Goal: Information Seeking & Learning: Learn about a topic

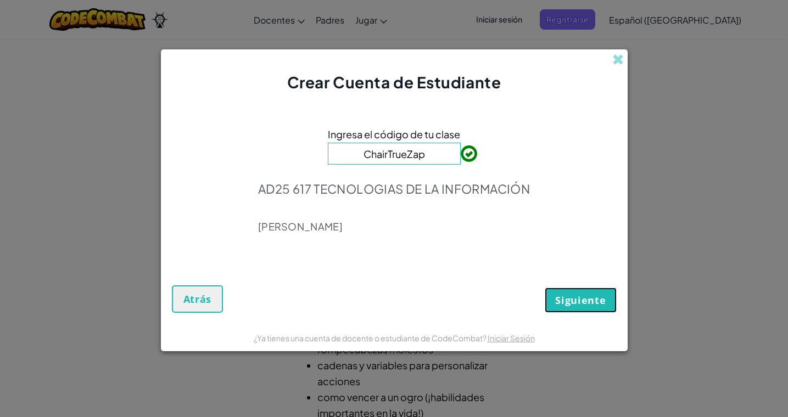
click at [564, 297] on span "Siguiente" at bounding box center [580, 300] width 50 height 13
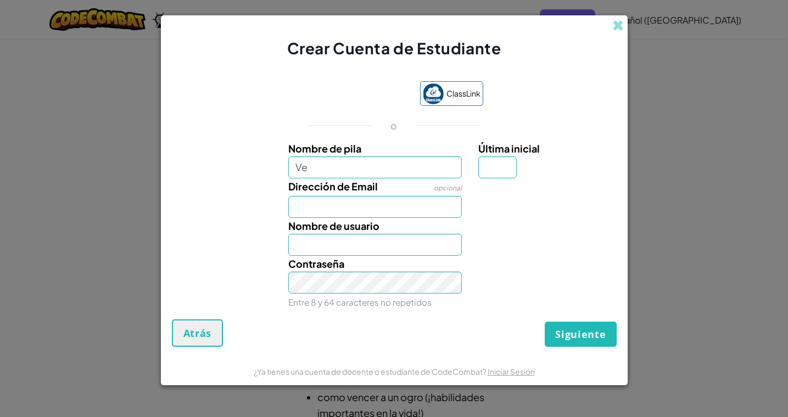
type input "V"
type input "Leo"
click at [360, 200] on input "Dirección de Email" at bounding box center [374, 207] width 173 height 22
type input "AL07156680@tecmilenio.mx"
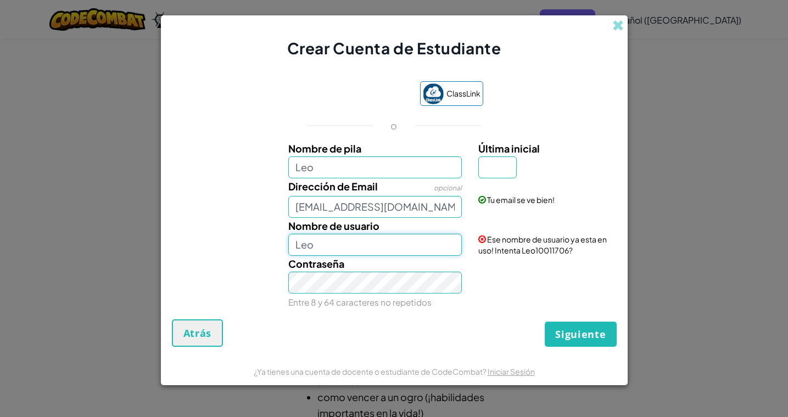
click at [360, 249] on input "Leo" at bounding box center [374, 245] width 173 height 22
type input "L"
type input "F"
click at [327, 242] on input "Vela" at bounding box center [374, 245] width 173 height 22
type input "V"
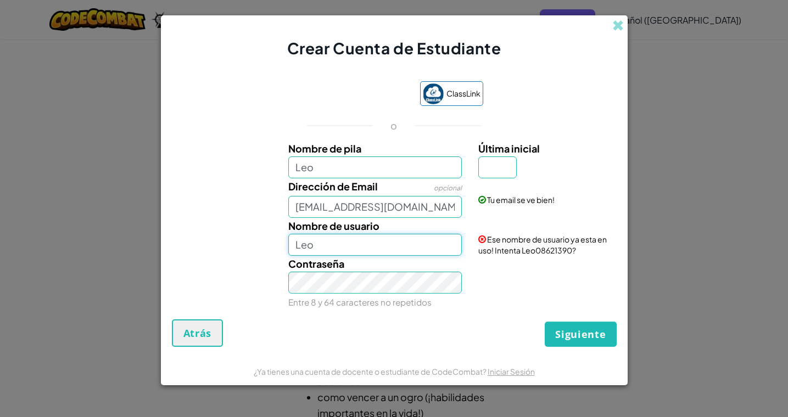
click at [323, 248] on input "Leo" at bounding box center [374, 245] width 173 height 22
type input "L"
click at [321, 248] on input "Flam" at bounding box center [374, 245] width 173 height 22
type input "F"
click at [333, 249] on input "ªFlam" at bounding box center [374, 245] width 173 height 22
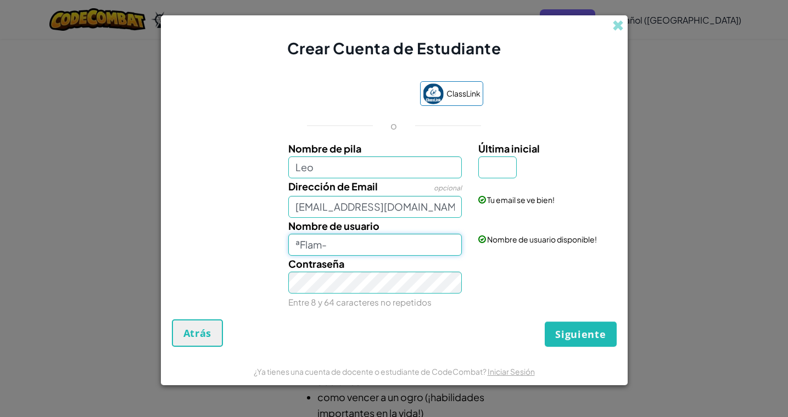
click at [332, 246] on input "ªFlam-" at bounding box center [374, 245] width 173 height 22
click at [335, 248] on input "ªFlam:>" at bounding box center [374, 245] width 173 height 22
click at [330, 251] on input "ªFlam" at bounding box center [374, 245] width 173 height 22
click at [330, 246] on input "ªFlam_" at bounding box center [374, 245] width 173 height 22
click at [335, 243] on input "ªflam-" at bounding box center [374, 245] width 173 height 22
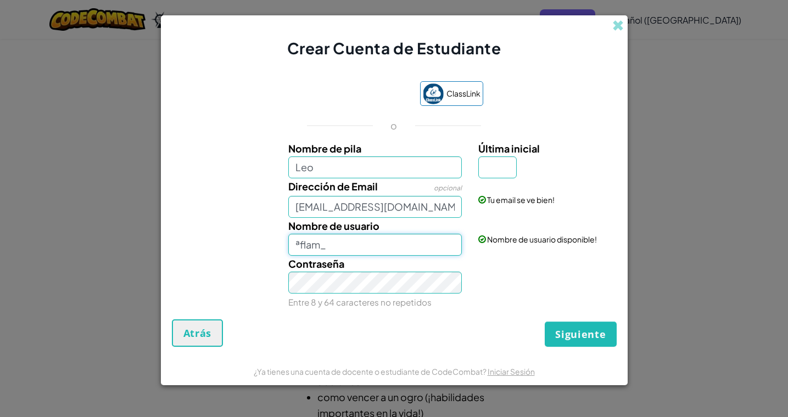
click at [329, 251] on input "ªflam_" at bounding box center [374, 245] width 173 height 22
click at [334, 238] on input "ªflam" at bounding box center [374, 245] width 173 height 22
type input "ªflam_"
click at [535, 319] on div "Siguiente Atrás" at bounding box center [394, 332] width 445 height 27
click at [505, 306] on div "Contraseña Entre 8 y 64 caracteres no repetidos" at bounding box center [394, 283] width 456 height 54
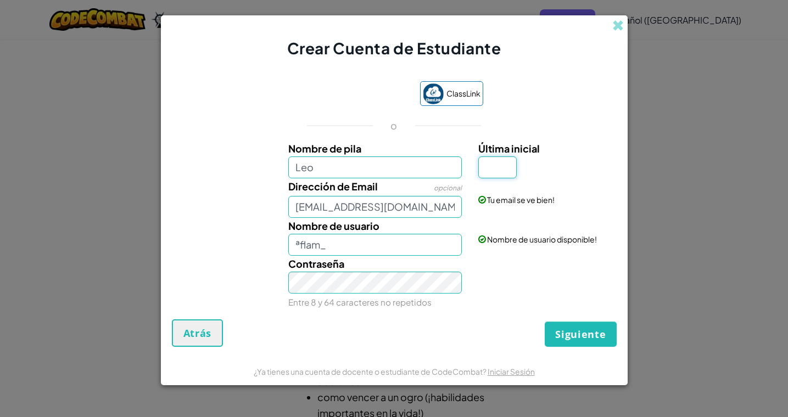
click at [503, 173] on input "Última inicial" at bounding box center [497, 167] width 38 height 22
type input "V"
type input "P"
type input "LeoP"
click at [495, 295] on div "Contraseña Entre 8 y 64 caracteres no repetidos" at bounding box center [394, 283] width 456 height 54
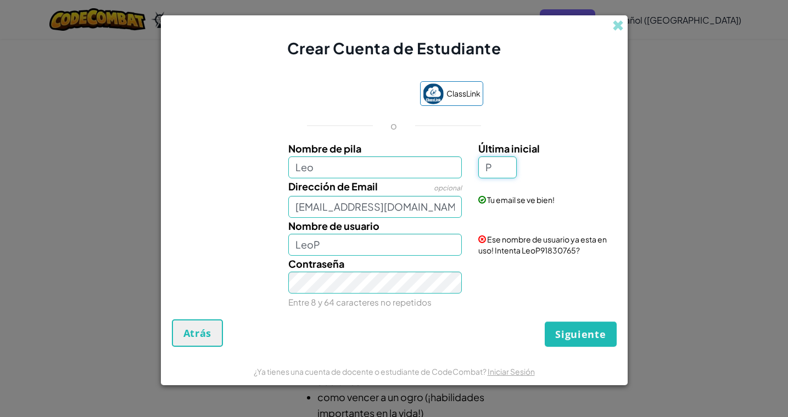
click at [493, 165] on input "P" at bounding box center [497, 167] width 38 height 22
type input "P"
drag, startPoint x: 317, startPoint y: 250, endPoint x: 285, endPoint y: 248, distance: 31.9
click at [285, 248] on div "Nombre de usuario LeoP" at bounding box center [375, 237] width 190 height 38
type input "ªflam_"
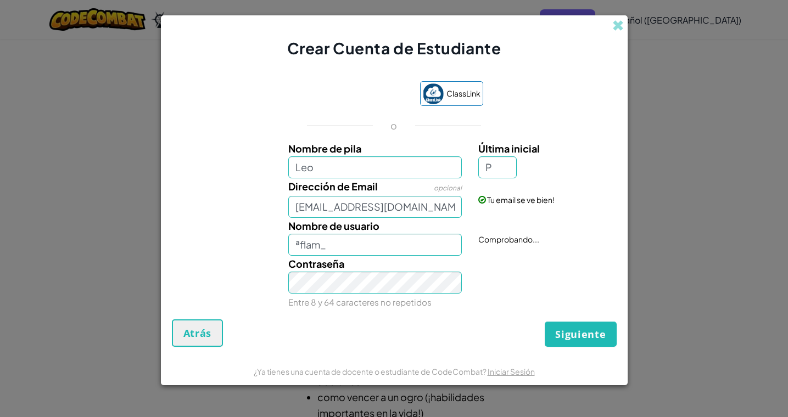
click at [483, 312] on div "ClassLink o Nombre de pila Leo Última inicial P Dirección de Email opcional AL0…" at bounding box center [394, 194] width 445 height 249
click at [582, 338] on span "Siguiente" at bounding box center [580, 334] width 50 height 13
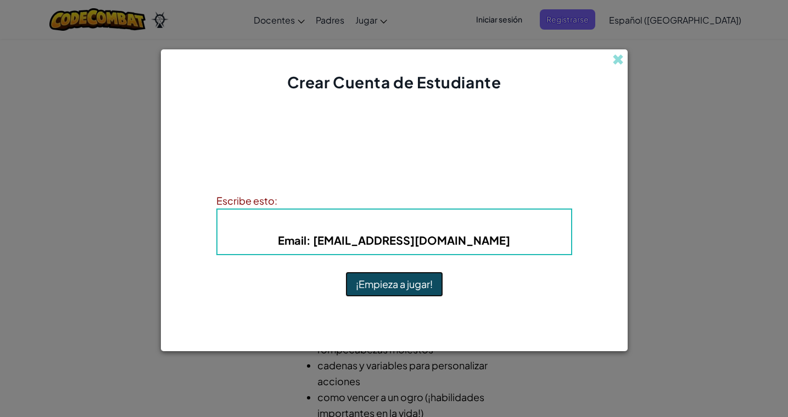
click at [412, 285] on button "¡Empieza a jugar!" at bounding box center [394, 284] width 98 height 25
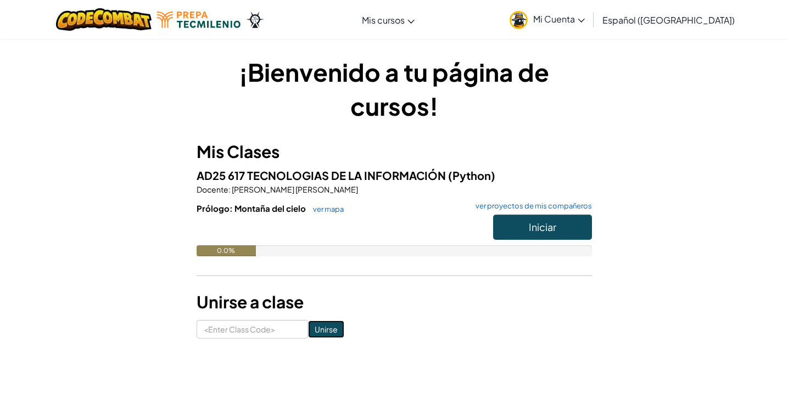
click at [317, 329] on input "Unirse" at bounding box center [326, 330] width 36 height 18
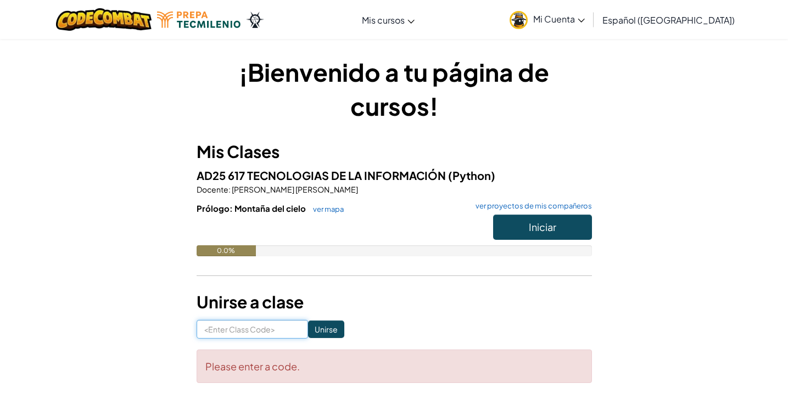
click at [252, 324] on input at bounding box center [251, 329] width 111 height 19
paste input "ChirTrueZap"
type input "ChirTrueZap"
click at [311, 327] on input "Unirse" at bounding box center [326, 330] width 36 height 18
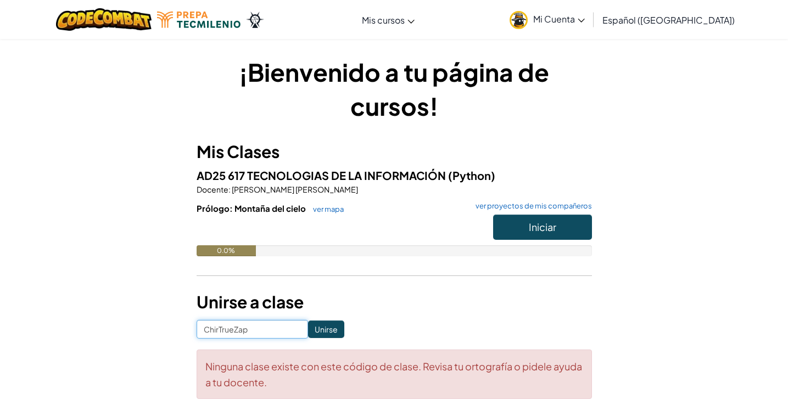
click at [216, 332] on input "ChirTrueZap" at bounding box center [251, 329] width 111 height 19
type input "ChairTrueZap"
click at [389, 312] on h3 "Unirse a clase" at bounding box center [393, 302] width 395 height 25
click at [317, 328] on input "Unirse" at bounding box center [326, 330] width 36 height 18
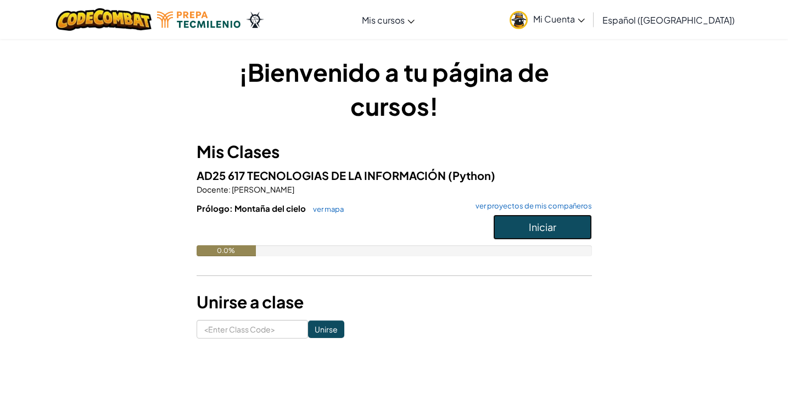
click at [554, 229] on span "Iniciar" at bounding box center [542, 227] width 27 height 13
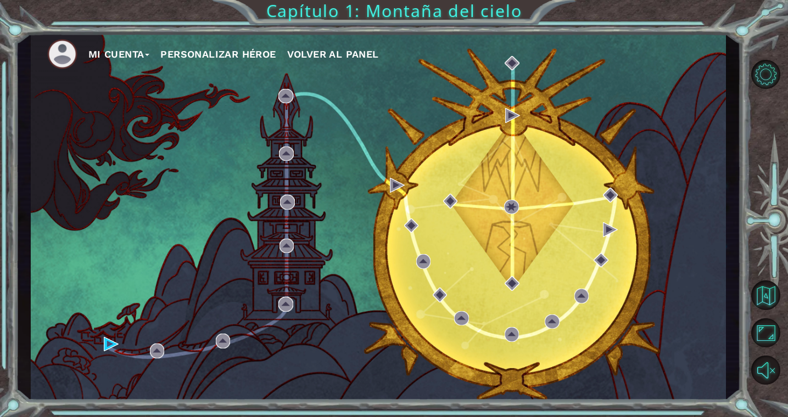
click at [233, 50] on button "Personalizar héroe" at bounding box center [217, 54] width 115 height 16
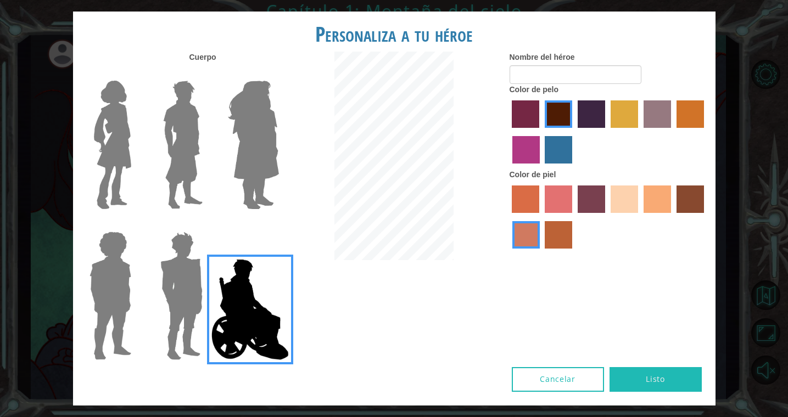
click at [184, 135] on img at bounding box center [183, 144] width 49 height 137
click at [207, 74] on input "Hero Lars" at bounding box center [207, 74] width 0 height 0
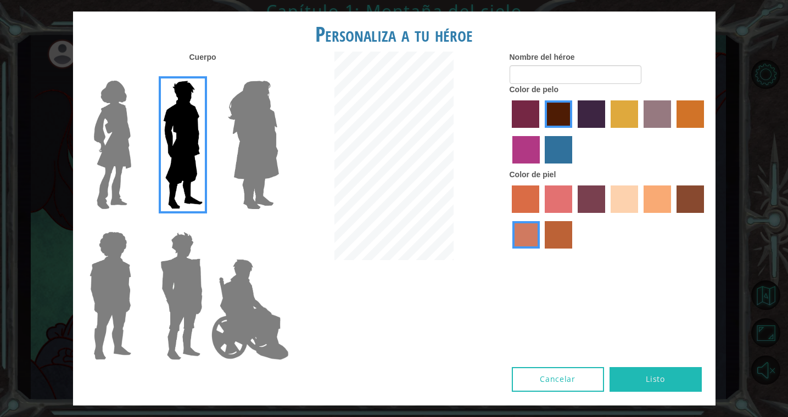
click at [183, 285] on img at bounding box center [181, 295] width 51 height 137
click at [207, 224] on input "Hero Garnet" at bounding box center [207, 224] width 0 height 0
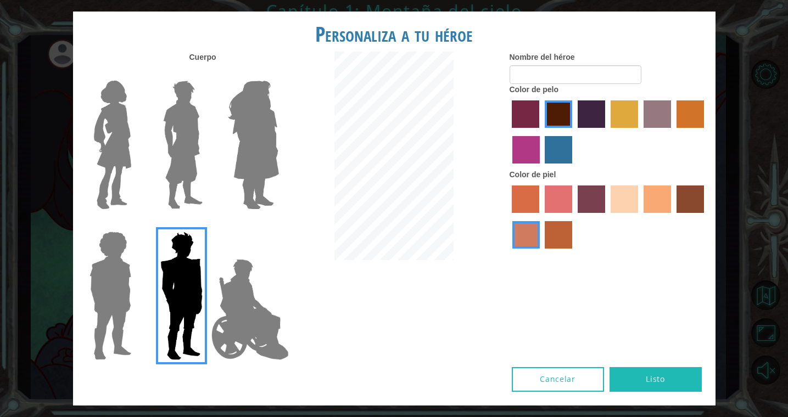
click at [256, 166] on img at bounding box center [253, 144] width 60 height 137
click at [278, 74] on input "Hero Amethyst" at bounding box center [278, 74] width 0 height 0
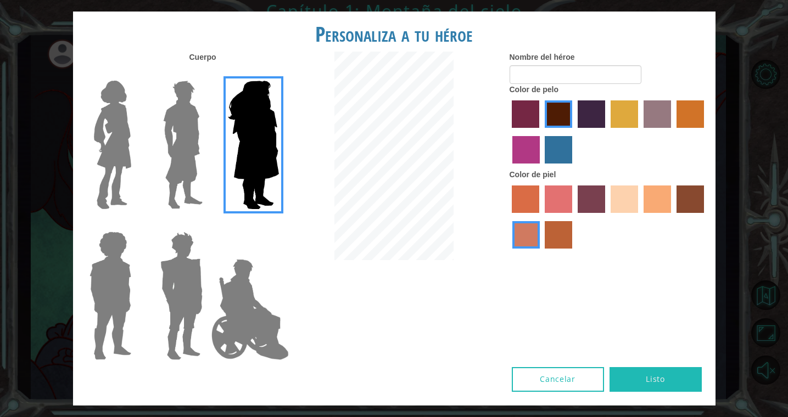
click at [122, 162] on img at bounding box center [112, 144] width 46 height 137
click at [136, 74] on input "Hero Connie" at bounding box center [136, 74] width 0 height 0
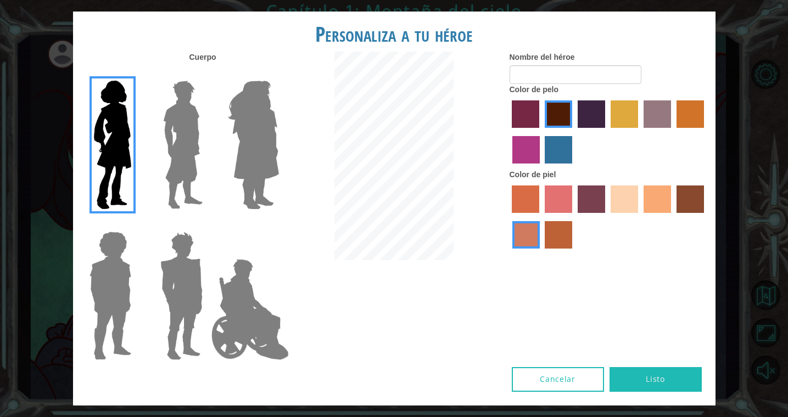
click at [99, 284] on img at bounding box center [110, 295] width 50 height 137
click at [136, 224] on input "Hero Steven" at bounding box center [136, 224] width 0 height 0
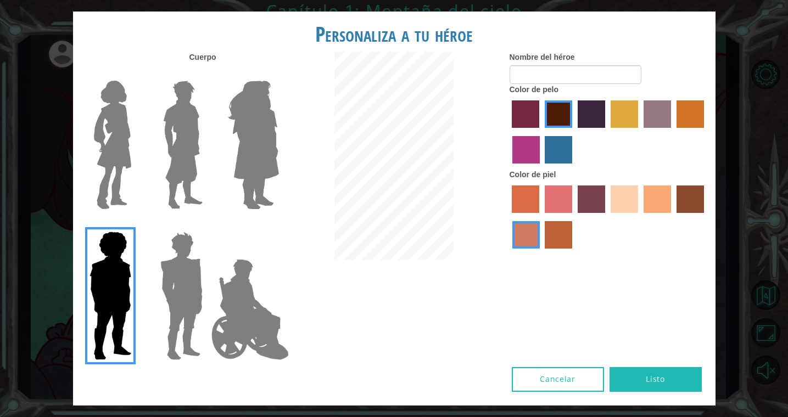
click at [183, 162] on img at bounding box center [183, 144] width 49 height 137
click at [207, 74] on input "Hero Lars" at bounding box center [207, 74] width 0 height 0
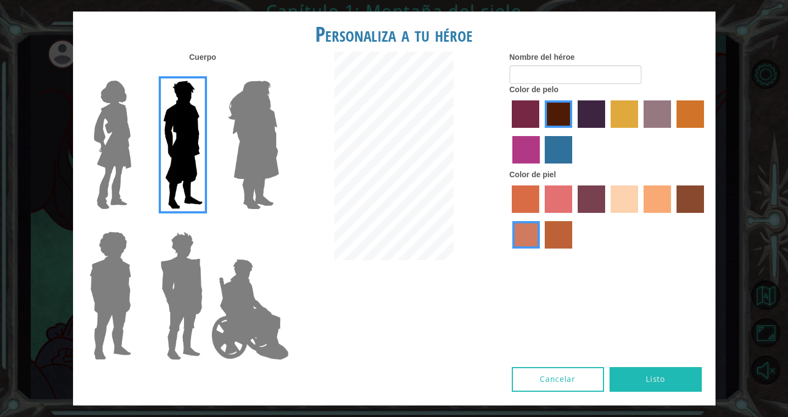
click at [179, 277] on img at bounding box center [181, 295] width 51 height 137
click at [207, 224] on input "Hero Garnet" at bounding box center [207, 224] width 0 height 0
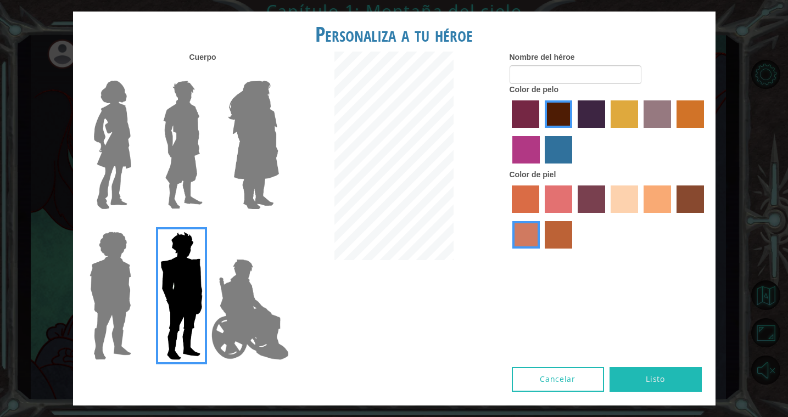
click at [231, 296] on img at bounding box center [250, 310] width 86 height 110
click at [278, 224] on input "Hero Jamie" at bounding box center [278, 224] width 0 height 0
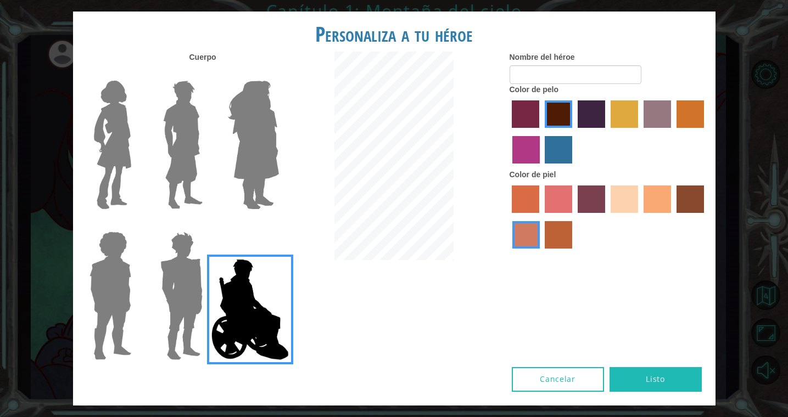
click at [196, 167] on img at bounding box center [183, 144] width 49 height 137
click at [207, 74] on input "Hero Lars" at bounding box center [207, 74] width 0 height 0
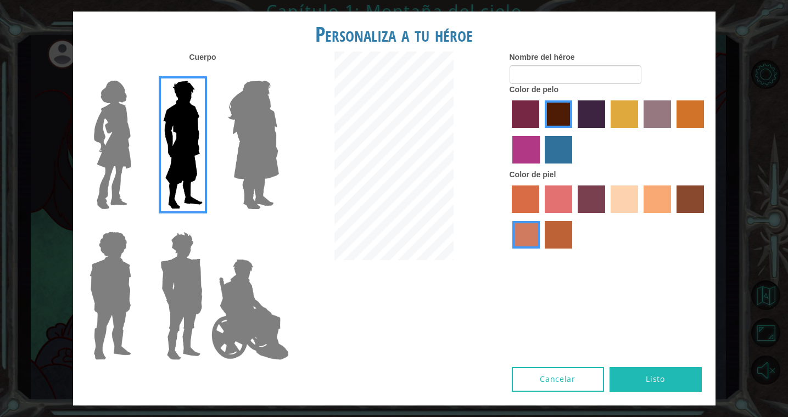
click at [636, 200] on label "sandy beach skin color" at bounding box center [623, 199] width 27 height 27
click at [607, 217] on input "sandy beach skin color" at bounding box center [607, 217] width 0 height 0
click at [621, 128] on label "tulip tree hair color" at bounding box center [623, 113] width 27 height 27
click at [607, 132] on input "tulip tree hair color" at bounding box center [607, 132] width 0 height 0
click at [547, 128] on label "maroon hair color" at bounding box center [557, 113] width 27 height 27
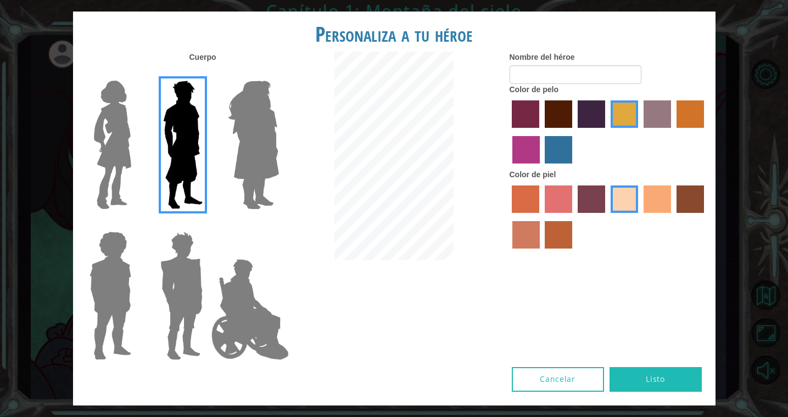
click at [541, 132] on input "maroon hair color" at bounding box center [541, 132] width 0 height 0
click at [655, 206] on label "tacao skin color" at bounding box center [656, 199] width 27 height 27
click at [639, 217] on input "tacao skin color" at bounding box center [639, 217] width 0 height 0
click at [629, 210] on label "sandy beach skin color" at bounding box center [623, 199] width 27 height 27
click at [607, 217] on input "sandy beach skin color" at bounding box center [607, 217] width 0 height 0
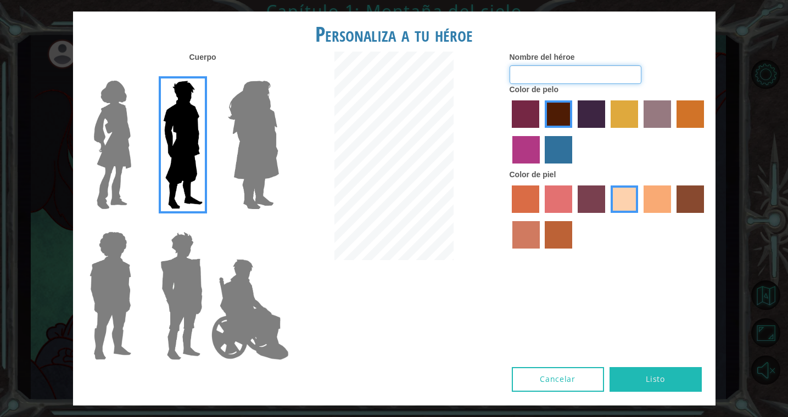
click at [588, 84] on input "Nombre del héroe" at bounding box center [575, 74] width 132 height 19
type input "Cosa1"
click at [617, 276] on div "Cuerpo Nombre del héroe Cosa1 Color de pelo Color [PERSON_NAME]" at bounding box center [394, 210] width 642 height 316
click at [668, 367] on button "Listo" at bounding box center [655, 379] width 92 height 25
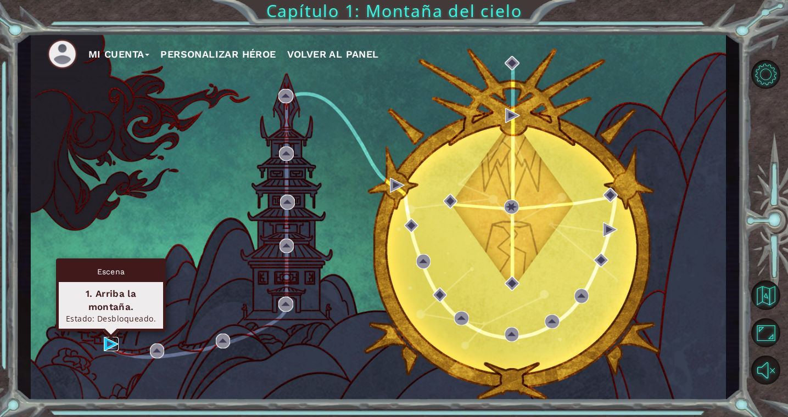
click at [109, 346] on img at bounding box center [111, 344] width 15 height 15
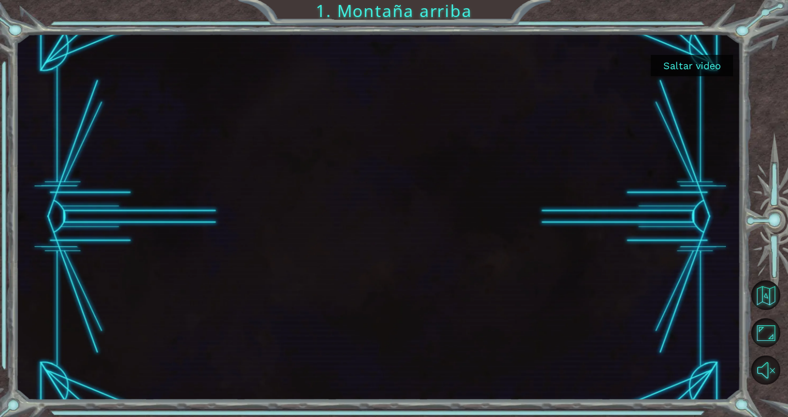
click at [681, 66] on button "Saltar video" at bounding box center [691, 65] width 82 height 21
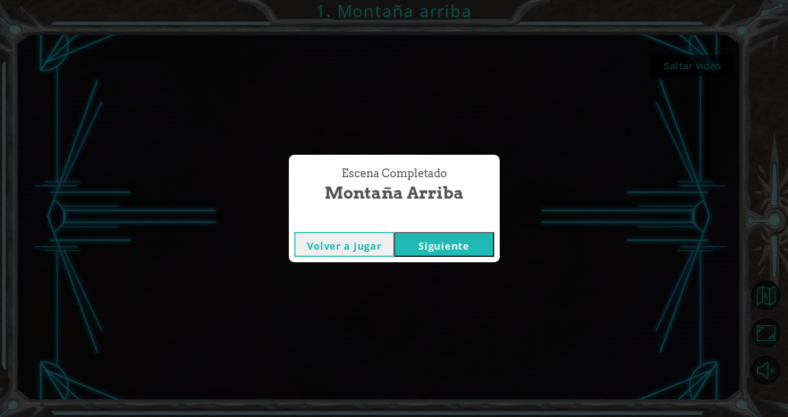
click at [353, 241] on button "Volver a jugar" at bounding box center [344, 244] width 100 height 25
click at [442, 250] on button "Siguiente" at bounding box center [444, 244] width 100 height 25
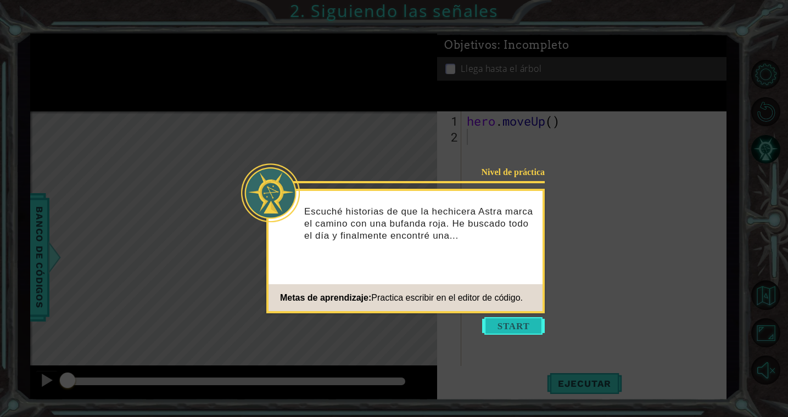
click at [514, 328] on button "Start" at bounding box center [513, 326] width 63 height 18
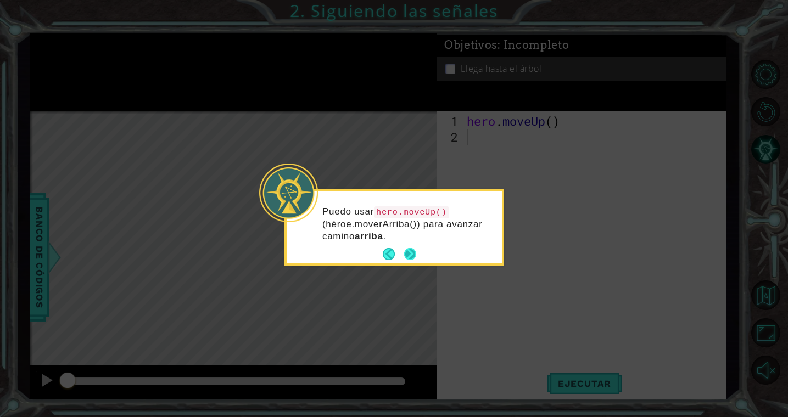
click at [410, 254] on button "Next" at bounding box center [410, 254] width 13 height 13
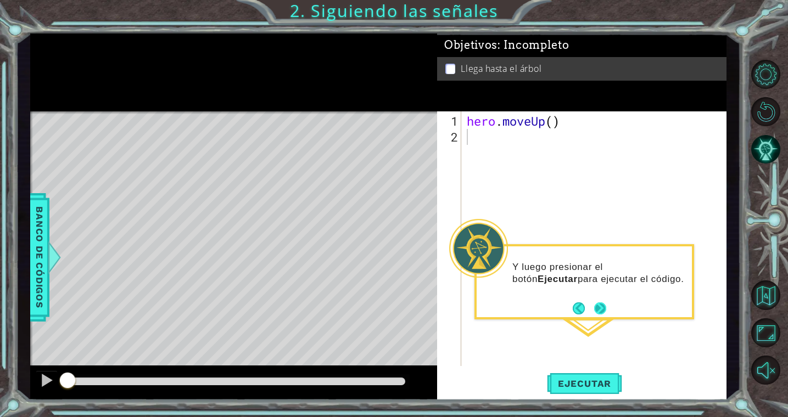
click at [603, 306] on button "Next" at bounding box center [600, 308] width 12 height 12
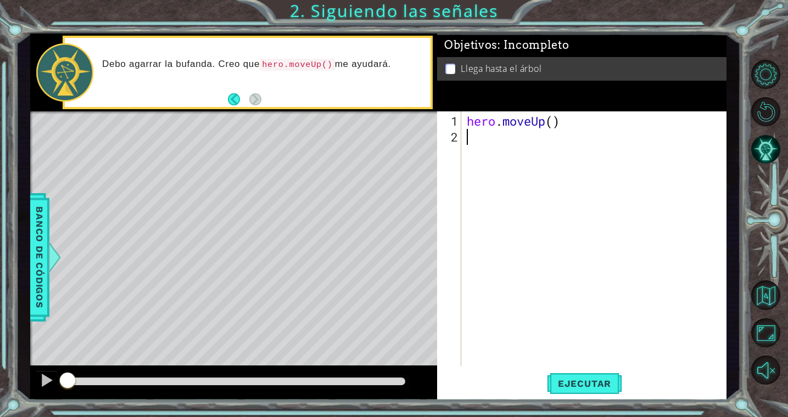
type textarea "h"
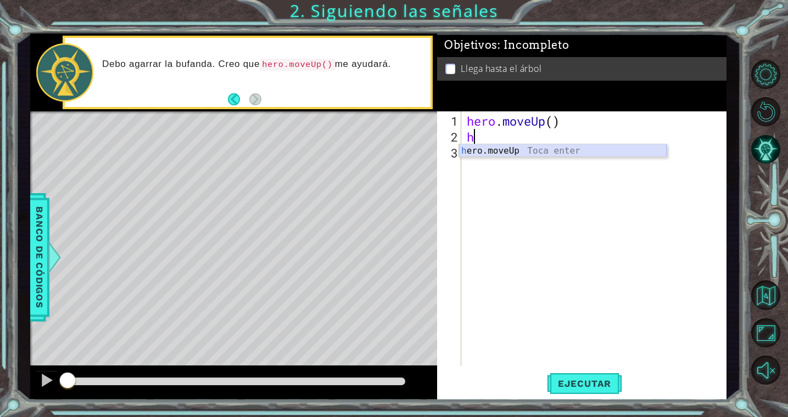
click at [491, 152] on div "h ero.moveUp Toca enter" at bounding box center [562, 164] width 207 height 40
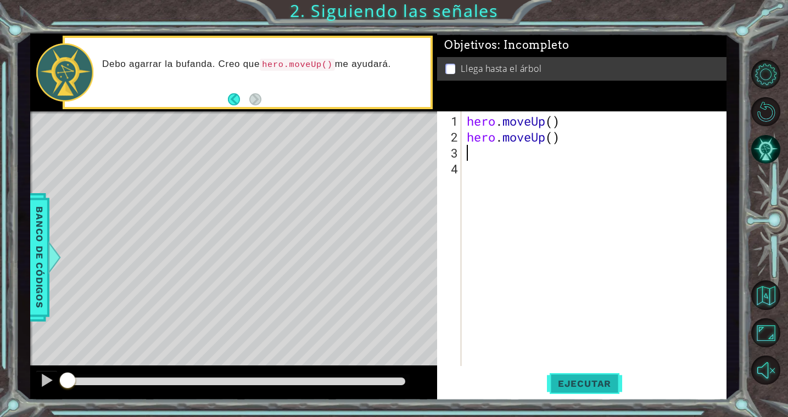
click at [600, 383] on span "Ejecutar" at bounding box center [584, 383] width 75 height 11
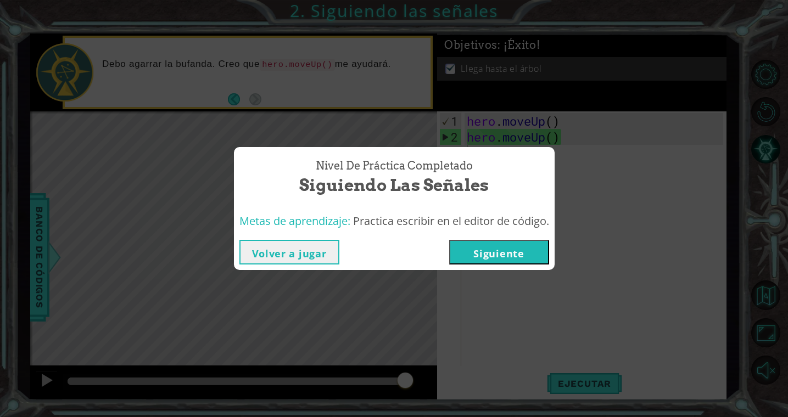
click at [513, 252] on button "Siguiente" at bounding box center [499, 252] width 100 height 25
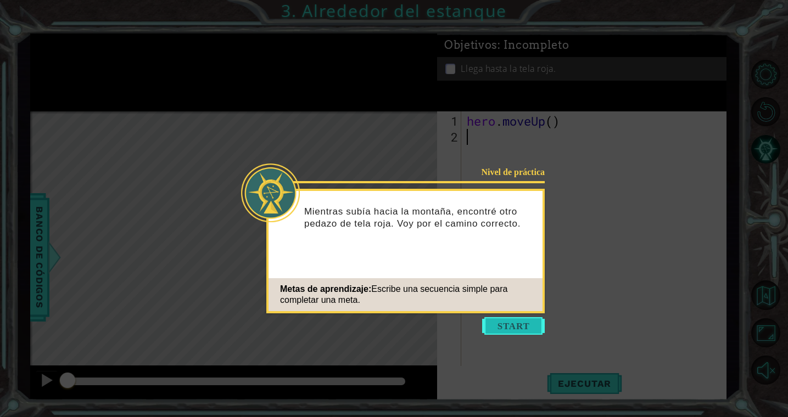
click at [510, 324] on button "Start" at bounding box center [513, 326] width 63 height 18
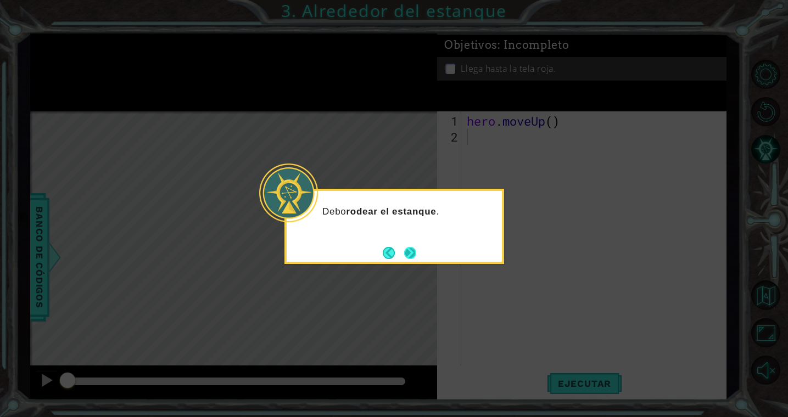
click at [410, 252] on button "Next" at bounding box center [409, 252] width 13 height 13
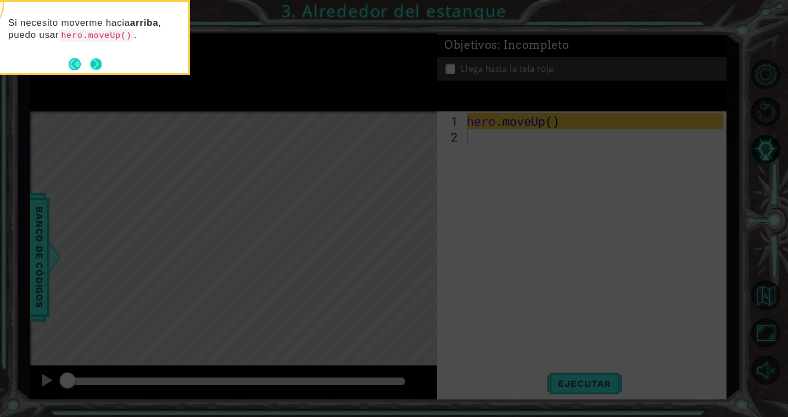
click at [97, 64] on button "Next" at bounding box center [96, 64] width 16 height 16
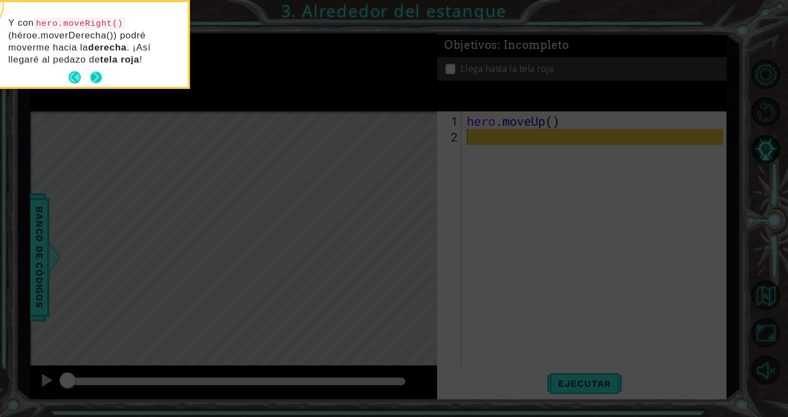
click at [96, 78] on button "Next" at bounding box center [96, 77] width 13 height 13
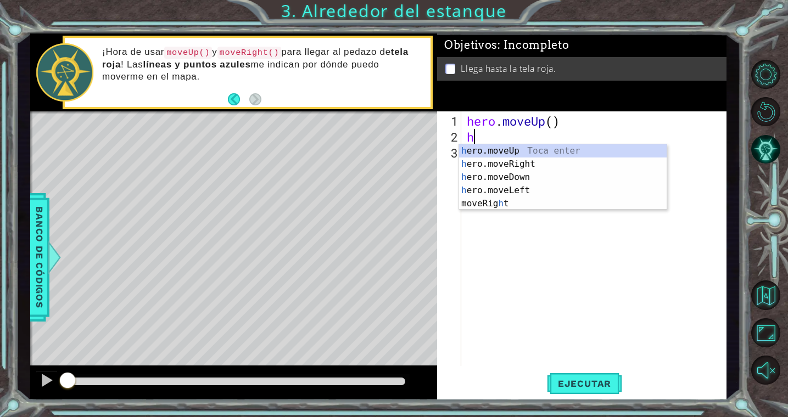
type textarea "he"
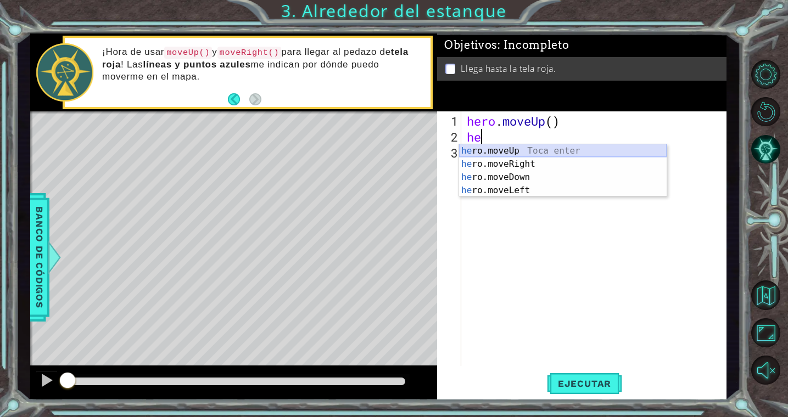
click at [530, 152] on div "he ro.moveUp Toca enter he ro.moveRight Toca enter he ro.moveDown Toca enter he…" at bounding box center [562, 183] width 207 height 79
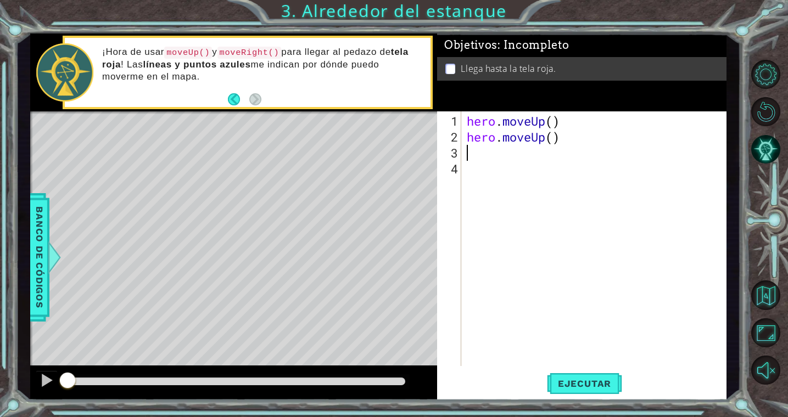
type textarea "h"
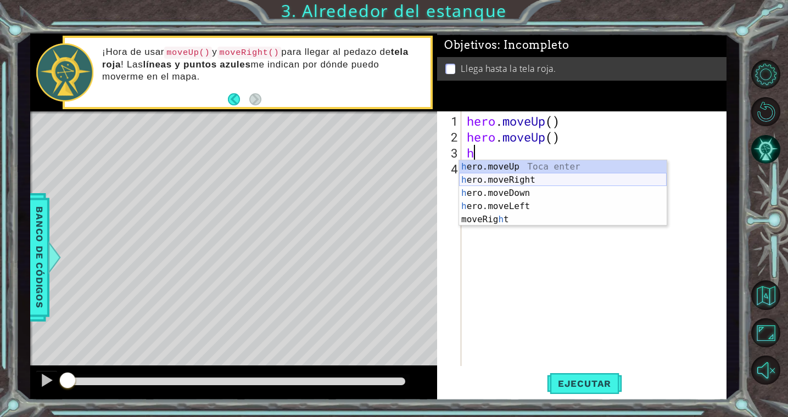
click at [516, 179] on div "h ero.moveUp Toca enter h ero.moveRight Toca enter h ero.moveDown Toca enter h …" at bounding box center [562, 206] width 207 height 92
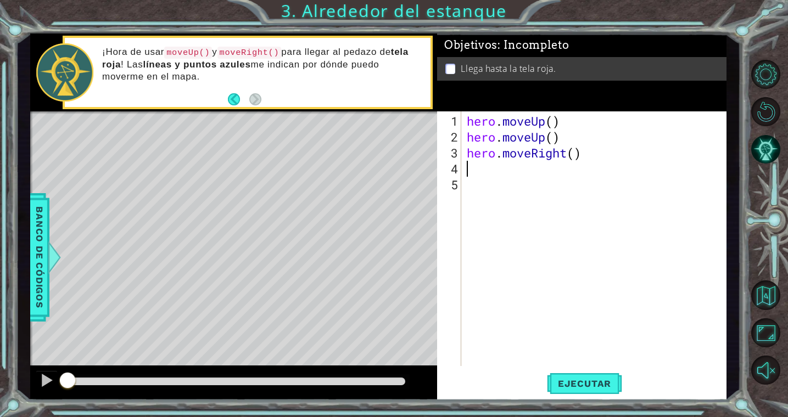
type textarea "h"
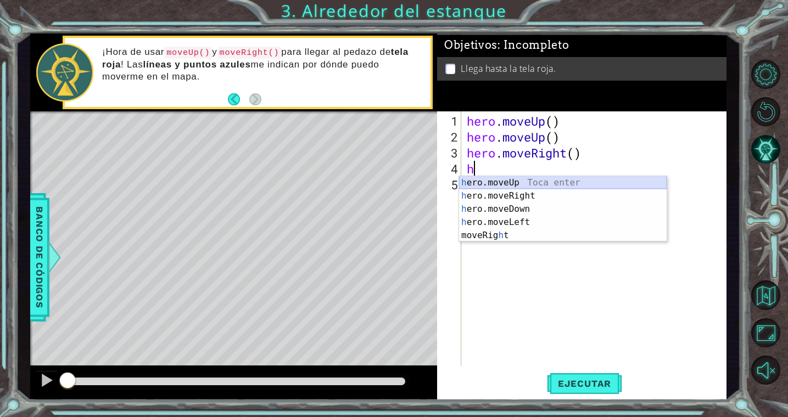
click at [503, 182] on div "h ero.moveUp Toca enter h ero.moveRight Toca enter h ero.moveDown Toca enter h …" at bounding box center [562, 222] width 207 height 92
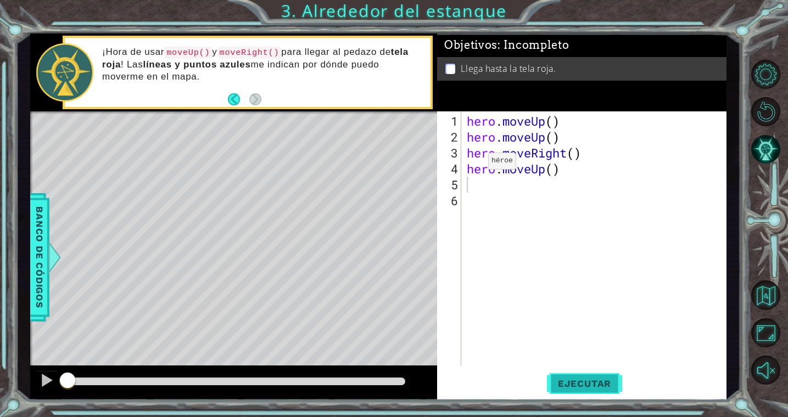
click at [582, 381] on span "Ejecutar" at bounding box center [584, 383] width 75 height 11
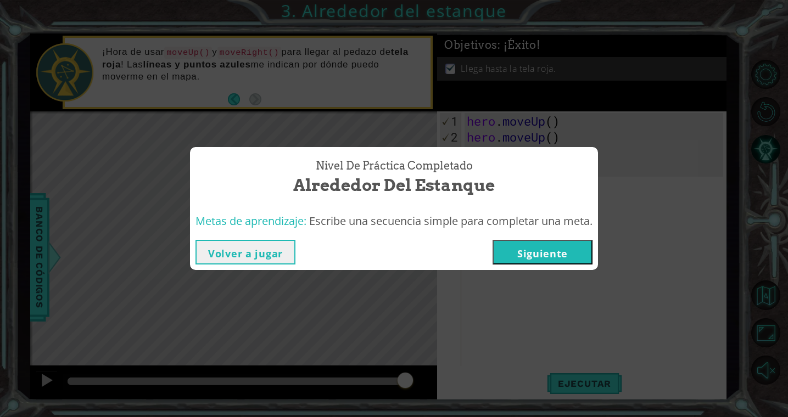
click at [535, 253] on button "Siguiente" at bounding box center [542, 252] width 100 height 25
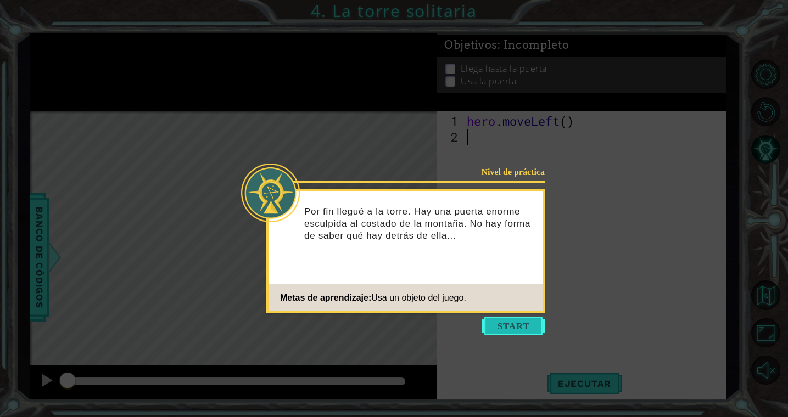
click at [508, 325] on button "Start" at bounding box center [513, 326] width 63 height 18
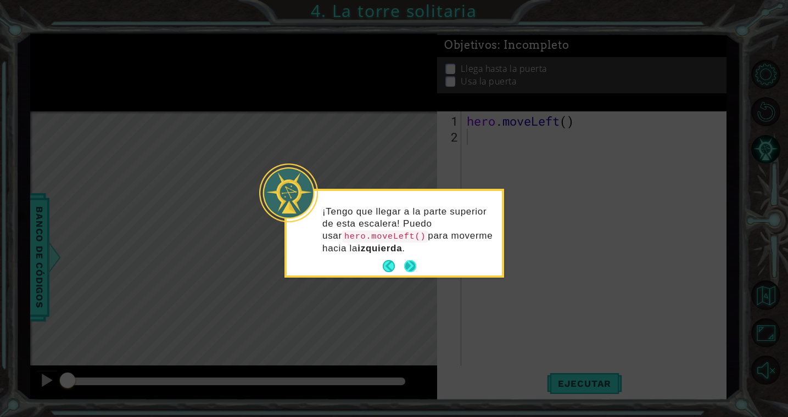
click at [413, 262] on button "Next" at bounding box center [410, 266] width 15 height 15
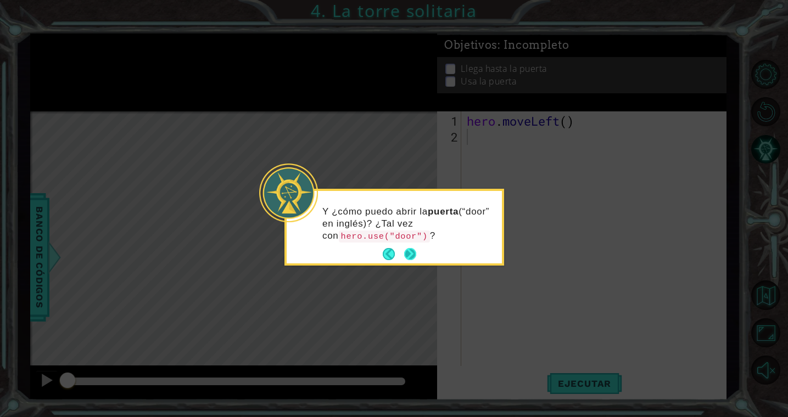
click at [414, 253] on button "Next" at bounding box center [410, 254] width 13 height 13
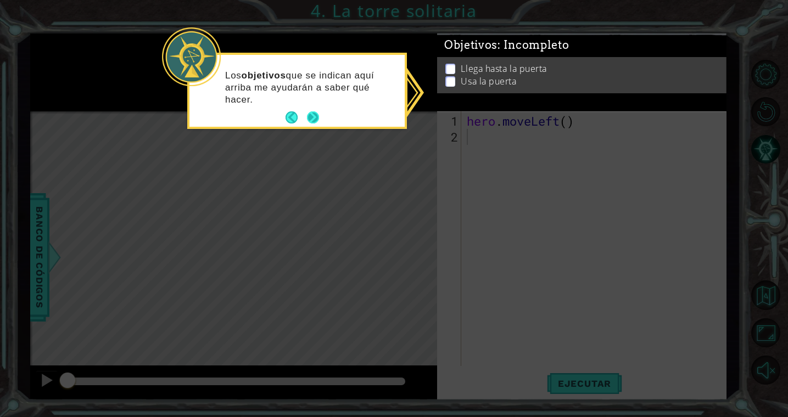
click at [316, 117] on button "Next" at bounding box center [313, 118] width 14 height 14
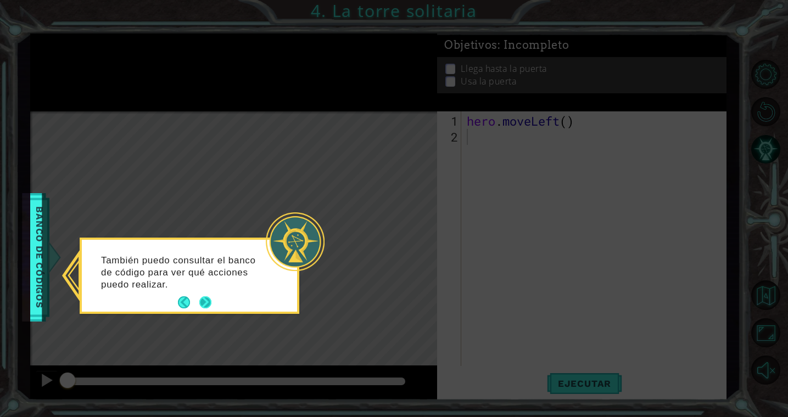
click at [205, 299] on button "Next" at bounding box center [205, 303] width 20 height 20
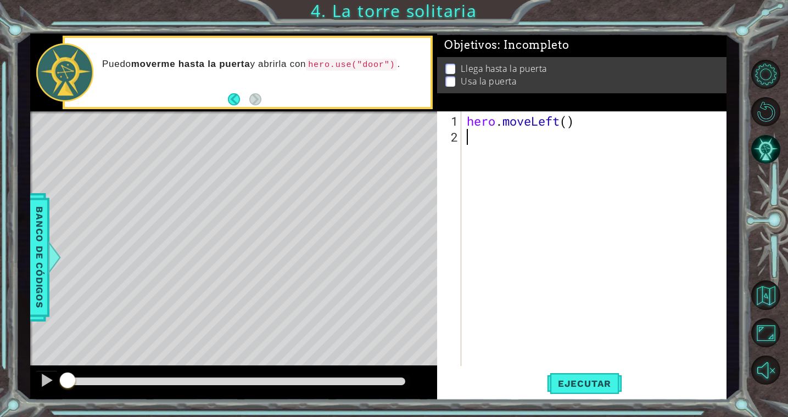
type textarea "h"
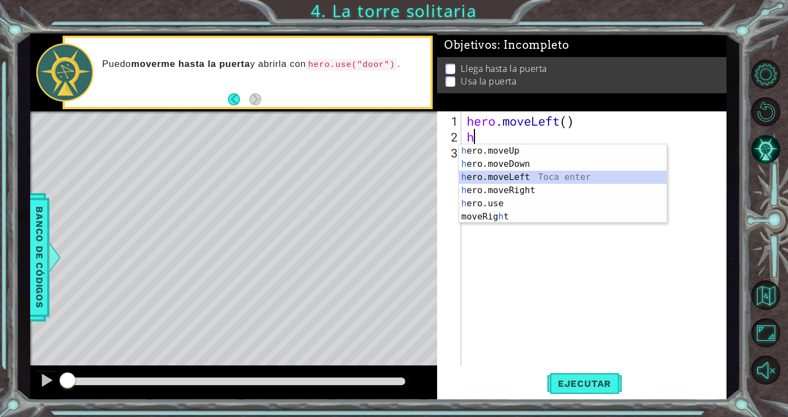
click at [493, 176] on div "h ero.moveUp Toca enter h ero.moveDown Toca enter h ero.moveLeft Toca enter h e…" at bounding box center [562, 196] width 207 height 105
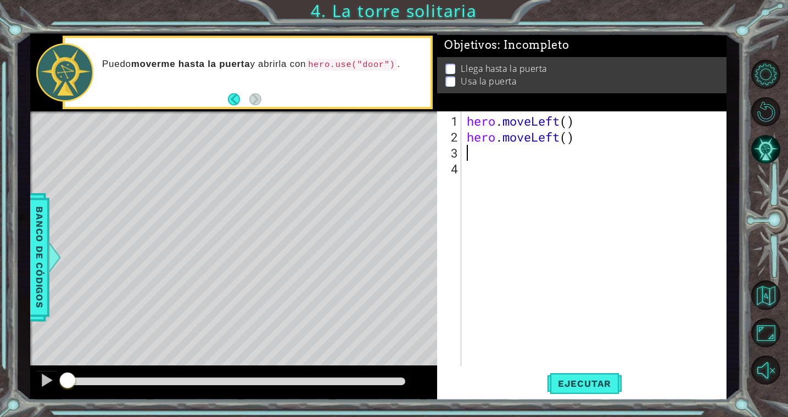
type textarea "h"
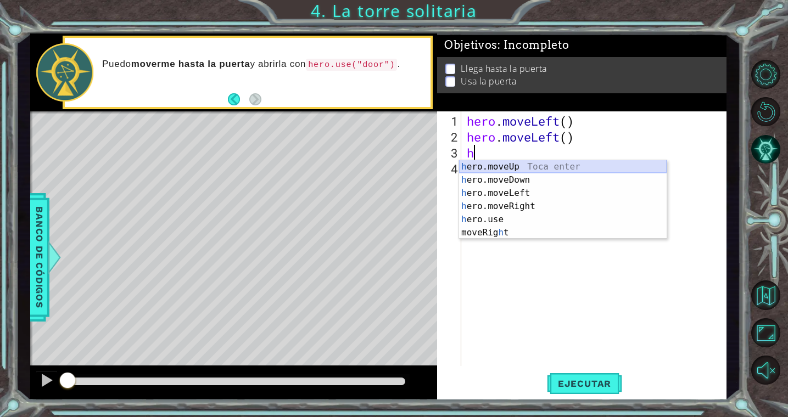
click at [506, 167] on div "h ero.moveUp Toca enter h ero.moveDown Toca enter h ero.moveLeft Toca enter h e…" at bounding box center [562, 212] width 207 height 105
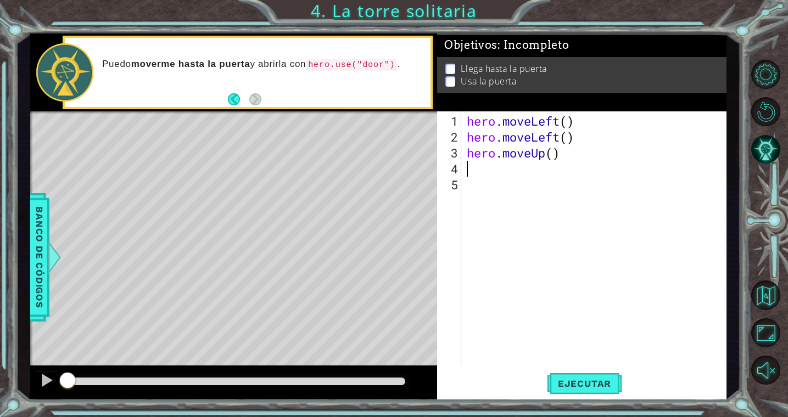
type textarea "h"
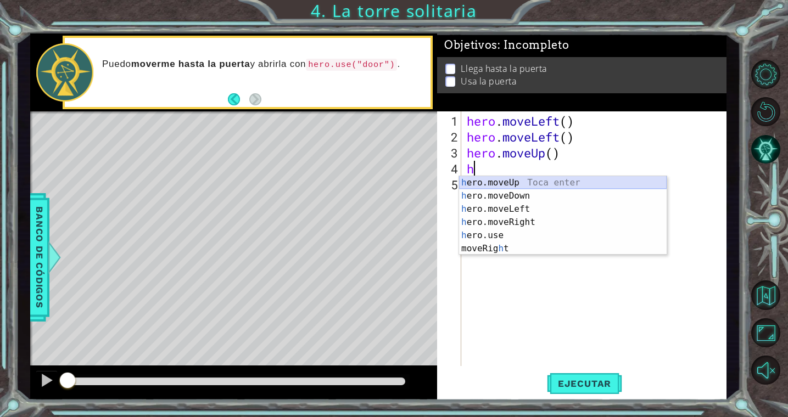
click at [519, 183] on div "h ero.moveUp Toca enter h ero.moveDown Toca enter h ero.moveLeft Toca enter h e…" at bounding box center [562, 228] width 207 height 105
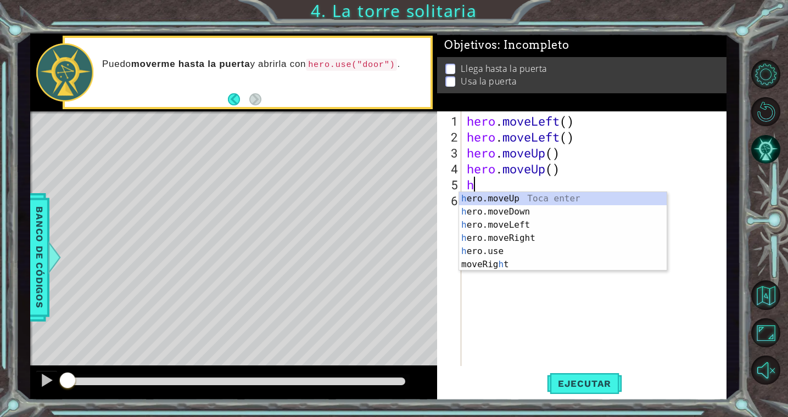
type textarea "h"
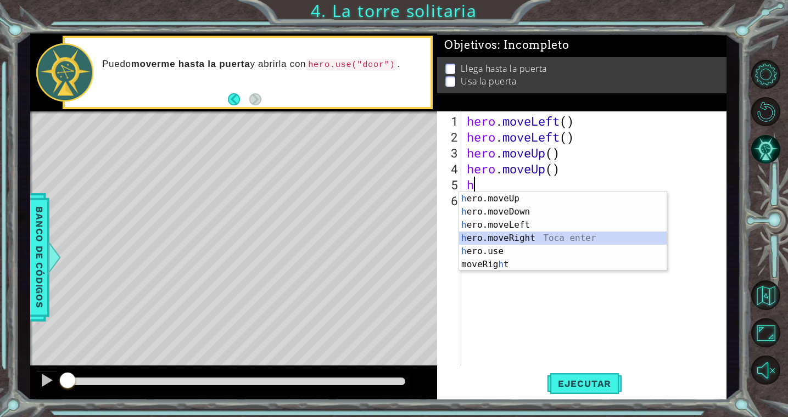
click at [486, 238] on div "h ero.moveUp Toca enter h ero.moveDown Toca enter h ero.moveLeft Toca enter h e…" at bounding box center [562, 244] width 207 height 105
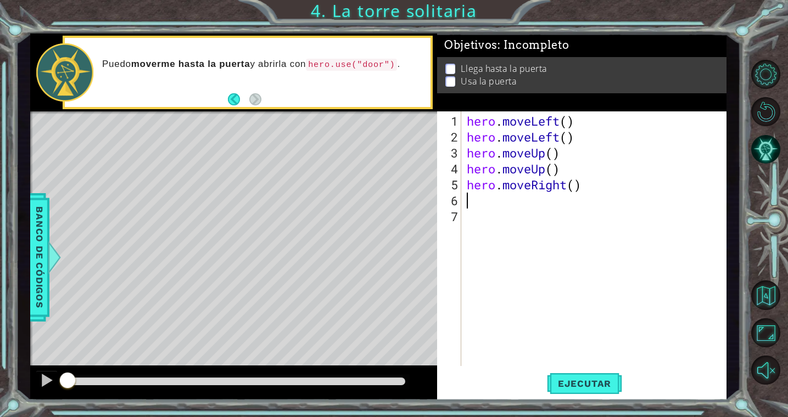
type textarea "h"
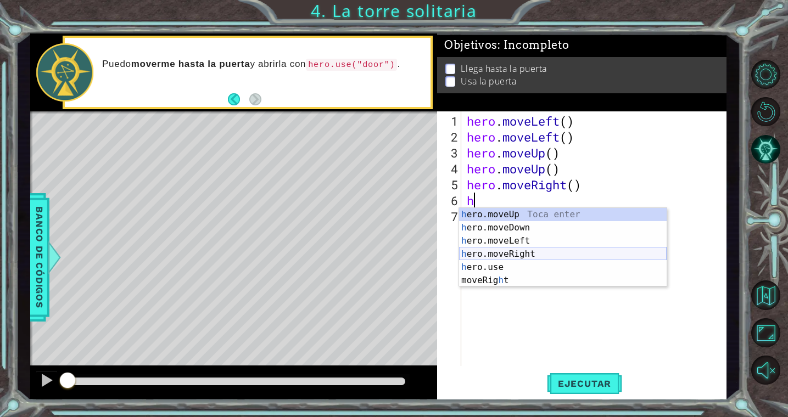
click at [491, 254] on div "h ero.moveUp Toca enter h ero.moveDown Toca enter h ero.moveLeft Toca enter h e…" at bounding box center [562, 260] width 207 height 105
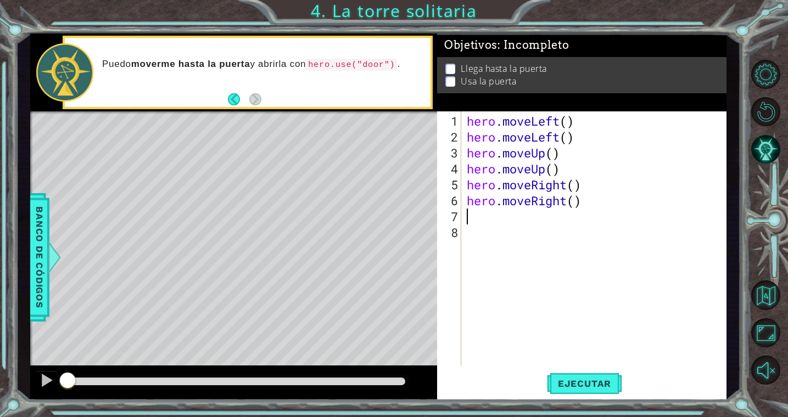
type textarea "h"
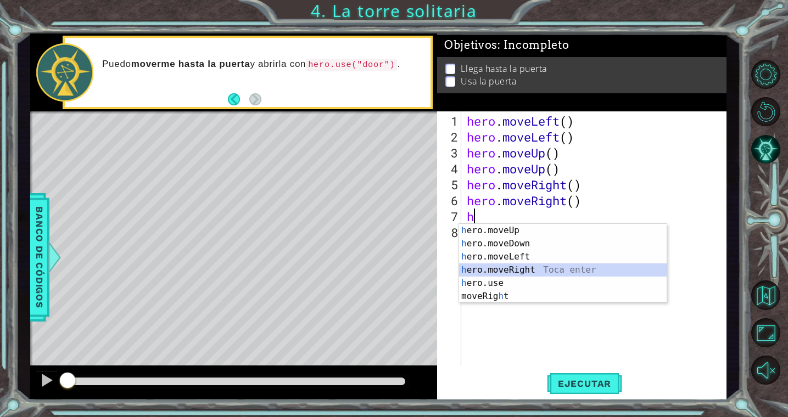
click at [496, 270] on div "h ero.moveUp Toca enter h ero.moveDown Toca enter h ero.moveLeft Toca enter h e…" at bounding box center [562, 276] width 207 height 105
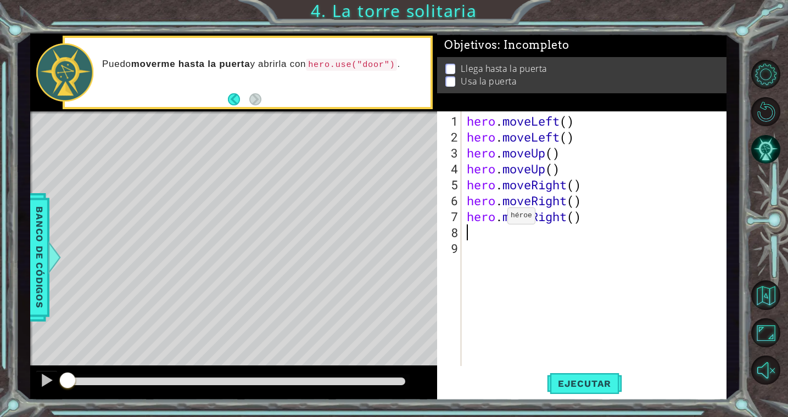
click at [491, 221] on div "hero . moveLeft ( ) hero . moveLeft ( ) hero . moveUp ( ) hero . moveUp ( ) her…" at bounding box center [596, 256] width 264 height 287
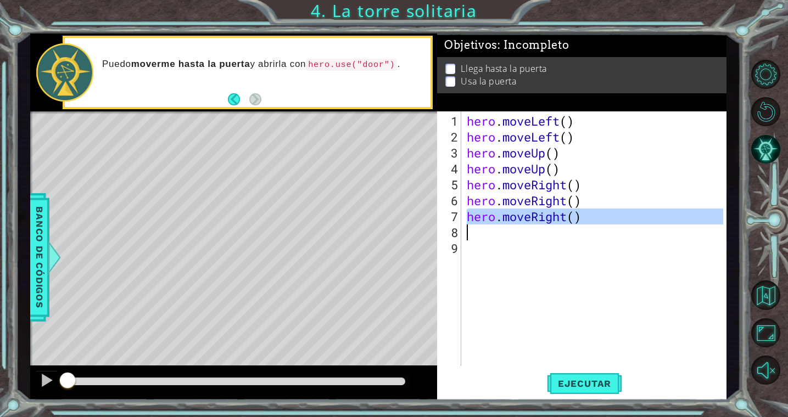
drag, startPoint x: 469, startPoint y: 217, endPoint x: 583, endPoint y: 223, distance: 114.9
click at [583, 223] on div "hero . moveLeft ( ) hero . moveLeft ( ) hero . moveUp ( ) hero . moveUp ( ) her…" at bounding box center [596, 256] width 264 height 287
type textarea "hero.moveRight()"
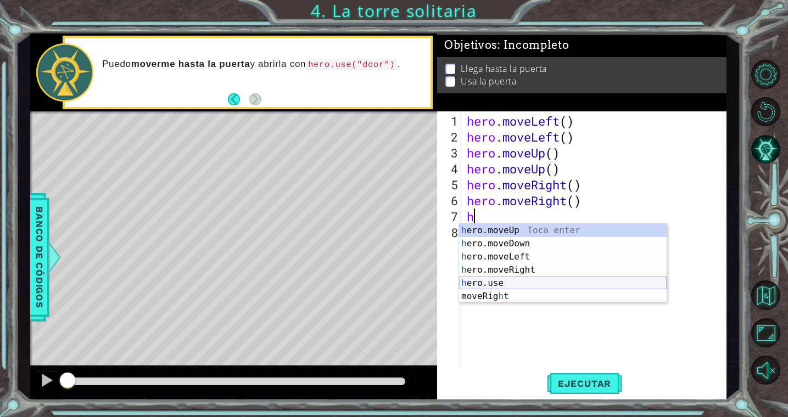
click at [523, 284] on div "h ero.moveUp Toca enter h ero.moveDown Toca enter h ero.moveLeft Toca enter h e…" at bounding box center [562, 276] width 207 height 105
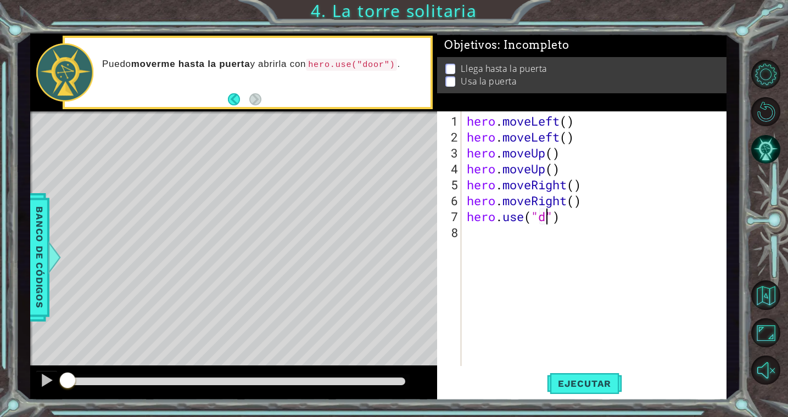
scroll to position [0, 3]
type textarea "hero.use("door")"
click at [602, 233] on div "hero . moveLeft ( ) hero . moveLeft ( ) hero . moveUp ( ) hero . moveUp ( ) her…" at bounding box center [596, 256] width 264 height 287
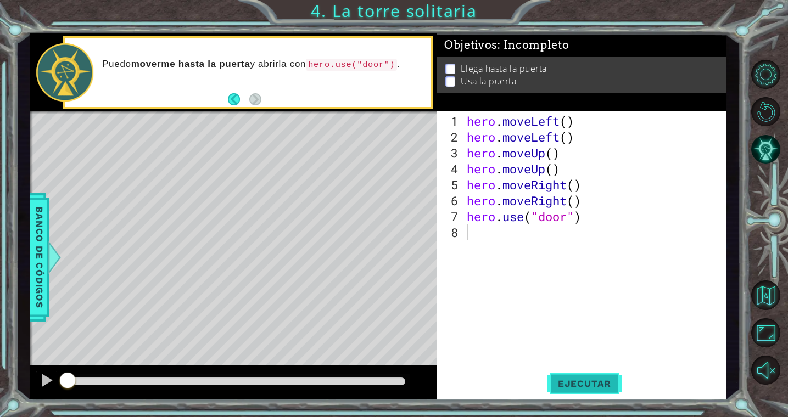
click at [566, 388] on span "Ejecutar" at bounding box center [584, 383] width 75 height 11
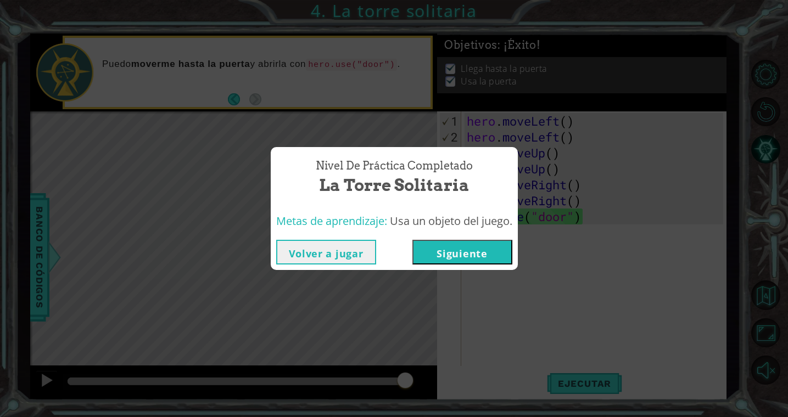
click at [489, 252] on button "Siguiente" at bounding box center [462, 252] width 100 height 25
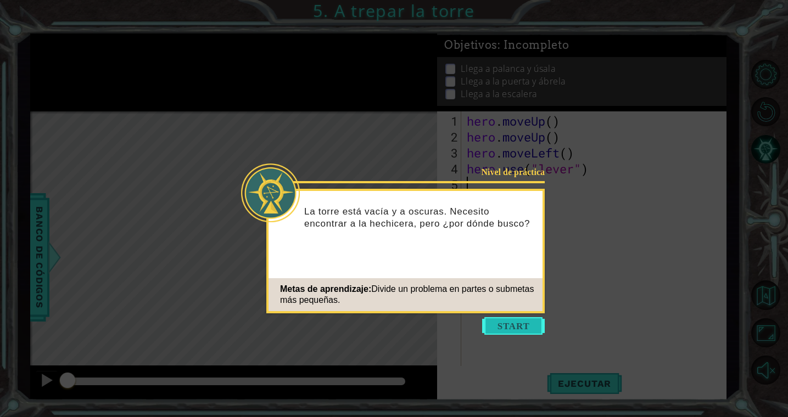
click at [516, 326] on button "Start" at bounding box center [513, 326] width 63 height 18
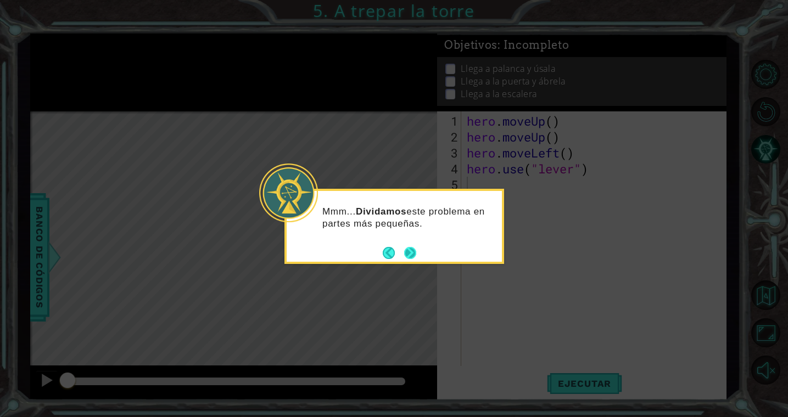
click at [409, 251] on button "Next" at bounding box center [409, 252] width 15 height 15
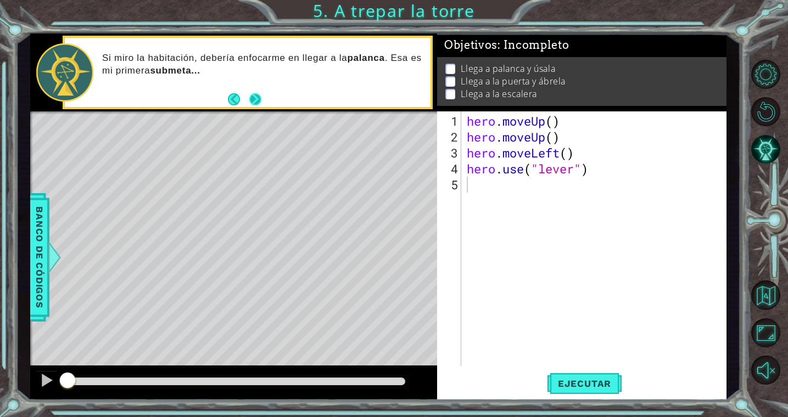
click at [257, 99] on button "Next" at bounding box center [256, 100] width 16 height 16
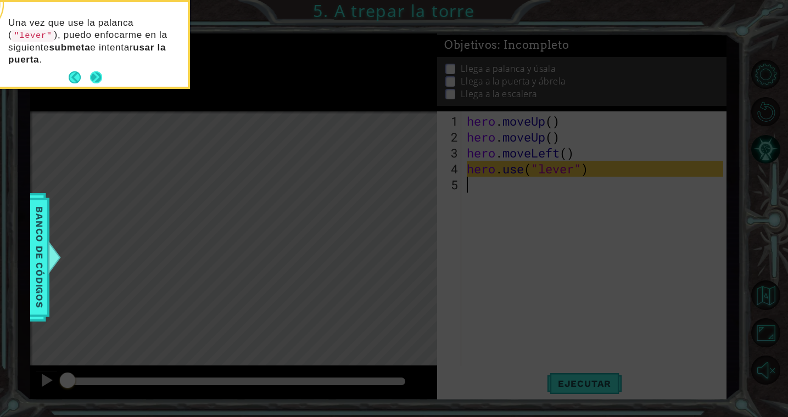
click at [98, 73] on button "Next" at bounding box center [95, 77] width 13 height 13
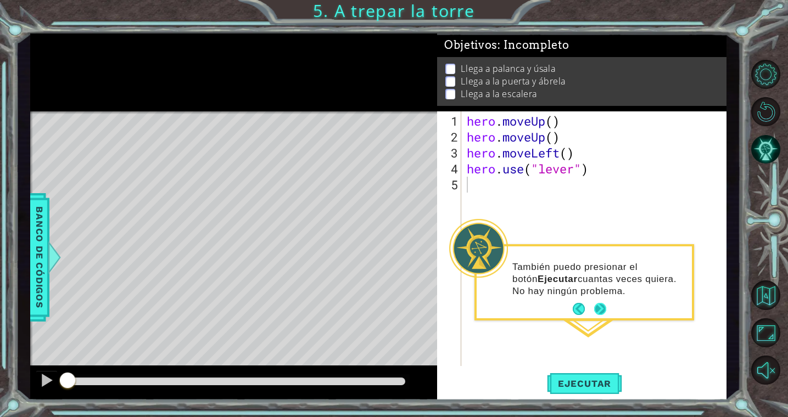
click at [606, 310] on button "Next" at bounding box center [600, 309] width 14 height 14
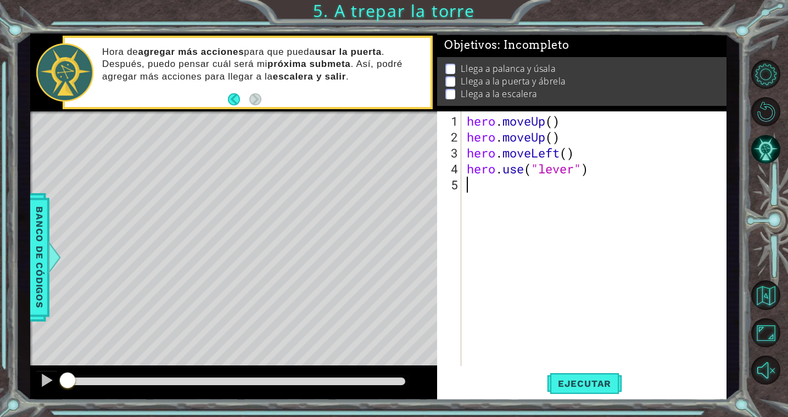
type textarea "h"
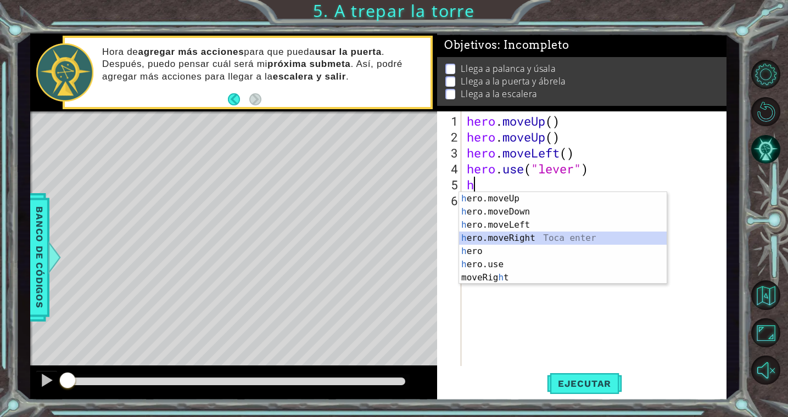
click at [512, 240] on div "h ero.moveUp Toca enter h ero.moveDown Toca enter h ero.moveLeft Toca enter h e…" at bounding box center [562, 251] width 207 height 119
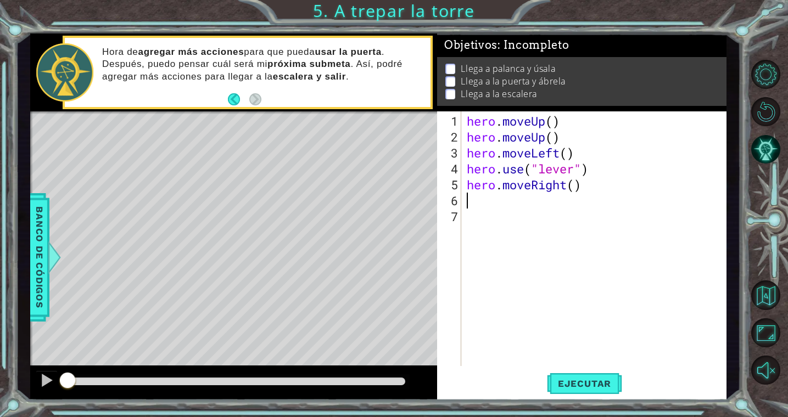
type textarea "h"
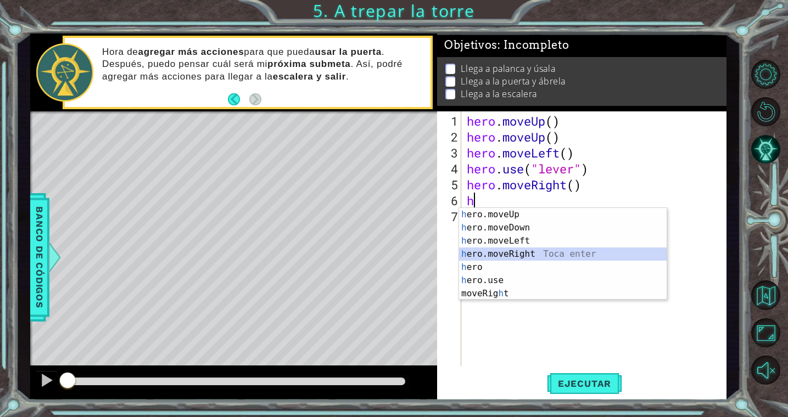
click at [514, 255] on div "h ero.moveUp Toca enter h ero.moveDown Toca enter h ero.moveLeft Toca enter h e…" at bounding box center [562, 267] width 207 height 119
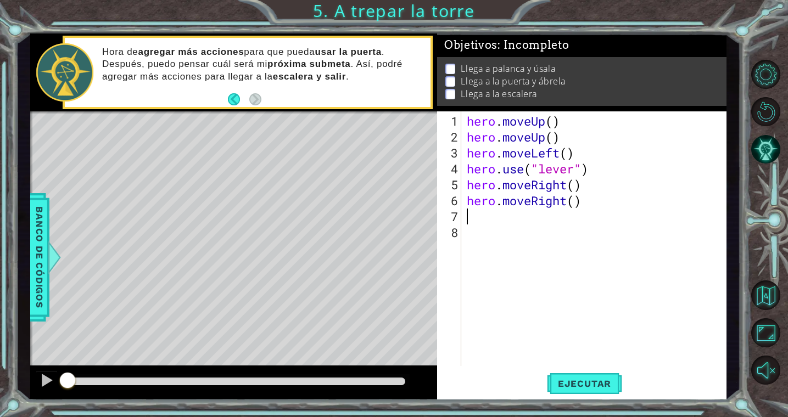
type textarea "h"
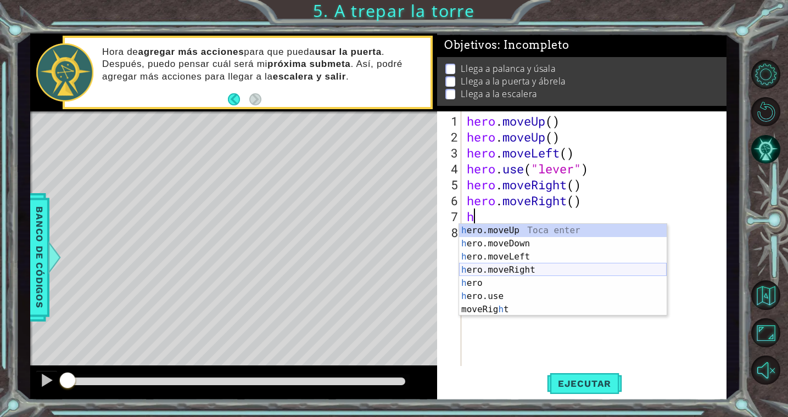
click at [516, 268] on div "h ero.moveUp Toca enter h ero.moveDown Toca enter h ero.moveLeft Toca enter h e…" at bounding box center [562, 283] width 207 height 119
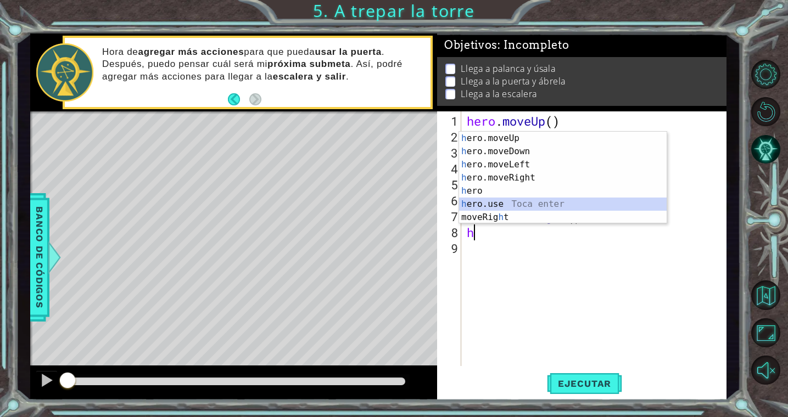
click at [510, 203] on div "h ero.moveUp Toca enter h ero.moveDown Toca enter h ero.moveLeft Toca enter h e…" at bounding box center [562, 191] width 207 height 119
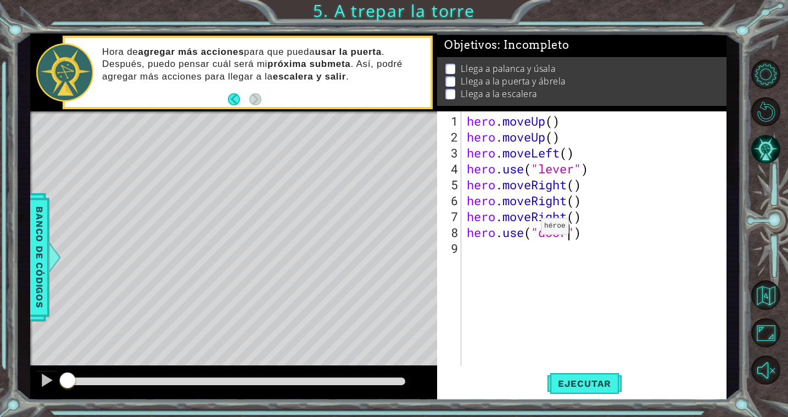
scroll to position [0, 4]
type textarea "hero.use("door")"
click at [579, 380] on span "Ejecutar" at bounding box center [584, 383] width 75 height 11
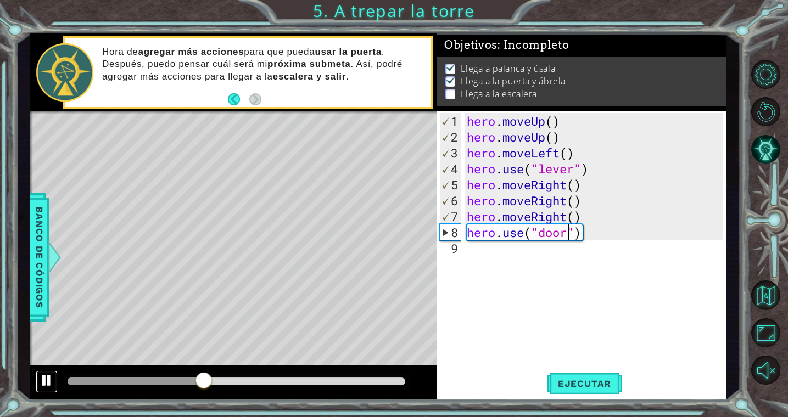
click at [48, 380] on div at bounding box center [47, 380] width 14 height 14
click at [480, 253] on div "hero . moveUp ( ) hero . moveUp ( ) hero . moveLeft ( ) hero . use ( "lever" ) …" at bounding box center [596, 256] width 264 height 287
type textarea "h"
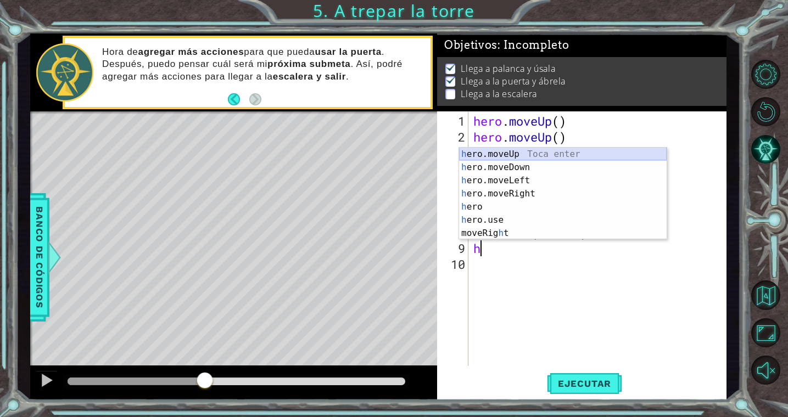
click at [507, 151] on div "h ero.moveUp Toca enter h ero.moveDown Toca enter h ero.moveLeft Toca enter h e…" at bounding box center [562, 207] width 207 height 119
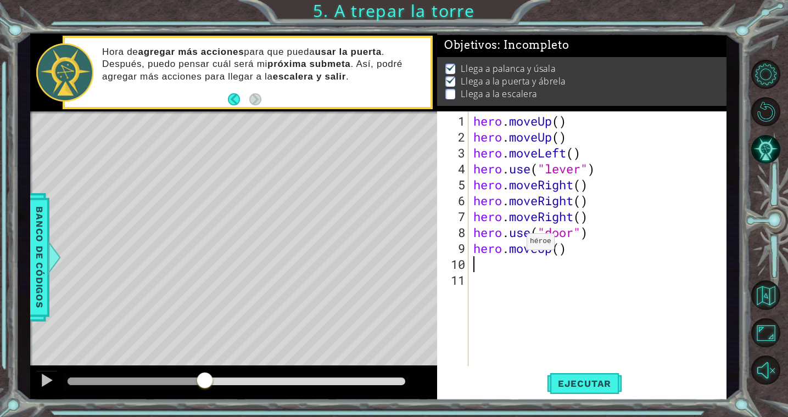
type textarea "h"
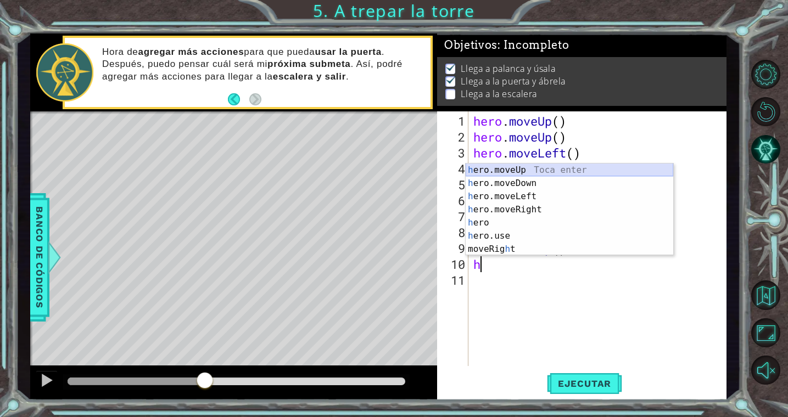
click at [526, 170] on div "h ero.moveUp Toca enter h ero.moveDown Toca enter h ero.moveLeft Toca enter h e…" at bounding box center [568, 223] width 207 height 119
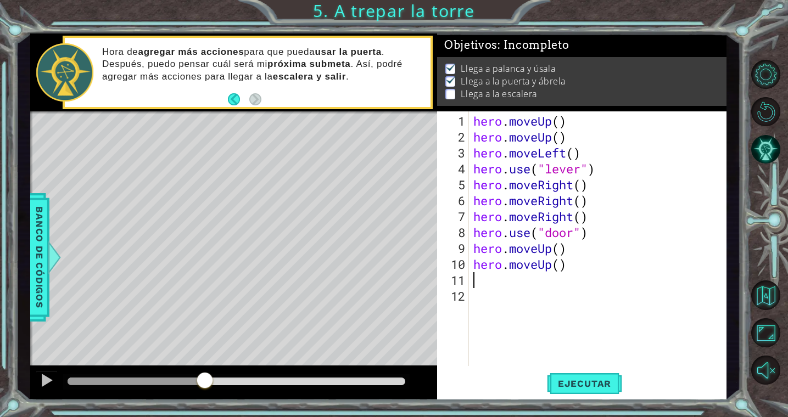
type textarea "h"
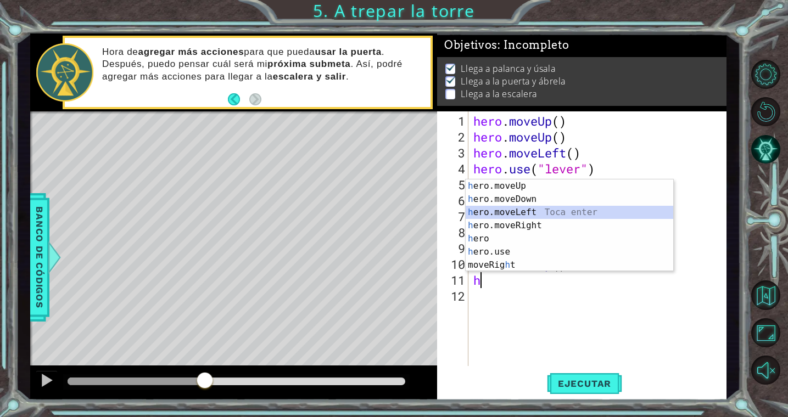
click at [508, 213] on div "h ero.moveUp Toca enter h ero.moveDown Toca enter h ero.moveLeft Toca enter h e…" at bounding box center [568, 238] width 207 height 119
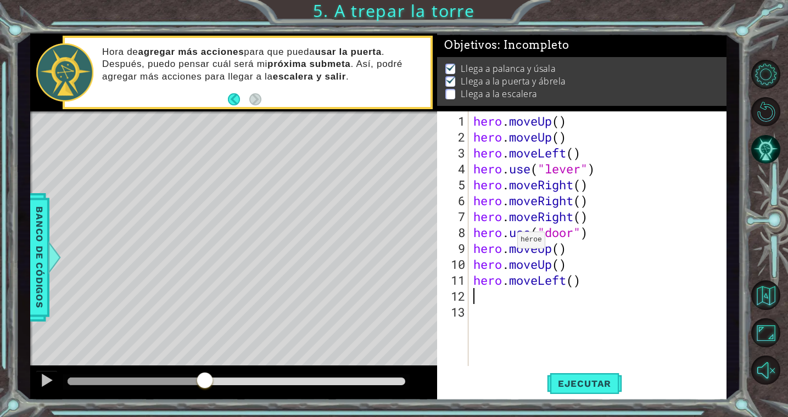
type textarea "h"
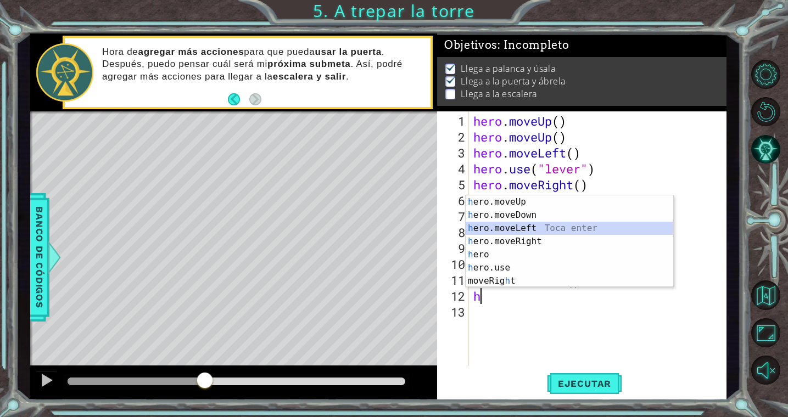
click at [500, 225] on div "h ero.moveUp Toca enter h ero.moveDown Toca enter h ero.moveLeft Toca enter h e…" at bounding box center [568, 254] width 207 height 119
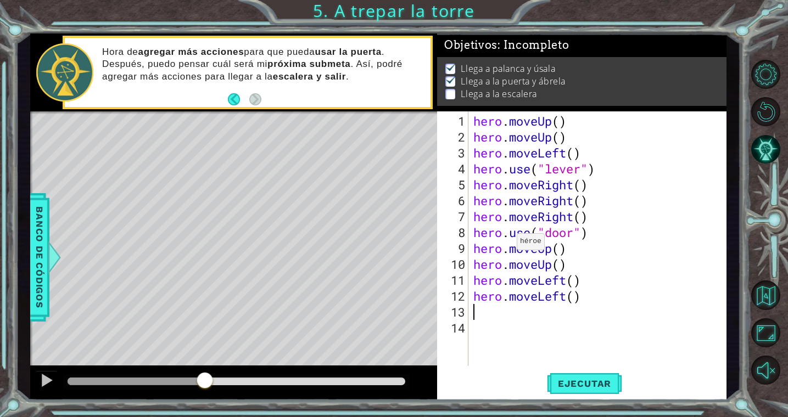
type textarea "h"
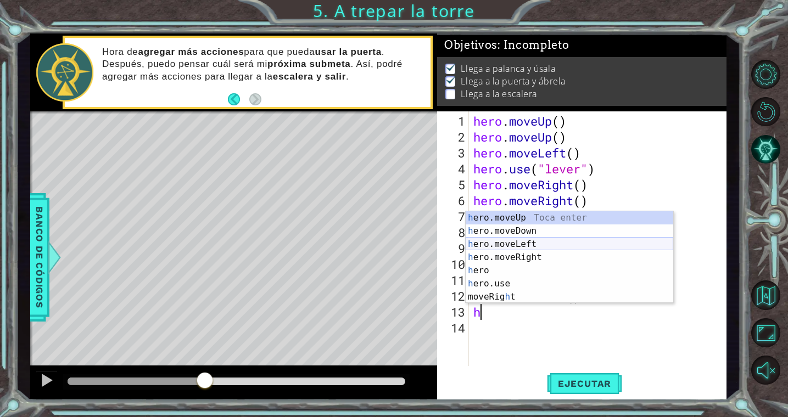
click at [502, 243] on div "h ero.moveUp Toca enter h ero.moveDown Toca enter h ero.moveLeft Toca enter h e…" at bounding box center [568, 270] width 207 height 119
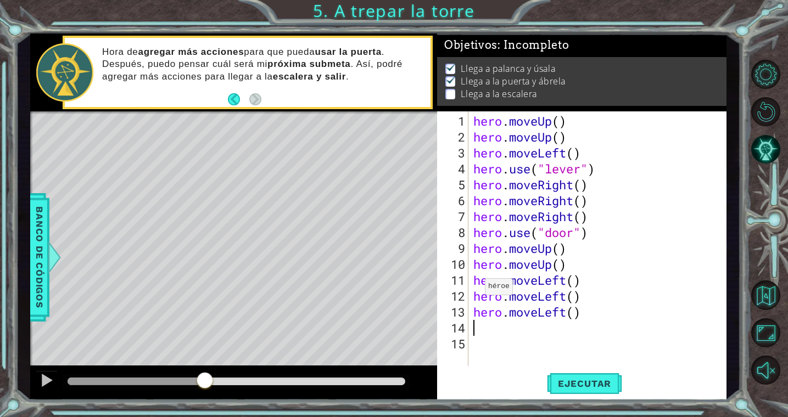
type textarea "h"
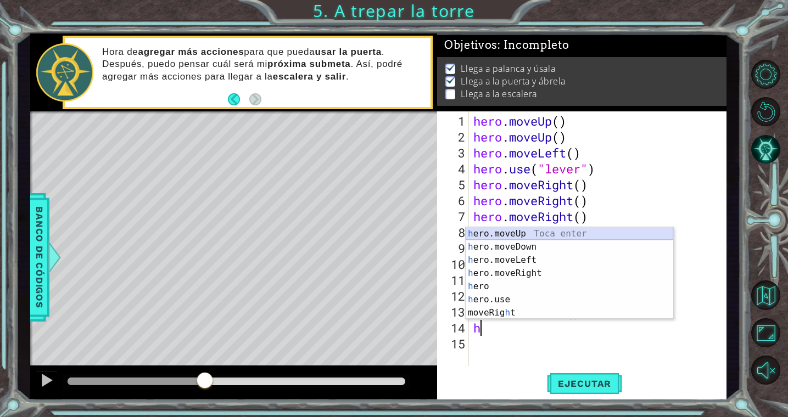
click at [494, 234] on div "h ero.moveUp Toca enter h ero.moveDown Toca enter h ero.moveLeft Toca enter h e…" at bounding box center [568, 286] width 207 height 119
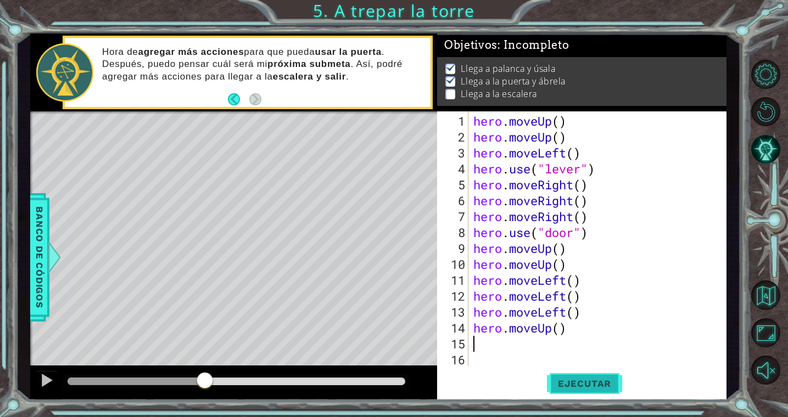
click at [576, 389] on span "Ejecutar" at bounding box center [584, 383] width 75 height 11
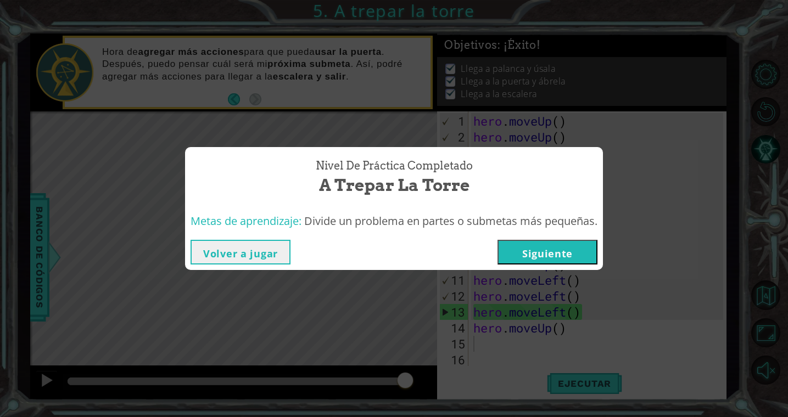
click at [566, 252] on button "Siguiente" at bounding box center [547, 252] width 100 height 25
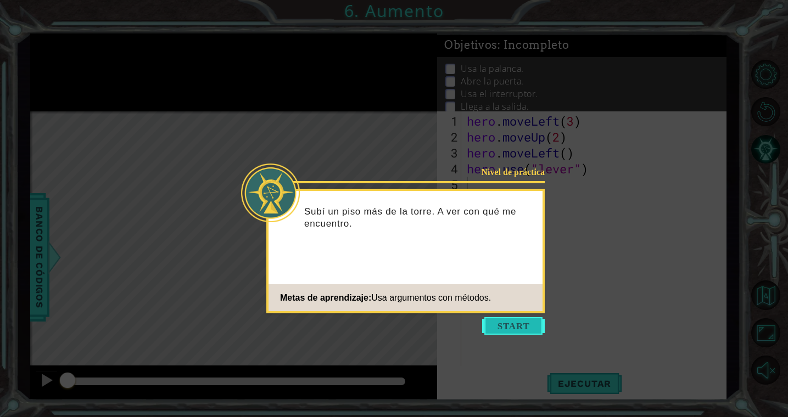
click at [512, 327] on button "Start" at bounding box center [513, 326] width 63 height 18
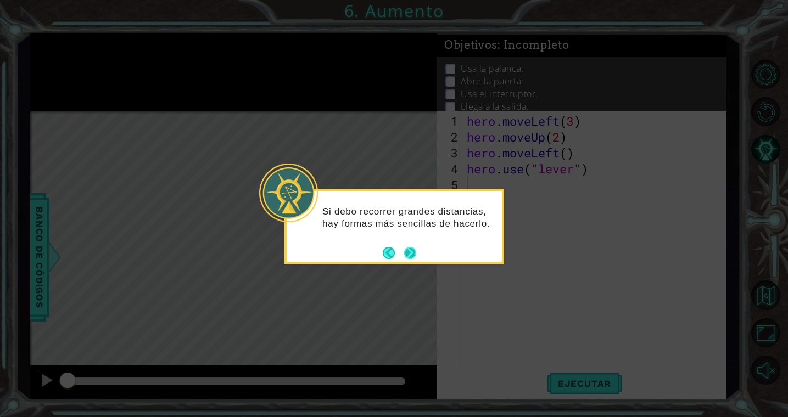
click at [412, 252] on button "Next" at bounding box center [409, 252] width 13 height 13
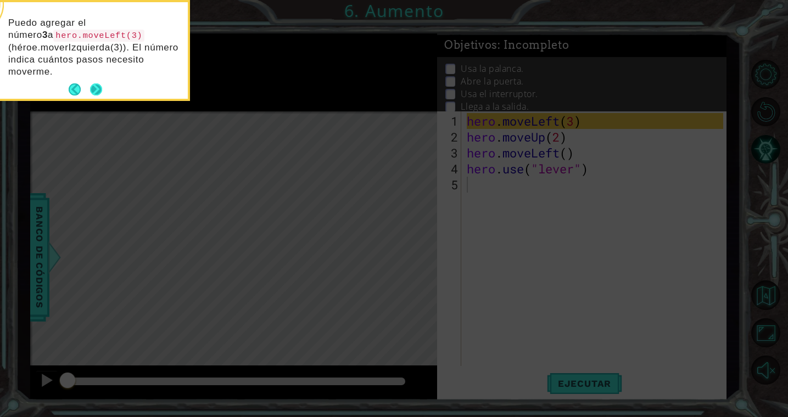
click at [97, 88] on button "Next" at bounding box center [96, 90] width 20 height 20
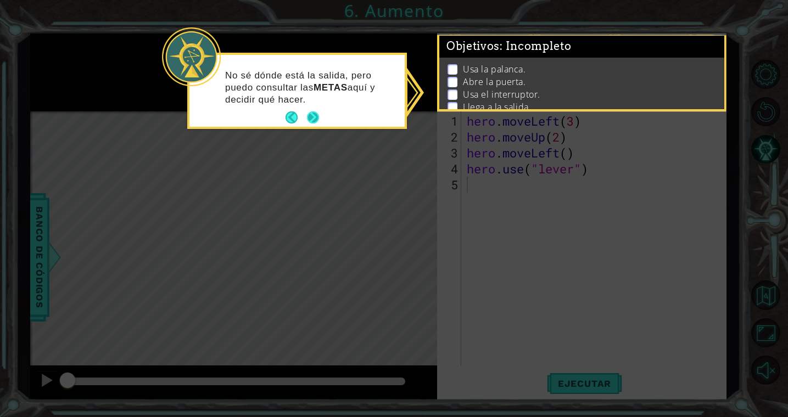
click at [318, 119] on button "Next" at bounding box center [312, 118] width 20 height 20
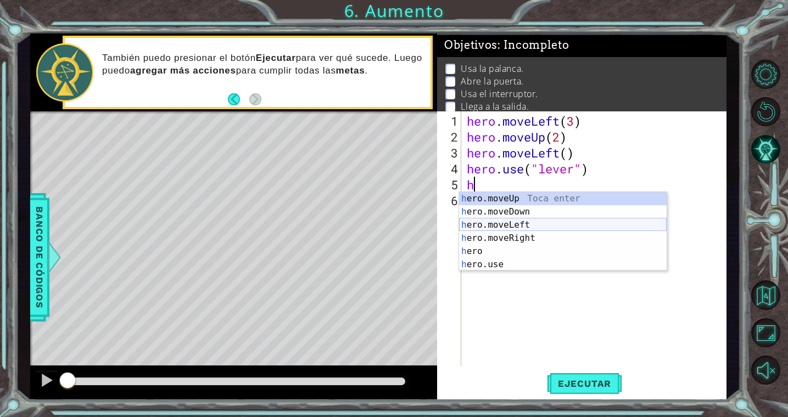
click at [535, 224] on div "h ero.moveUp Toca enter h ero.moveDown Toca enter h ero.moveLeft Toca enter h e…" at bounding box center [562, 244] width 207 height 105
type textarea "hero.moveLeft(1)"
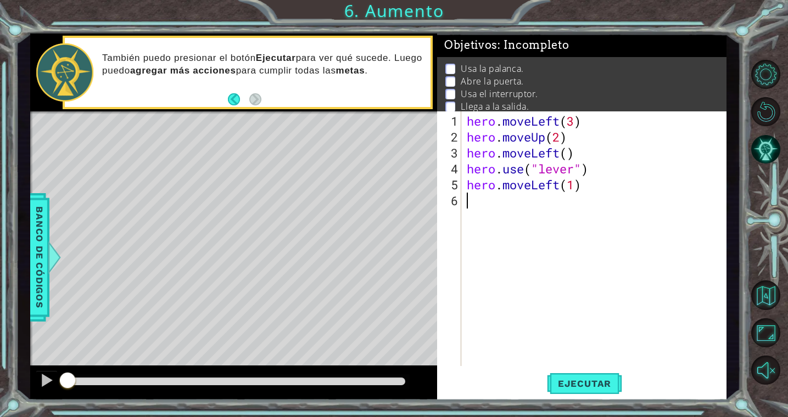
click at [525, 201] on div "hero . moveLeft ( 3 ) hero . moveUp ( 2 ) hero . moveLeft ( ) hero . use ( "lev…" at bounding box center [596, 256] width 264 height 287
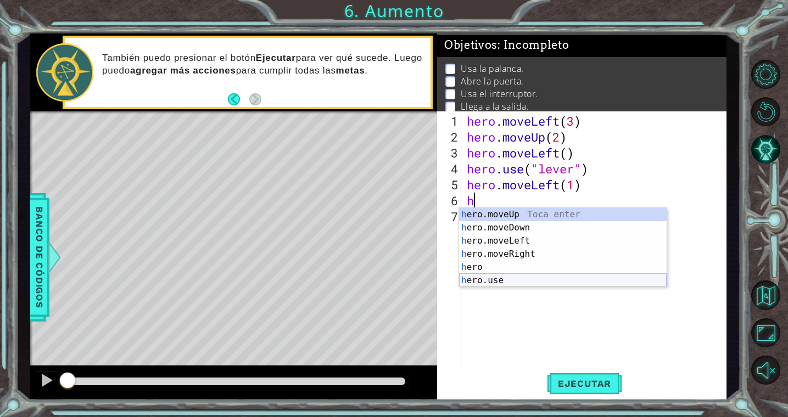
click at [505, 279] on div "h ero.moveUp Toca enter h ero.moveDown Toca enter h ero.moveLeft Toca enter h e…" at bounding box center [562, 260] width 207 height 105
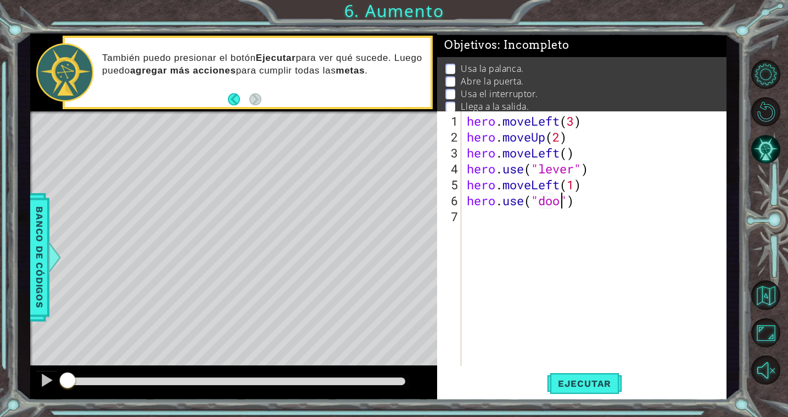
type textarea "hero.use("door")"
click at [542, 351] on div "hero . moveLeft ( 3 ) hero . moveUp ( 2 ) hero . moveLeft ( ) hero . use ( "lev…" at bounding box center [596, 256] width 264 height 287
click at [592, 388] on span "Ejecutar" at bounding box center [584, 383] width 75 height 11
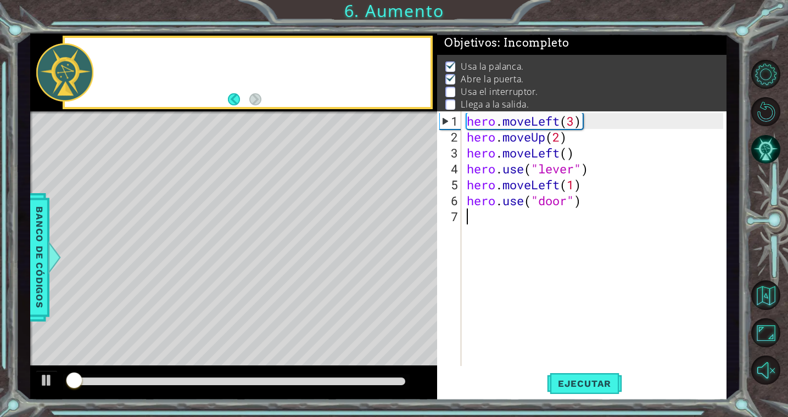
scroll to position [3, 0]
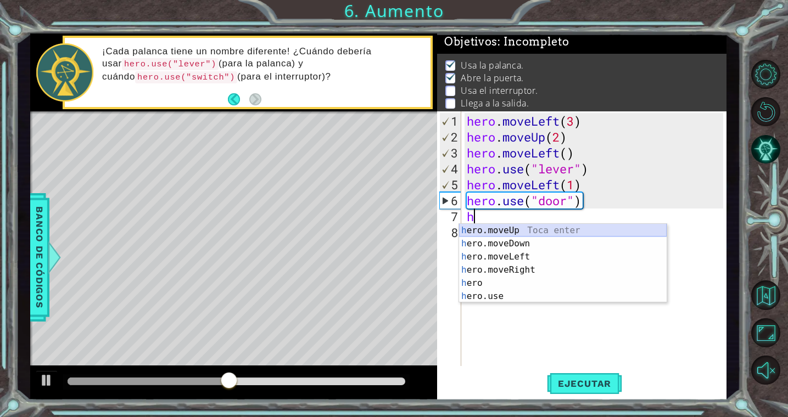
click at [527, 230] on div "h ero.moveUp Toca enter h ero.moveDown Toca enter h ero.moveLeft Toca enter h e…" at bounding box center [562, 276] width 207 height 105
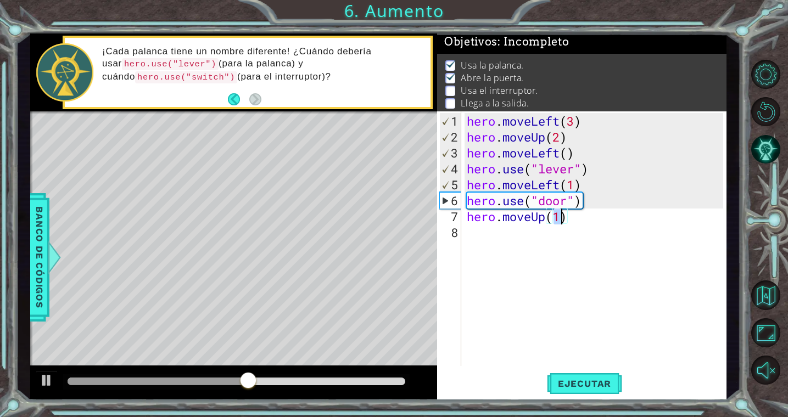
type textarea "hero.moveUp(2)"
click at [510, 238] on div "hero . moveLeft ( 3 ) hero . moveUp ( 2 ) hero . moveLeft ( ) hero . use ( "lev…" at bounding box center [596, 256] width 264 height 287
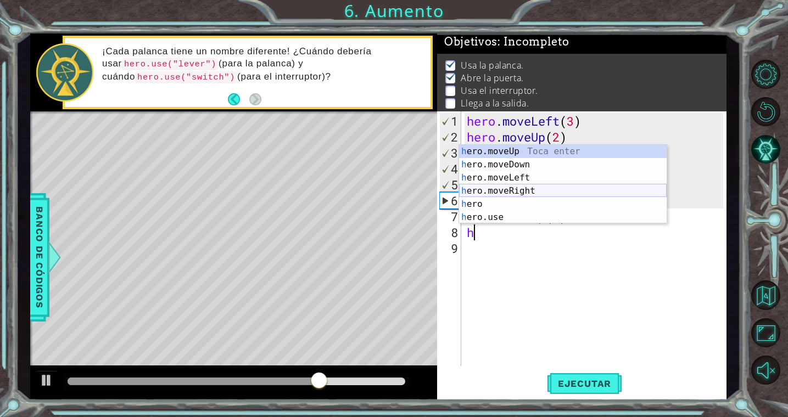
click at [557, 188] on div "h ero.moveUp Toca enter h ero.moveDown Toca enter h ero.moveLeft Toca enter h e…" at bounding box center [562, 197] width 207 height 105
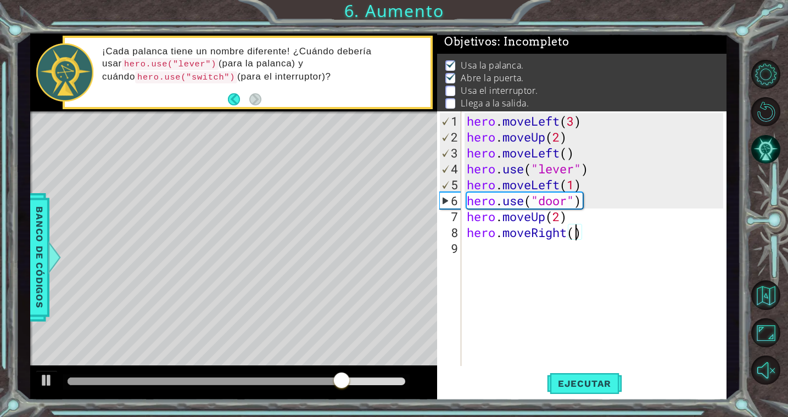
type textarea "hero.moveRight(2)"
click at [495, 251] on div "hero . moveLeft ( 3 ) hero . moveUp ( 2 ) hero . moveLeft ( ) hero . use ( "lev…" at bounding box center [596, 256] width 264 height 287
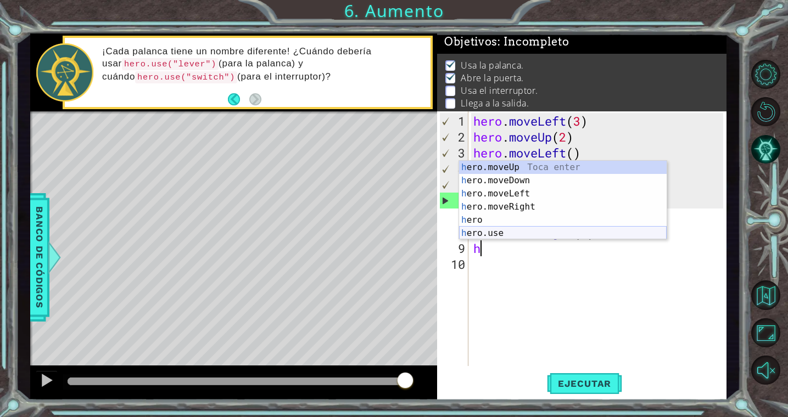
click at [504, 234] on div "h ero.moveUp Toca enter h ero.moveDown Toca enter h ero.moveLeft Toca enter h e…" at bounding box center [562, 213] width 207 height 105
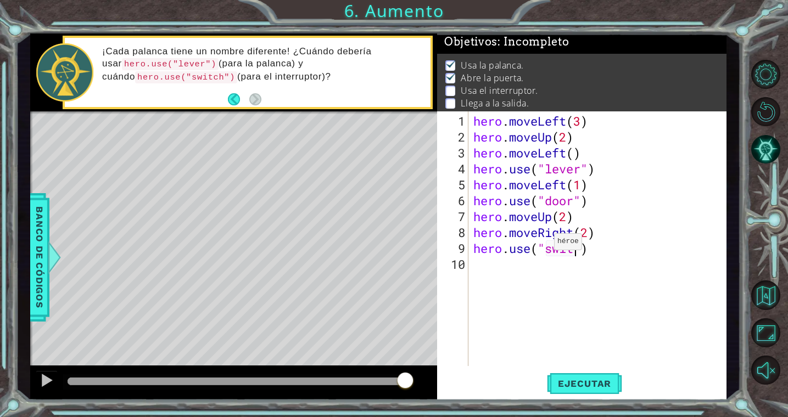
scroll to position [0, 5]
type textarea "hero.use("switch")"
click at [558, 306] on div "hero . moveLeft ( 3 ) hero . moveUp ( 2 ) hero . moveLeft ( ) hero . use ( "lev…" at bounding box center [599, 256] width 257 height 287
click at [579, 378] on span "Ejecutar" at bounding box center [584, 383] width 75 height 11
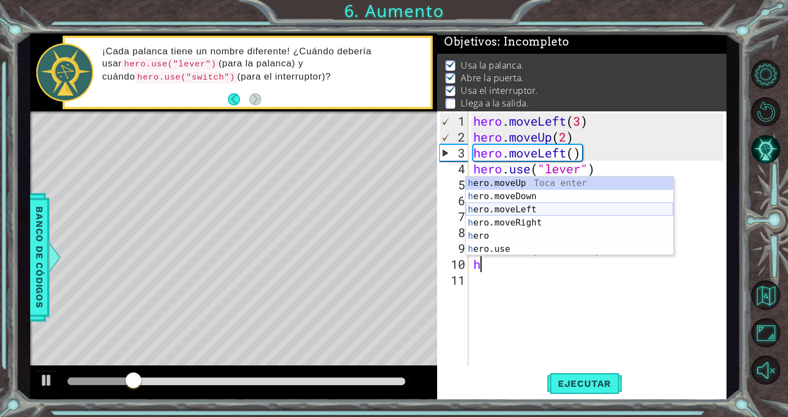
click at [526, 210] on div "h ero.moveUp Toca enter h ero.moveDown Toca enter h ero.moveLeft Toca enter h e…" at bounding box center [568, 229] width 207 height 105
type textarea "hero.moveLeft(1)"
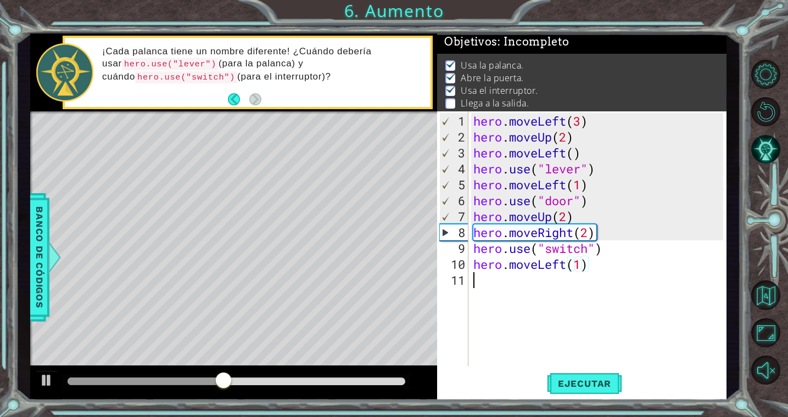
click at [534, 284] on div "hero . moveLeft ( 3 ) hero . moveUp ( 2 ) hero . moveLeft ( ) hero . use ( "lev…" at bounding box center [599, 256] width 257 height 287
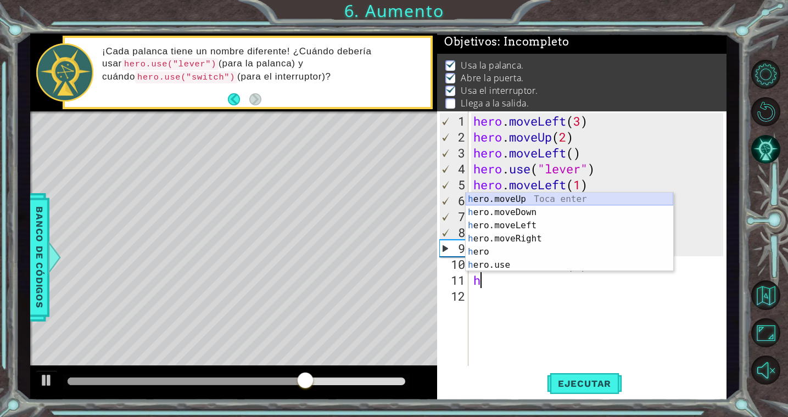
click at [524, 199] on div "h ero.moveUp Toca enter h ero.moveDown Toca enter h ero.moveLeft Toca enter h e…" at bounding box center [568, 245] width 207 height 105
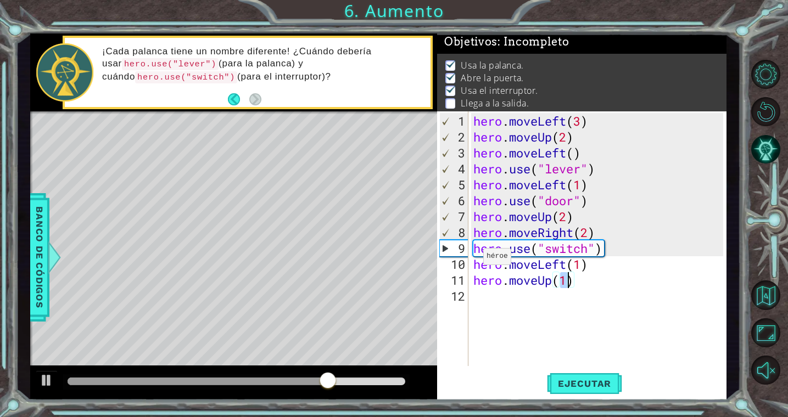
click at [444, 248] on div "9" at bounding box center [454, 248] width 29 height 16
click at [598, 383] on span "Ejecutar" at bounding box center [584, 383] width 75 height 11
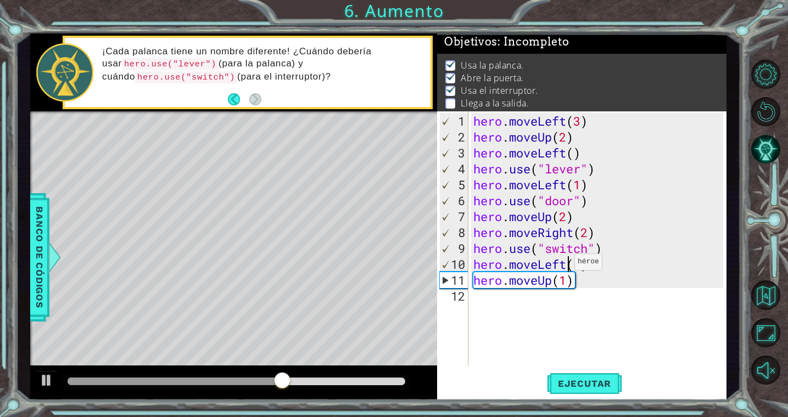
click at [564, 266] on div "hero . moveLeft ( 3 ) hero . moveUp ( 2 ) hero . moveLeft ( ) hero . use ( "lev…" at bounding box center [599, 256] width 257 height 287
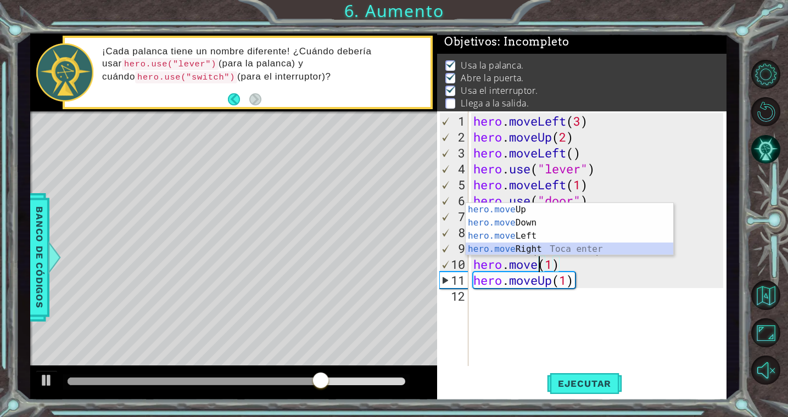
click at [554, 248] on div "hero.move Up Toca enter hero.move Down Toca enter hero.move Left Toca enter her…" at bounding box center [568, 242] width 207 height 79
type textarea "hero.moveRight(1)(1)"
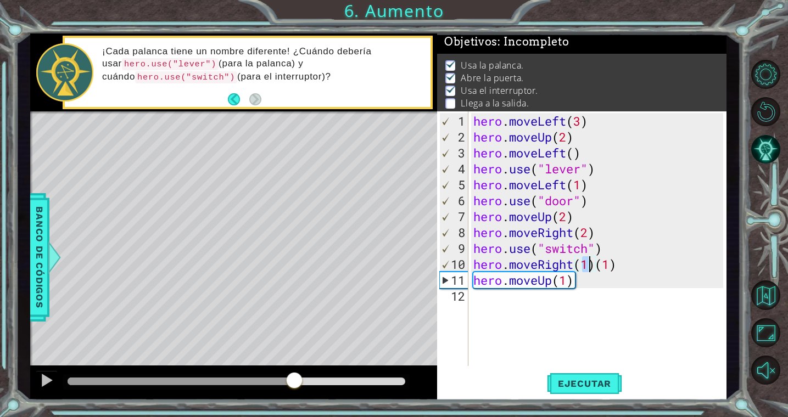
drag, startPoint x: 351, startPoint y: 376, endPoint x: 294, endPoint y: 378, distance: 57.1
click at [294, 378] on div at bounding box center [294, 382] width 20 height 20
click at [587, 389] on button "Ejecutar" at bounding box center [584, 383] width 75 height 29
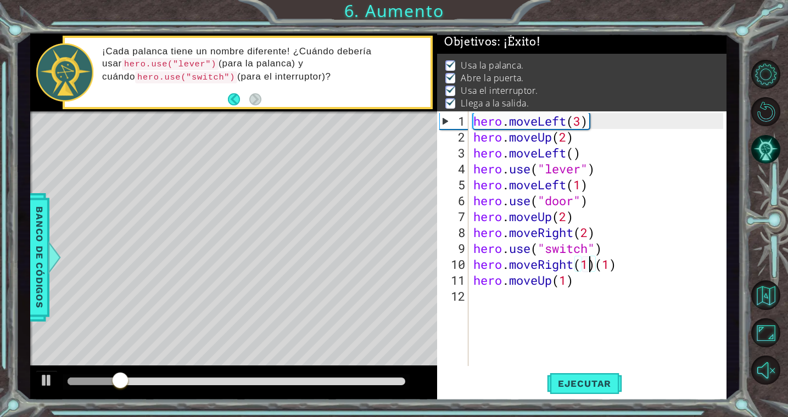
click at [591, 333] on div "hero . moveLeft ( 3 ) hero . moveUp ( 2 ) hero . moveLeft ( ) hero . use ( "lev…" at bounding box center [599, 256] width 257 height 287
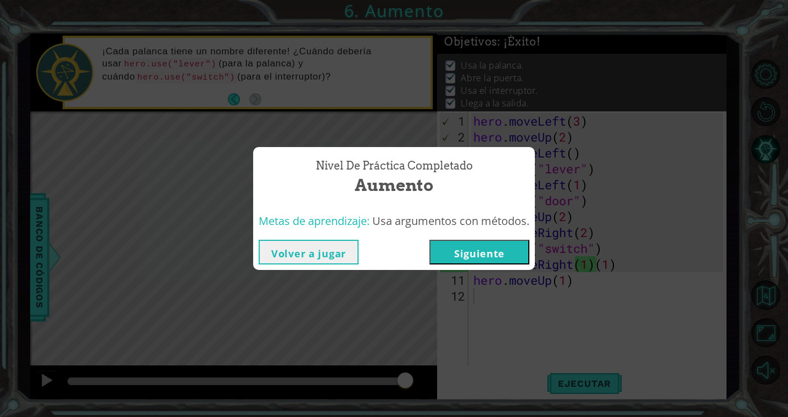
click at [508, 252] on button "Siguiente" at bounding box center [479, 252] width 100 height 25
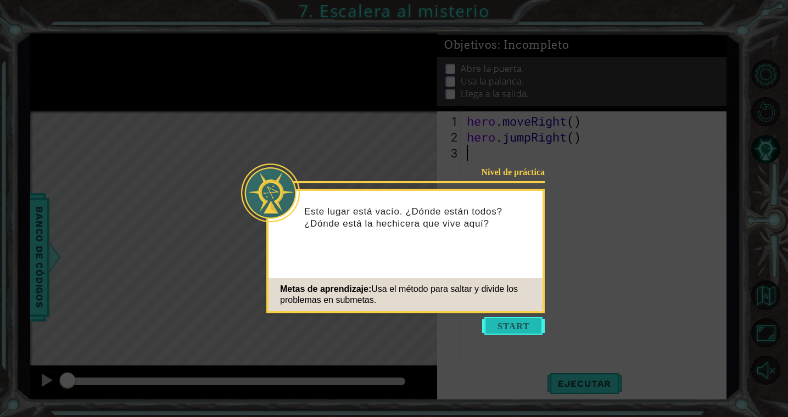
click at [507, 328] on button "Start" at bounding box center [513, 326] width 63 height 18
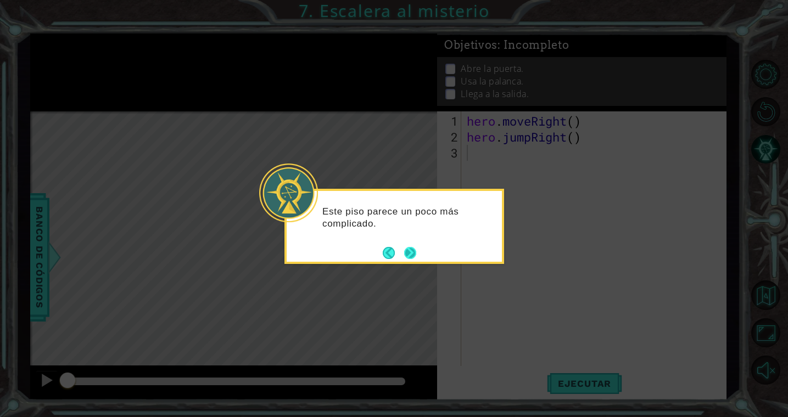
click at [412, 255] on button "Next" at bounding box center [409, 252] width 13 height 13
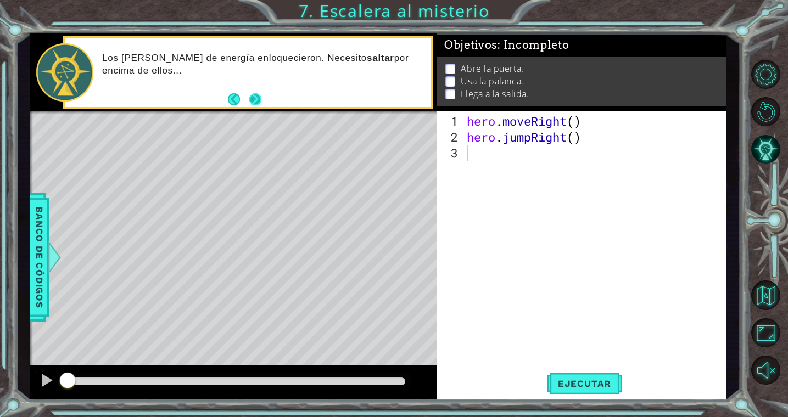
click at [261, 100] on button "Next" at bounding box center [256, 100] width 14 height 14
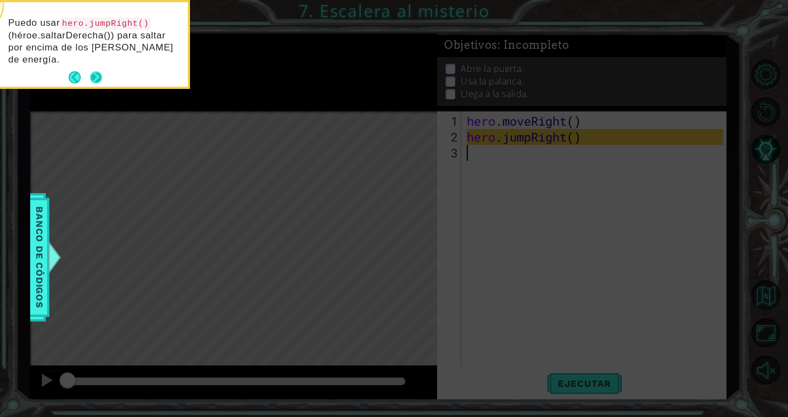
click at [98, 64] on div "Puedo usar hero.jumpRight() (héroe.saltarDerecha()) para saltar por encima de l…" at bounding box center [80, 44] width 215 height 85
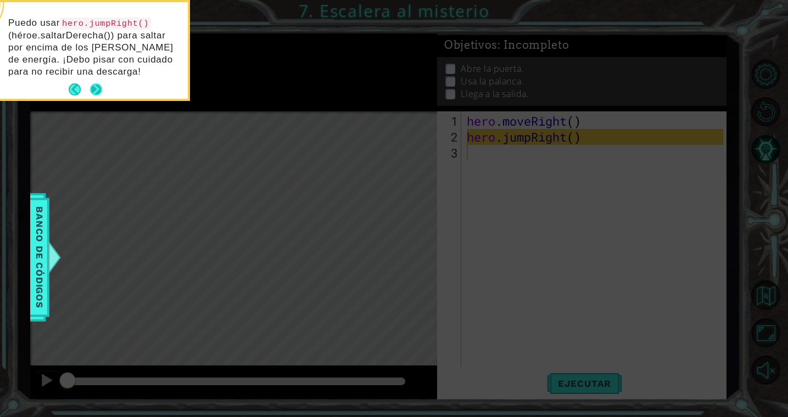
click at [96, 86] on button "Next" at bounding box center [95, 89] width 13 height 13
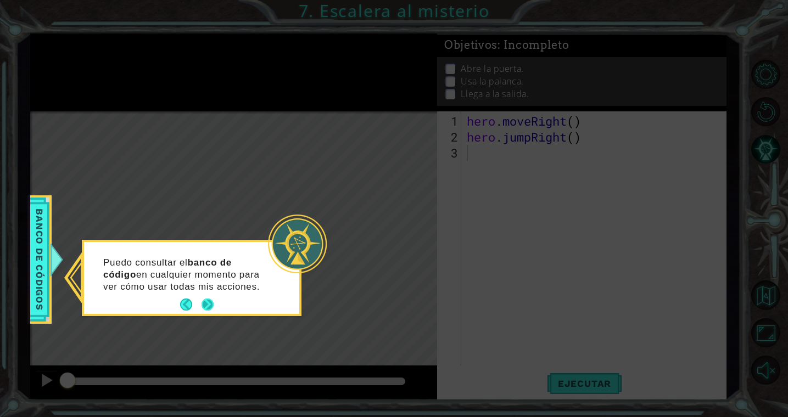
click at [211, 306] on button "Next" at bounding box center [207, 305] width 16 height 16
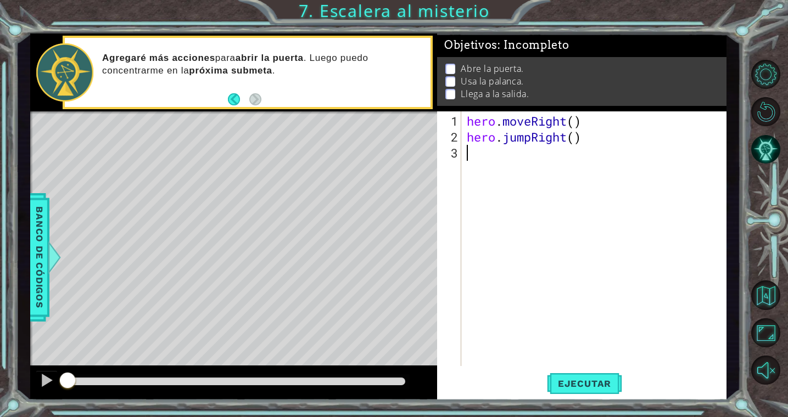
type textarea "h"
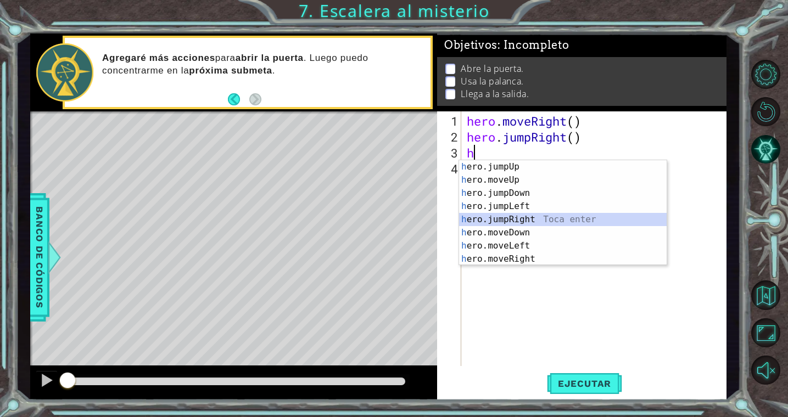
click at [543, 220] on div "h ero.jumpUp Toca enter h ero.moveUp Toca enter h ero.jumpDown Toca enter h ero…" at bounding box center [562, 226] width 207 height 132
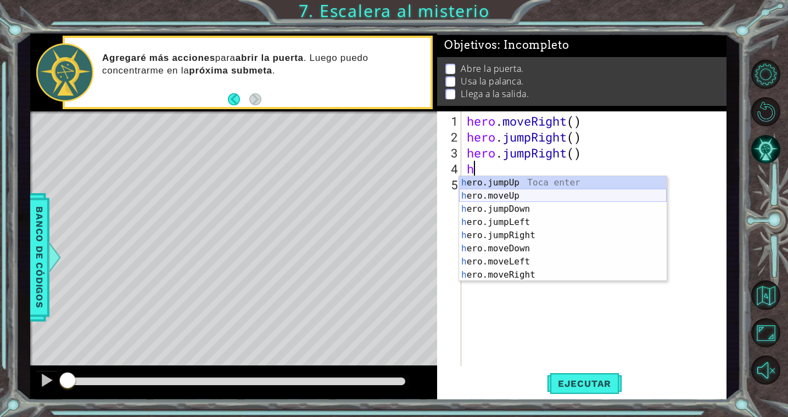
click at [536, 199] on div "h ero.jumpUp Toca enter h ero.moveUp Toca enter h ero.jumpDown Toca enter h ero…" at bounding box center [562, 242] width 207 height 132
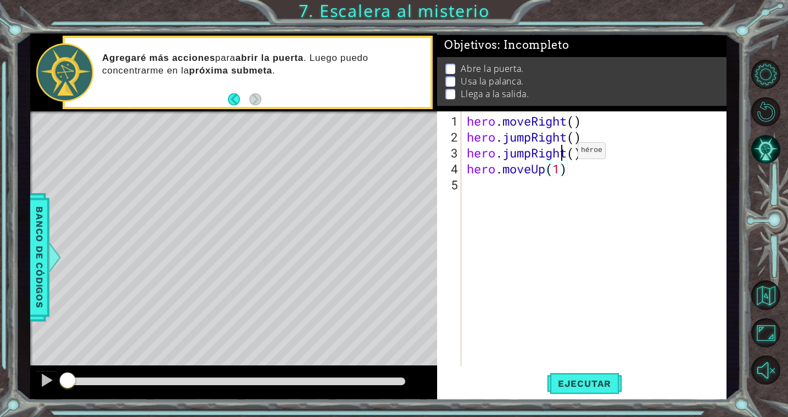
click at [561, 154] on div "hero . moveRight ( ) hero . jumpRight ( ) hero . jumpRight ( ) hero . moveUp ( …" at bounding box center [596, 256] width 264 height 287
drag, startPoint x: 534, startPoint y: 155, endPoint x: 506, endPoint y: 155, distance: 27.4
click at [506, 155] on div "hero . moveRight ( ) hero . jumpRight ( ) hero . jumpRight ( ) hero . moveUp ( …" at bounding box center [596, 256] width 264 height 287
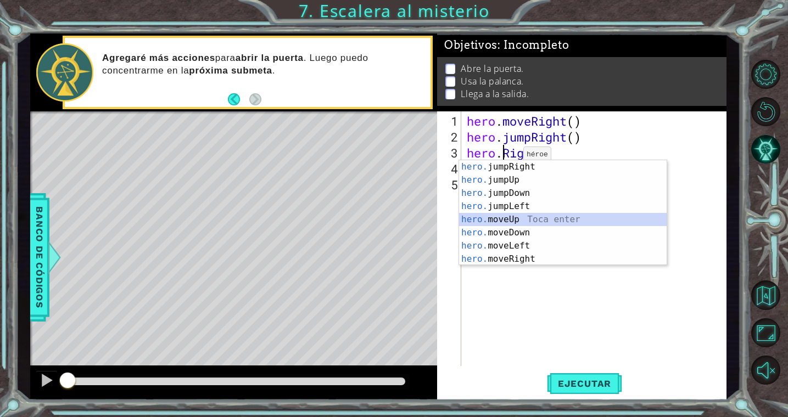
click at [507, 216] on div "hero. jumpRight Toca enter hero. jumpUp Toca enter hero. jumpDown Toca enter he…" at bounding box center [562, 226] width 207 height 132
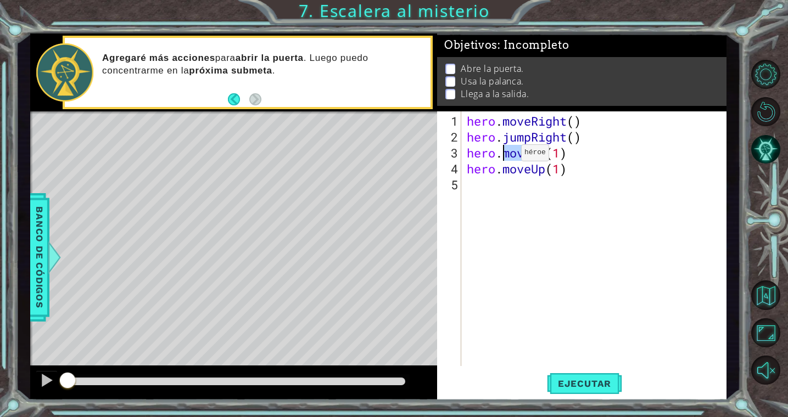
drag, startPoint x: 546, startPoint y: 155, endPoint x: 504, endPoint y: 158, distance: 41.8
click at [504, 158] on div "hero . moveRight ( ) hero . jumpRight ( ) hero . moveUp ( 1 ) hero . moveUp ( 1…" at bounding box center [596, 256] width 264 height 287
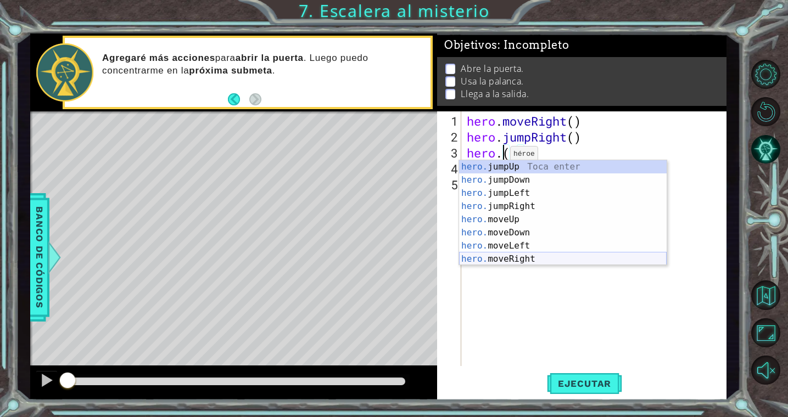
click at [502, 255] on div "hero. jumpUp Toca enter hero. jumpDown Toca enter hero. jumpLeft Toca enter her…" at bounding box center [562, 226] width 207 height 132
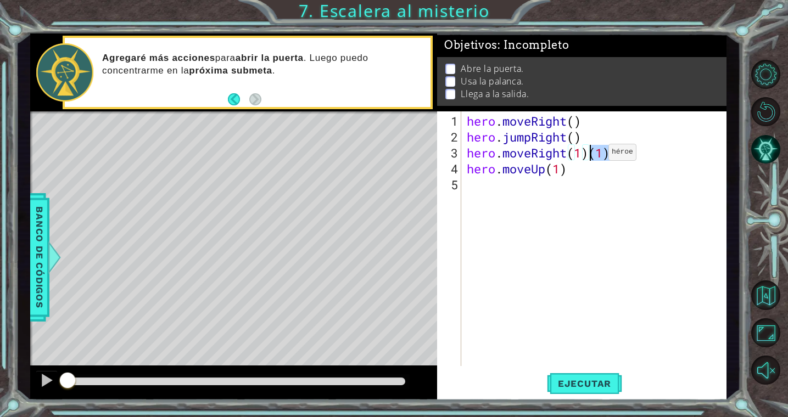
drag, startPoint x: 615, startPoint y: 156, endPoint x: 592, endPoint y: 156, distance: 22.5
click at [592, 156] on div "hero . moveRight ( ) hero . jumpRight ( ) hero . moveRight ( 1 ) ( 1 ) hero . m…" at bounding box center [596, 256] width 264 height 287
type textarea "hero.moveRight(1)"
click at [542, 231] on div "hero . moveRight ( ) hero . jumpRight ( ) hero . moveRight ( 1 ) hero . moveUp …" at bounding box center [596, 256] width 264 height 287
click at [589, 387] on span "Ejecutar" at bounding box center [584, 383] width 75 height 11
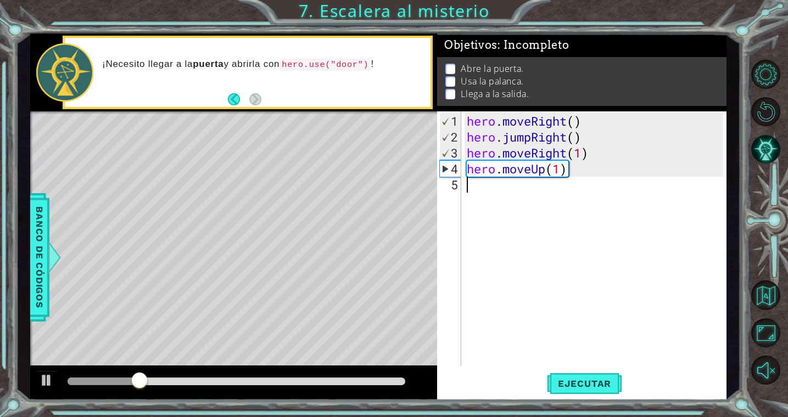
click at [480, 188] on div "hero . moveRight ( ) hero . jumpRight ( ) hero . moveRight ( 1 ) hero . moveUp …" at bounding box center [596, 256] width 264 height 287
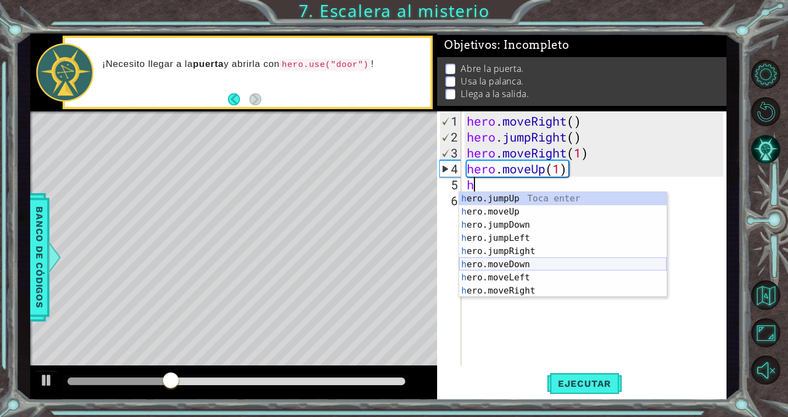
scroll to position [13, 0]
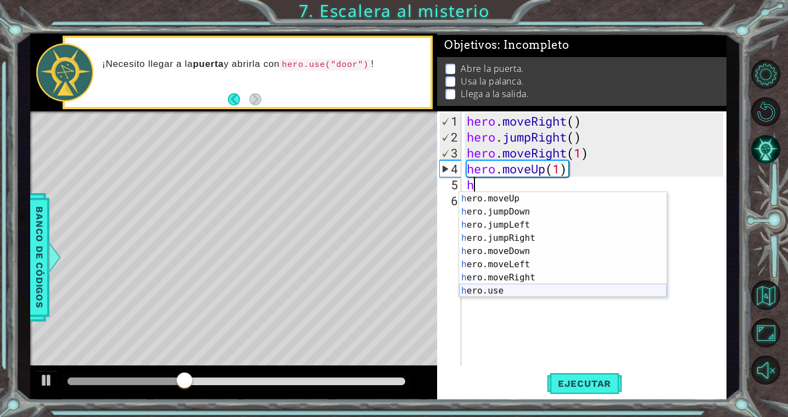
click at [492, 291] on div "h ero.moveUp Toca enter h ero.jumpDown Toca enter h ero.jumpLeft Toca enter h e…" at bounding box center [562, 258] width 207 height 132
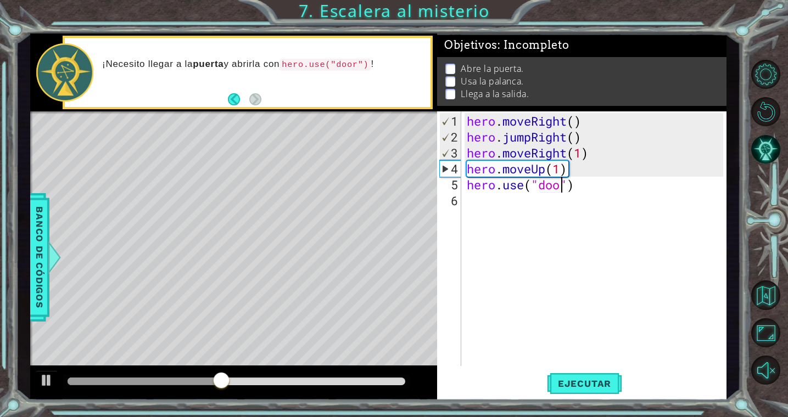
type textarea "hero.use("door")"
click at [497, 209] on div "hero . moveRight ( ) hero . jumpRight ( ) hero . moveRight ( 1 ) hero . moveUp …" at bounding box center [596, 256] width 264 height 287
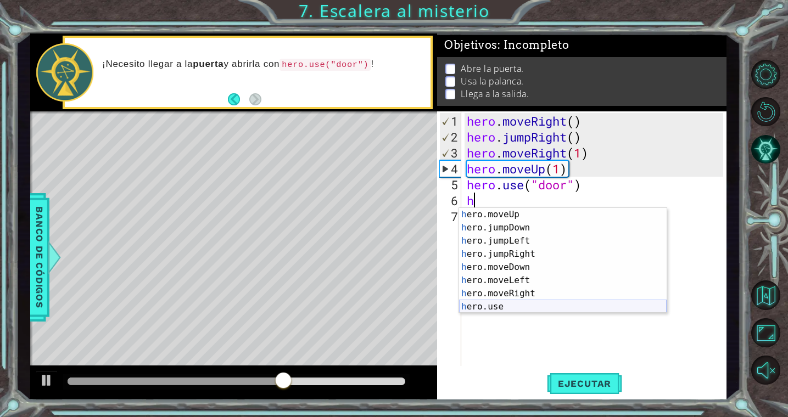
scroll to position [13, 0]
click at [509, 215] on div "h ero.moveUp Toca enter h ero.jumpDown Toca enter h ero.jumpLeft Toca enter h e…" at bounding box center [562, 274] width 207 height 132
type textarea "hero.moveUp(1)"
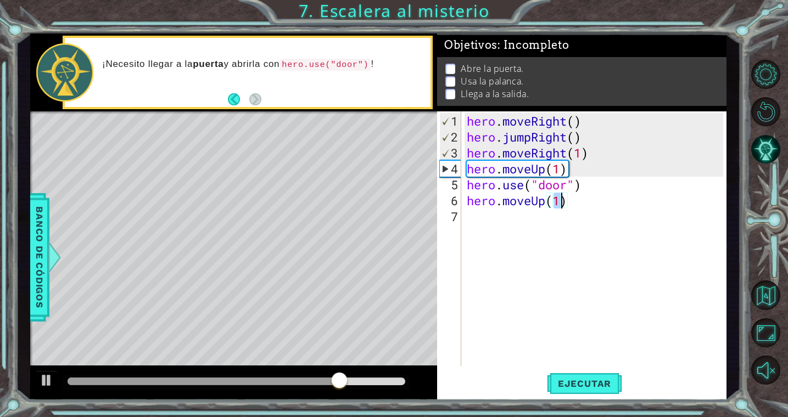
click at [485, 219] on div "hero . moveRight ( ) hero . jumpRight ( ) hero . moveRight ( 1 ) hero . moveUp …" at bounding box center [596, 256] width 264 height 287
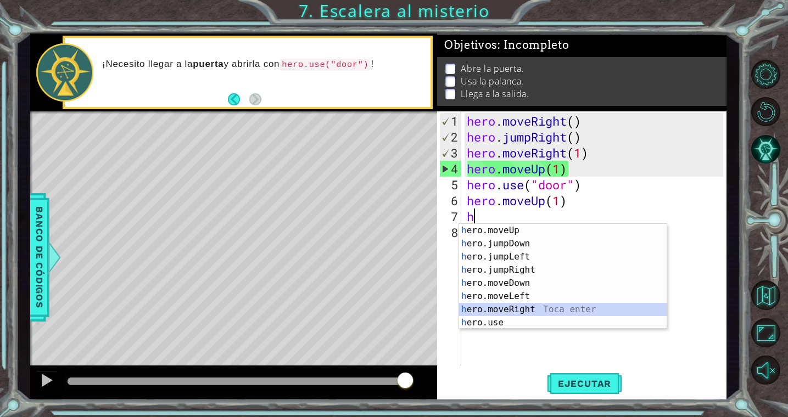
click at [528, 307] on div "h ero.moveUp Toca enter h ero.jumpDown Toca enter h ero.jumpLeft Toca enter h e…" at bounding box center [562, 290] width 207 height 132
type textarea "hero.moveRight(1)"
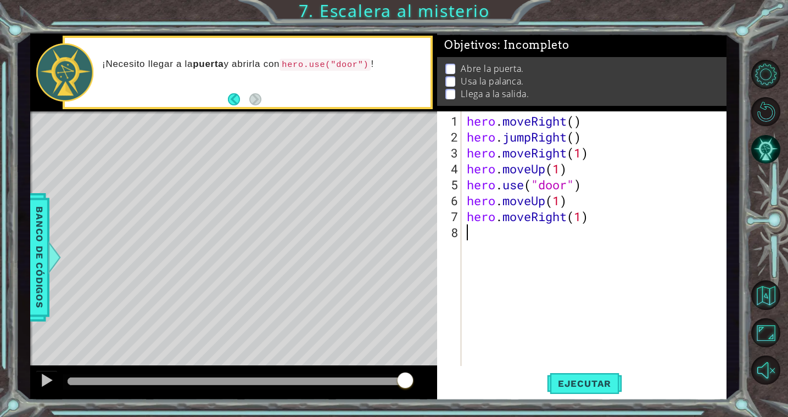
click at [497, 233] on div "hero . moveRight ( ) hero . jumpRight ( ) hero . moveRight ( 1 ) hero . moveUp …" at bounding box center [596, 256] width 264 height 287
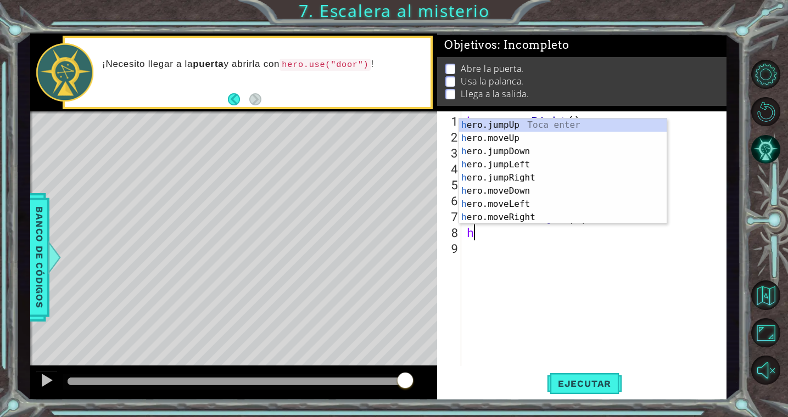
scroll to position [0, 0]
click at [516, 220] on div "h ero.jumpUp Toca enter h ero.moveUp Toca enter h ero.jumpDown Toca enter h ero…" at bounding box center [562, 185] width 207 height 132
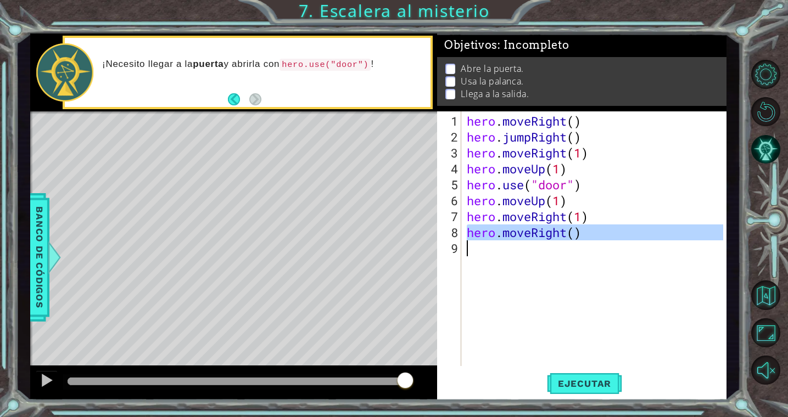
drag, startPoint x: 467, startPoint y: 233, endPoint x: 576, endPoint y: 242, distance: 109.1
click at [576, 242] on div "hero . moveRight ( ) hero . jumpRight ( ) hero . moveRight ( 1 ) hero . moveUp …" at bounding box center [596, 256] width 264 height 287
type textarea "hero.moveRight()"
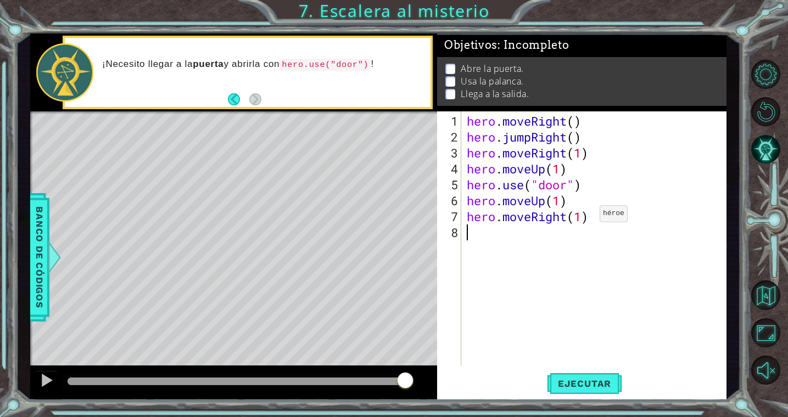
click at [582, 217] on div "hero . moveRight ( ) hero . jumpRight ( ) hero . moveRight ( 1 ) hero . moveUp …" at bounding box center [596, 256] width 264 height 287
type textarea "hero.moveRight(2)"
click at [486, 238] on div "hero . moveRight ( ) hero . jumpRight ( ) hero . moveRight ( 1 ) hero . moveUp …" at bounding box center [596, 256] width 264 height 287
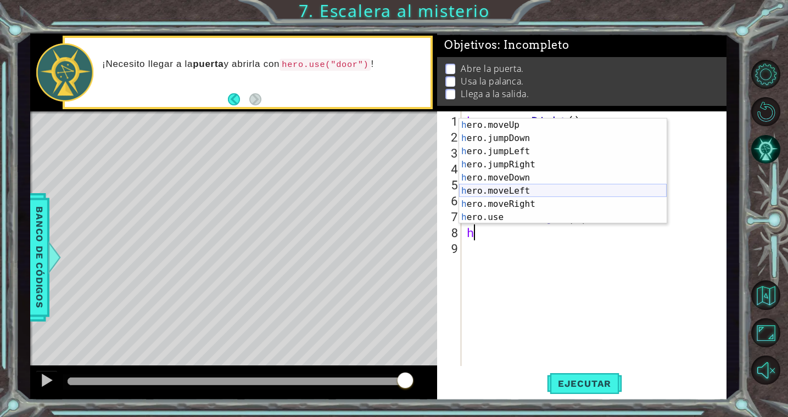
scroll to position [13, 0]
click at [507, 221] on div "h ero.moveUp Toca enter h ero.jumpDown Toca enter h ero.jumpLeft Toca enter h e…" at bounding box center [562, 185] width 207 height 132
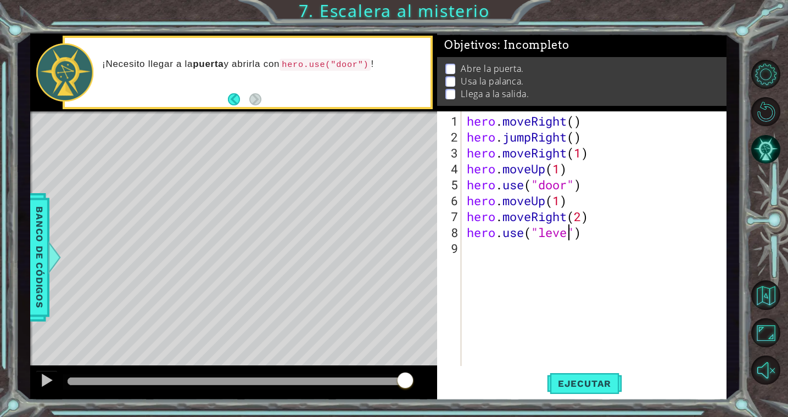
type textarea "hero.use("lever")"
click at [514, 353] on div "hero . moveRight ( ) hero . jumpRight ( ) hero . moveRight ( 1 ) hero . moveUp …" at bounding box center [596, 256] width 264 height 287
click at [571, 383] on span "Ejecutar" at bounding box center [584, 383] width 75 height 11
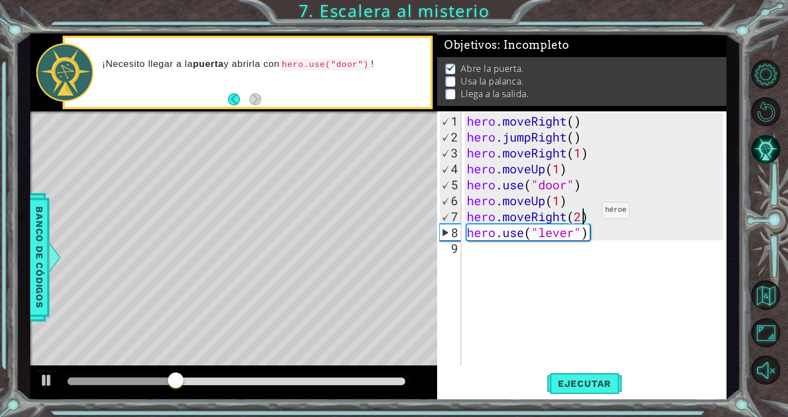
click at [585, 215] on div "hero . moveRight ( ) hero . jumpRight ( ) hero . moveRight ( 1 ) hero . moveUp …" at bounding box center [596, 256] width 264 height 287
click at [594, 216] on div "hero . moveRight ( ) hero . jumpRight ( ) hero . moveRight ( 1 ) hero . moveUp …" at bounding box center [596, 256] width 264 height 287
click at [466, 215] on div "hero . moveRight ( ) hero . jumpRight ( ) hero . moveRight ( 1 ) hero . moveUp …" at bounding box center [596, 256] width 264 height 287
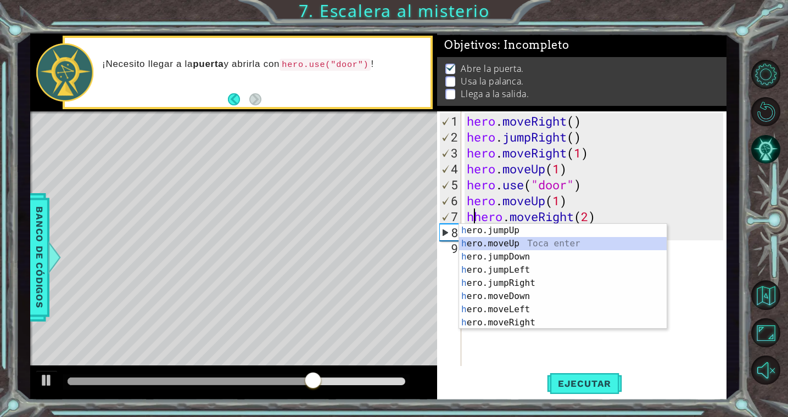
click at [512, 240] on div "h ero.jumpUp Toca enter h ero.moveUp Toca enter h ero.jumpDown Toca enter h ero…" at bounding box center [562, 290] width 207 height 132
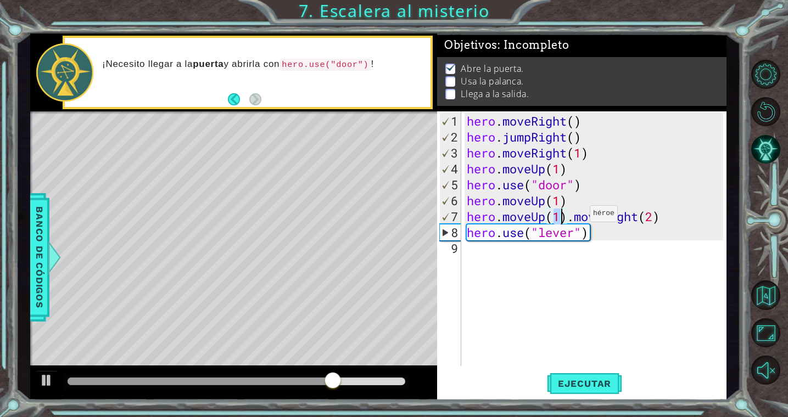
click at [572, 218] on div "hero . moveRight ( ) hero . jumpRight ( ) hero . moveRight ( 1 ) hero . moveUp …" at bounding box center [596, 256] width 264 height 287
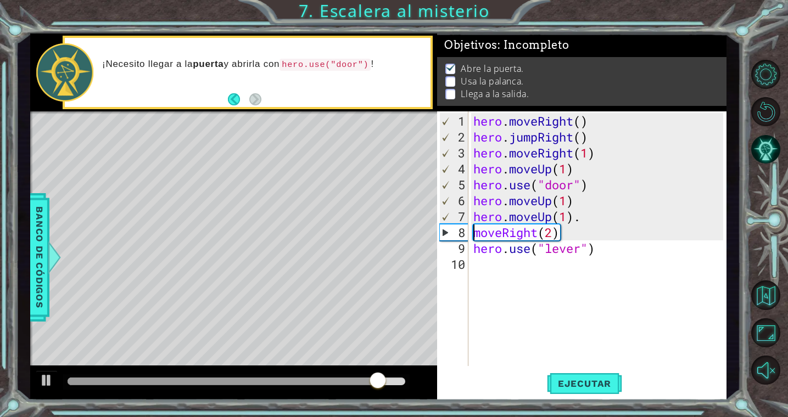
click at [586, 220] on div "hero . moveRight ( ) hero . jumpRight ( ) hero . moveRight ( 1 ) hero . moveUp …" at bounding box center [599, 256] width 257 height 287
drag, startPoint x: 402, startPoint y: 384, endPoint x: 352, endPoint y: 383, distance: 50.5
click at [373, 383] on div at bounding box center [383, 382] width 20 height 20
click at [589, 378] on span "Ejecutar" at bounding box center [584, 383] width 75 height 11
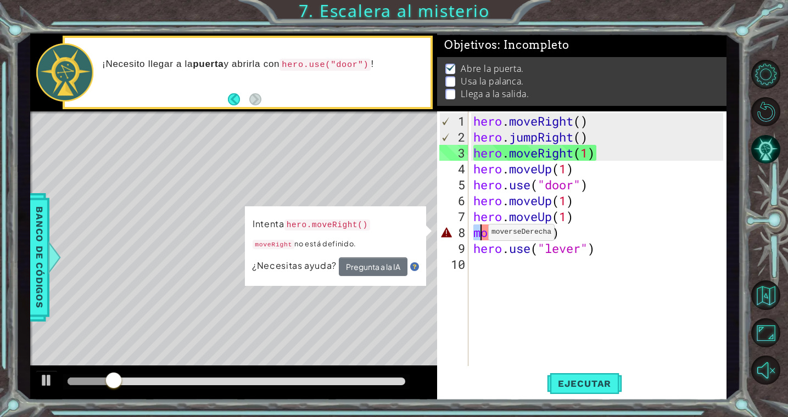
click at [478, 237] on div "hero . moveRight ( ) hero . jumpRight ( ) hero . moveRight ( 1 ) hero . moveUp …" at bounding box center [599, 256] width 257 height 287
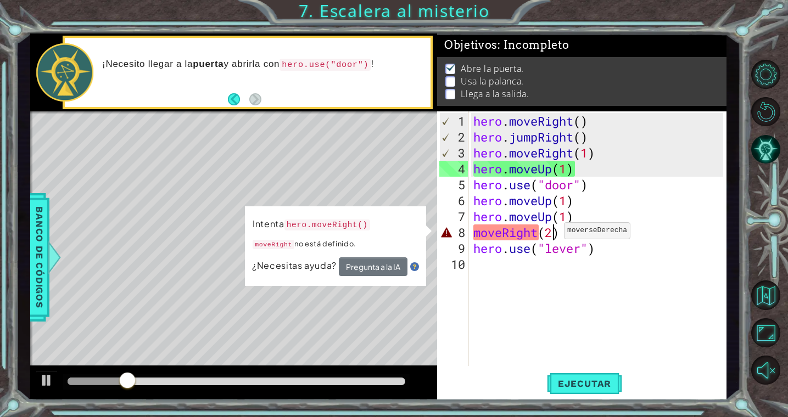
click at [554, 235] on div "hero . moveRight ( ) hero . jumpRight ( ) hero . moveRight ( 1 ) hero . moveUp …" at bounding box center [599, 256] width 257 height 287
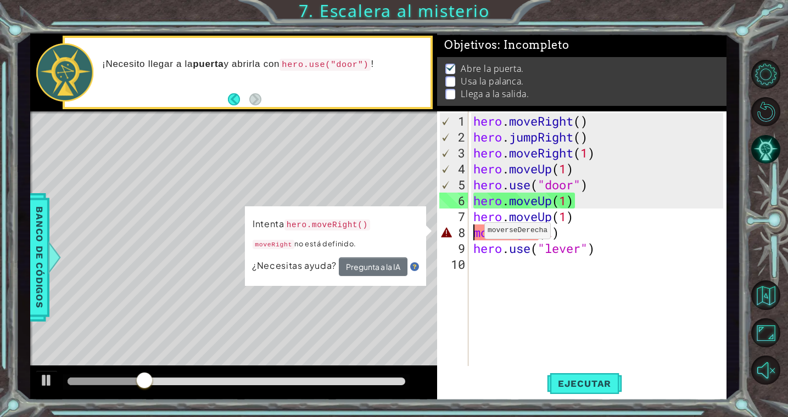
click at [474, 234] on div "hero . moveRight ( ) hero . jumpRight ( ) hero . moveRight ( 1 ) hero . moveUp …" at bounding box center [599, 256] width 257 height 287
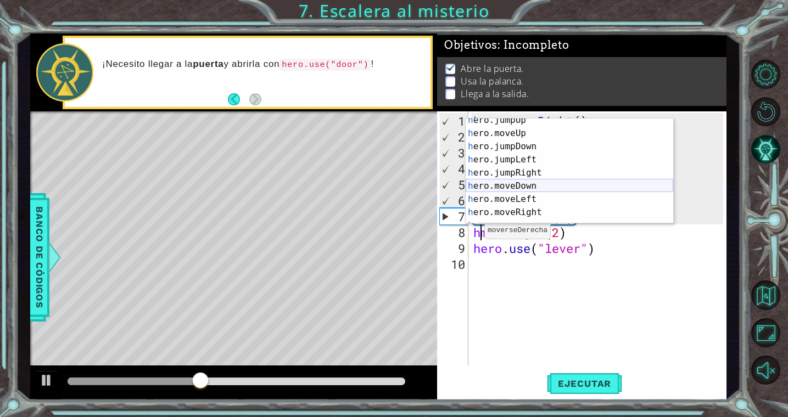
scroll to position [26, 0]
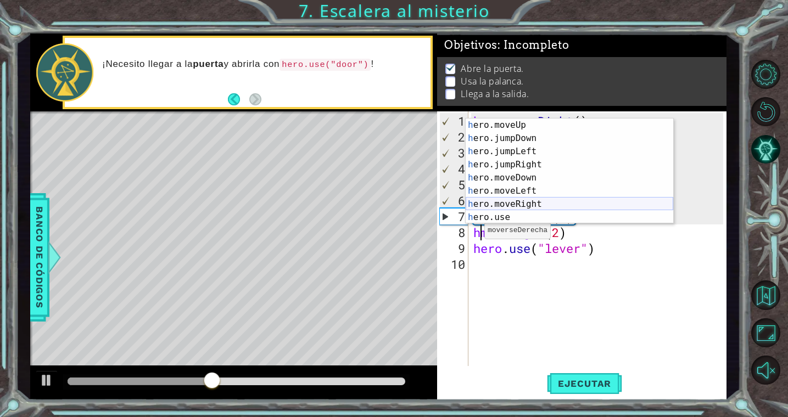
click at [515, 201] on div "h ero.moveUp Toca enter h ero.jumpDown Toca enter h ero.jumpLeft Toca enter h e…" at bounding box center [568, 185] width 207 height 132
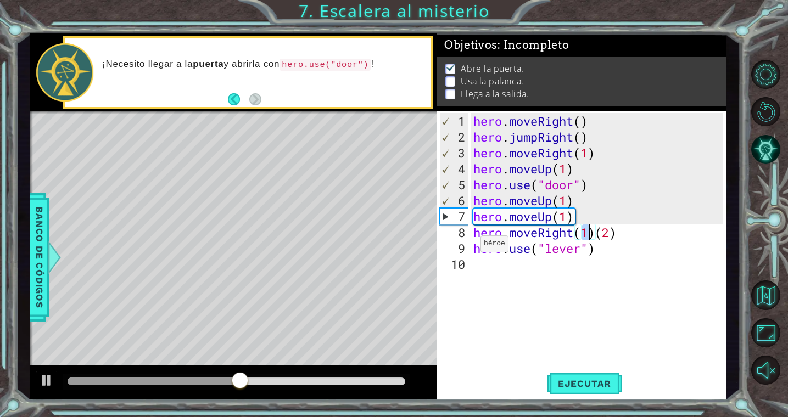
click at [449, 234] on div "8" at bounding box center [453, 232] width 29 height 16
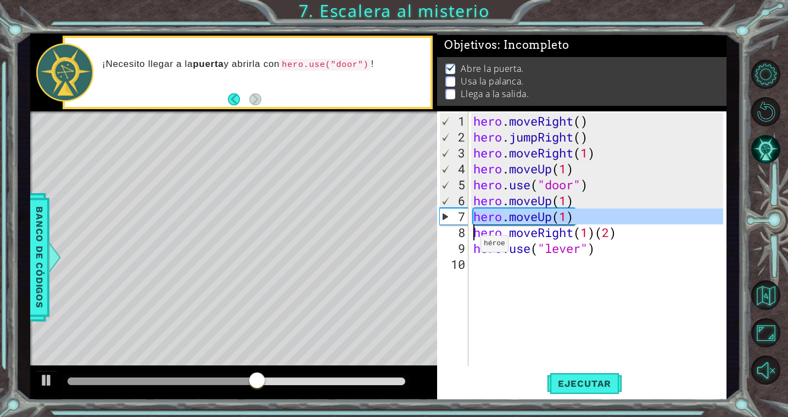
drag, startPoint x: 446, startPoint y: 215, endPoint x: 445, endPoint y: 223, distance: 8.3
click at [445, 223] on div "7" at bounding box center [454, 217] width 29 height 16
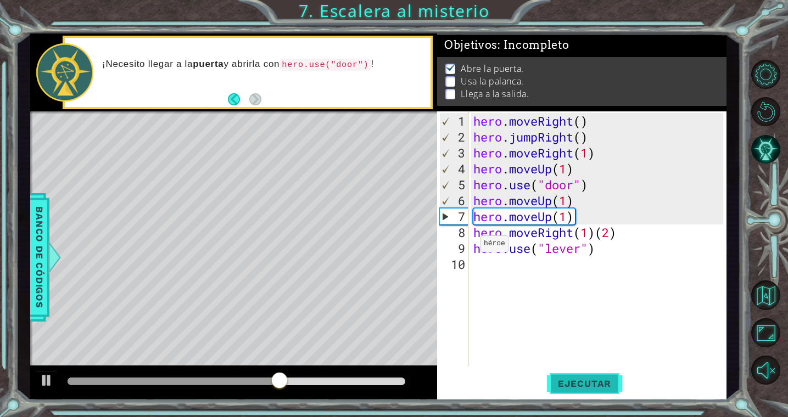
click at [576, 380] on span "Ejecutar" at bounding box center [584, 383] width 75 height 11
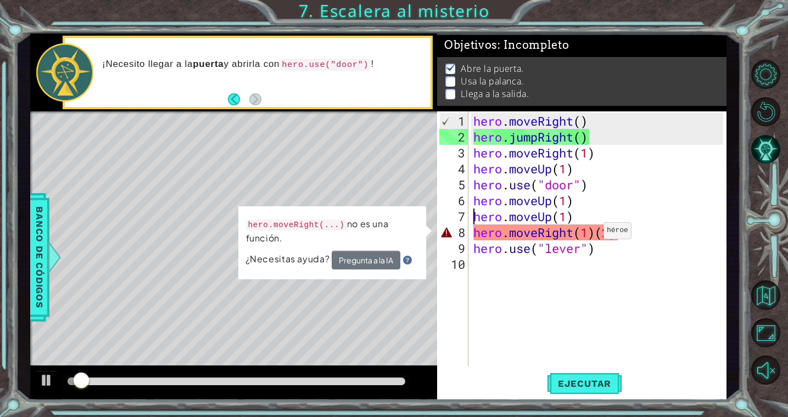
click at [592, 232] on div "hero . moveRight ( ) hero . jumpRight ( ) hero . moveRight ( 1 ) hero . moveUp …" at bounding box center [599, 256] width 257 height 287
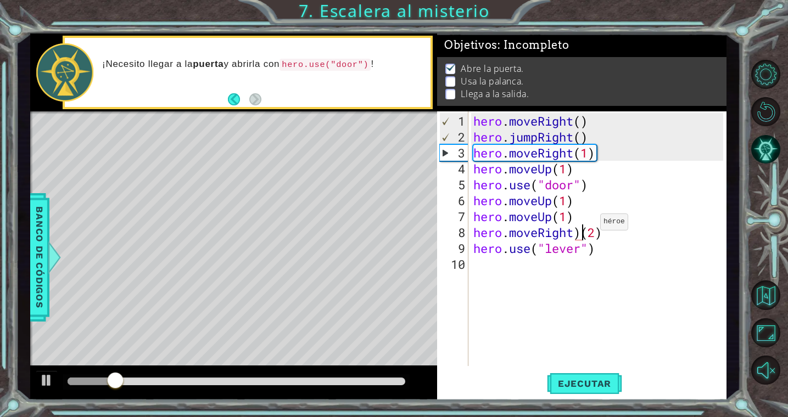
type textarea "hero.moveRight(2)"
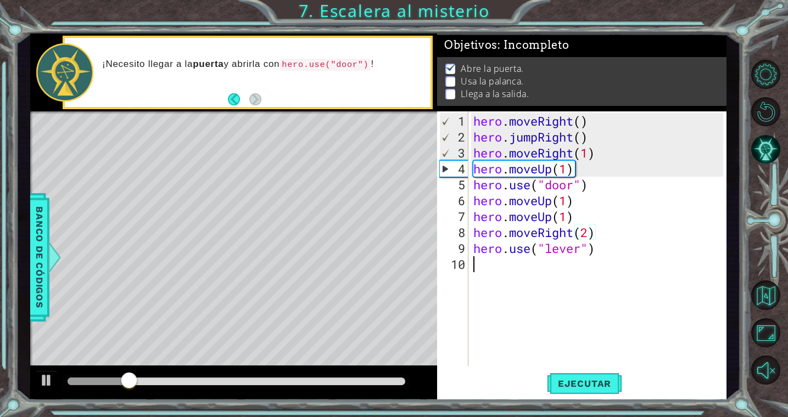
click at [587, 317] on div "hero . moveRight ( ) hero . jumpRight ( ) hero . moveRight ( 1 ) hero . moveUp …" at bounding box center [599, 256] width 257 height 287
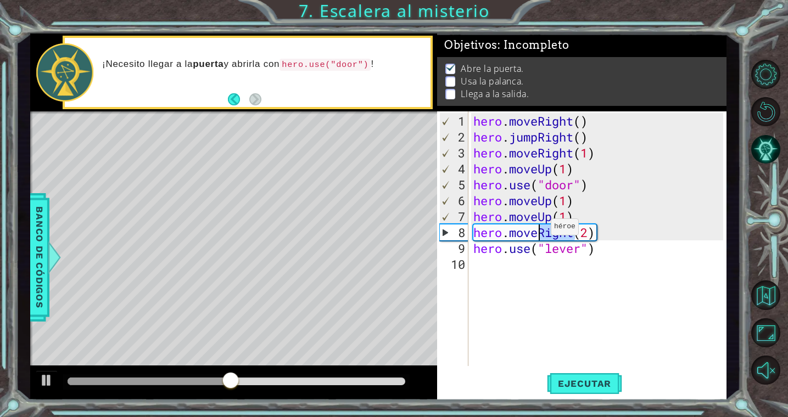
drag, startPoint x: 575, startPoint y: 232, endPoint x: 541, endPoint y: 231, distance: 34.0
click at [541, 231] on div "hero . moveRight ( ) hero . jumpRight ( ) hero . moveRight ( 1 ) hero . moveUp …" at bounding box center [599, 256] width 257 height 287
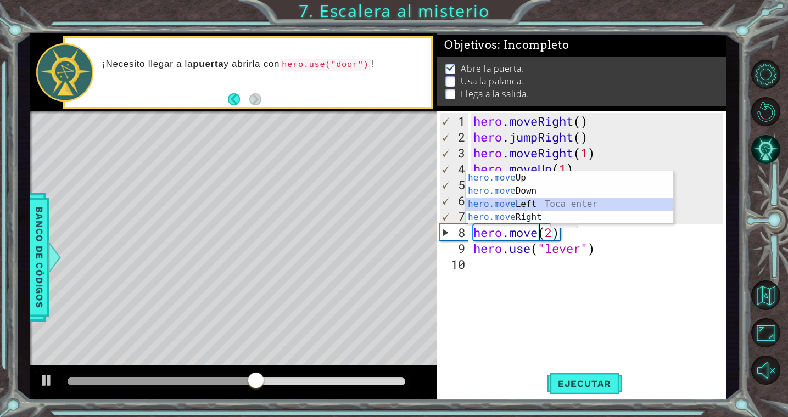
click at [539, 204] on div "hero.move Up Toca enter hero.move Down Toca enter hero.move Left Toca enter her…" at bounding box center [568, 210] width 207 height 79
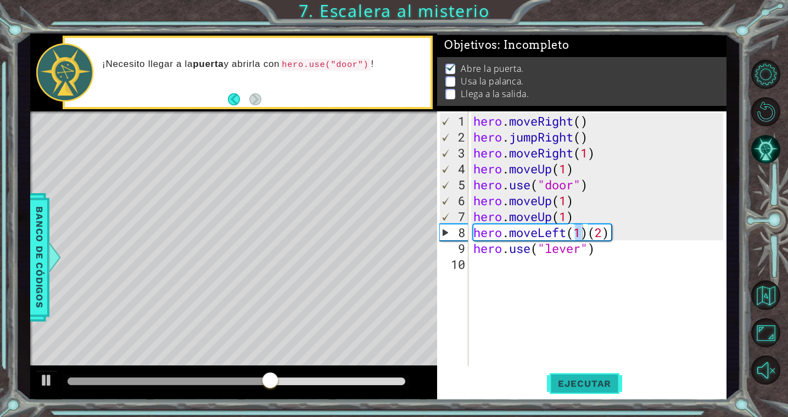
click at [568, 380] on span "Ejecutar" at bounding box center [584, 383] width 75 height 11
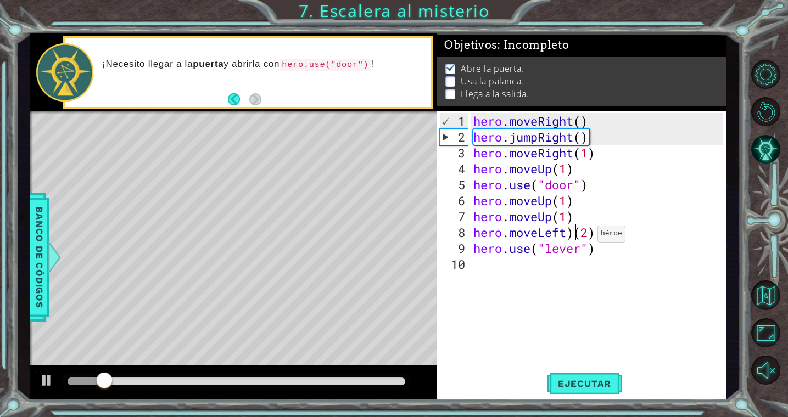
type textarea "hero.moveLeft(2)"
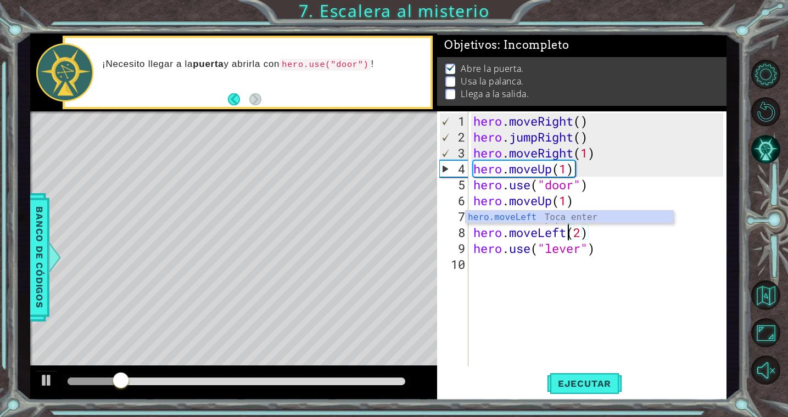
click at [570, 350] on div "hero . moveRight ( ) hero . jumpRight ( ) hero . moveRight ( 1 ) hero . moveUp …" at bounding box center [599, 256] width 257 height 287
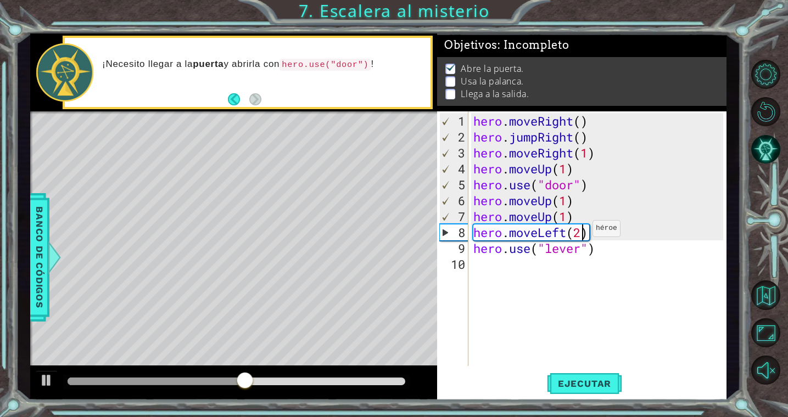
click at [582, 233] on div "hero . moveRight ( ) hero . jumpRight ( ) hero . moveRight ( 1 ) hero . moveUp …" at bounding box center [599, 256] width 257 height 287
type textarea "hero.moveLeft(1)"
click at [581, 381] on span "Ejecutar" at bounding box center [584, 383] width 75 height 11
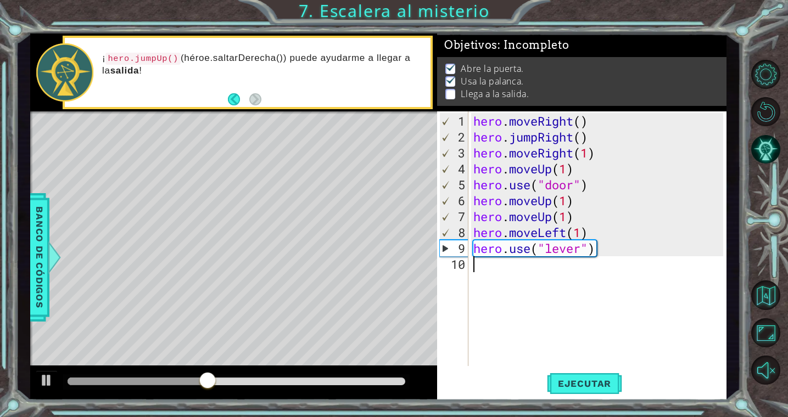
click at [488, 269] on div "hero . moveRight ( ) hero . jumpRight ( ) hero . moveRight ( 1 ) hero . moveUp …" at bounding box center [599, 256] width 257 height 287
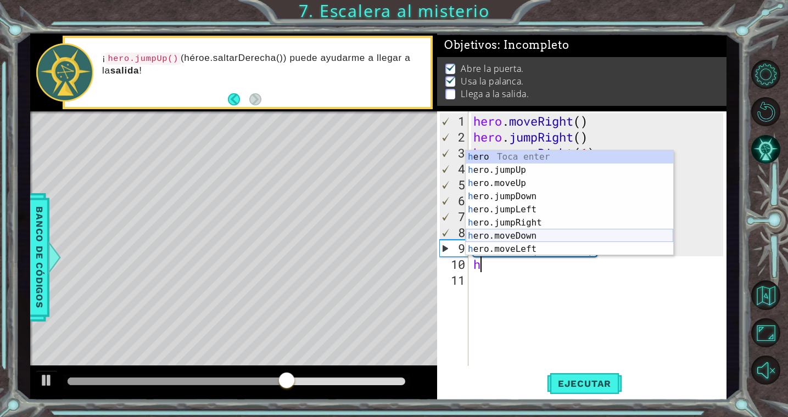
scroll to position [26, 0]
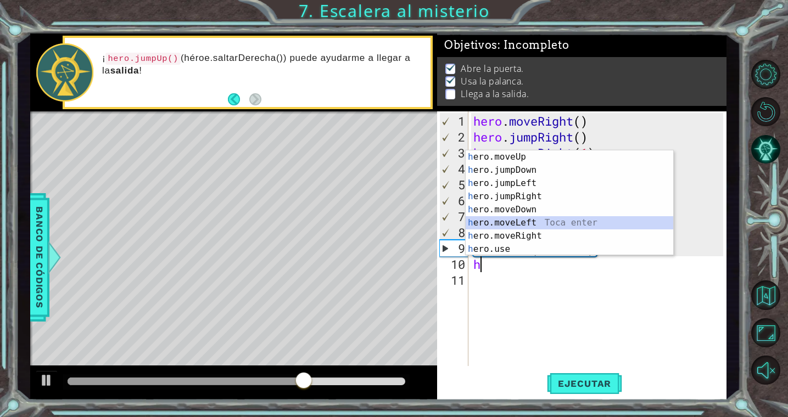
click at [524, 224] on div "h ero.moveUp Toca enter h ero.jumpDown Toca enter h ero.jumpLeft Toca enter h e…" at bounding box center [568, 216] width 207 height 132
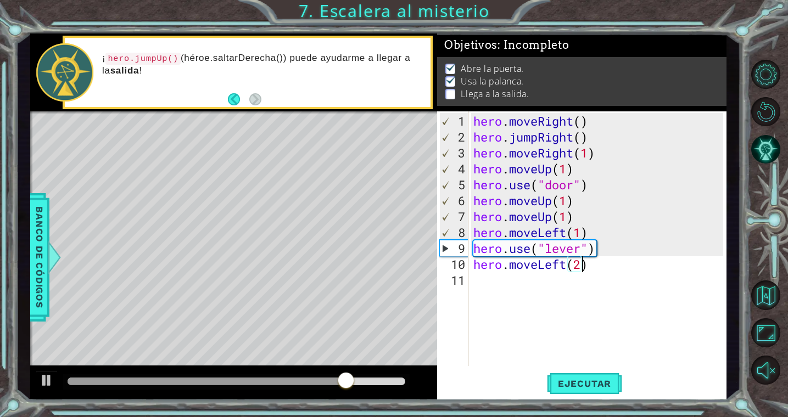
type textarea "hero.moveLeft(2)"
click at [495, 283] on div "hero . moveRight ( ) hero . jumpRight ( ) hero . moveRight ( 1 ) hero . moveUp …" at bounding box center [599, 256] width 257 height 287
type textarea "h"
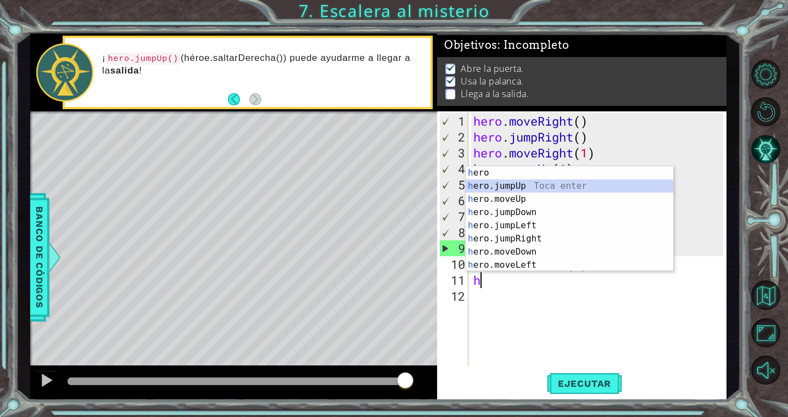
click at [536, 189] on div "h ero Toca enter h ero.jumpUp Toca enter h ero.moveUp Toca enter h ero.jumpDown…" at bounding box center [568, 232] width 207 height 132
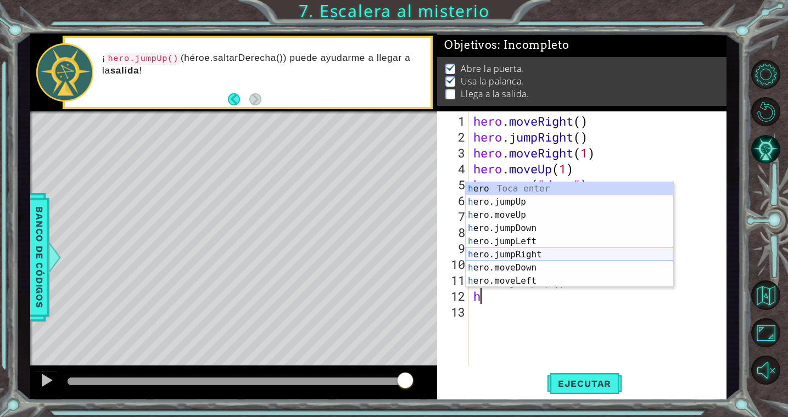
scroll to position [26, 0]
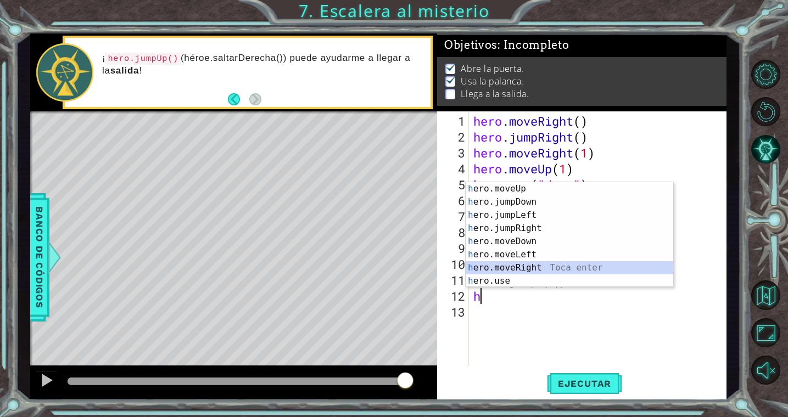
click at [535, 262] on div "h ero.moveUp Toca enter h ero.jumpDown Toca enter h ero.jumpLeft Toca enter h e…" at bounding box center [568, 248] width 207 height 132
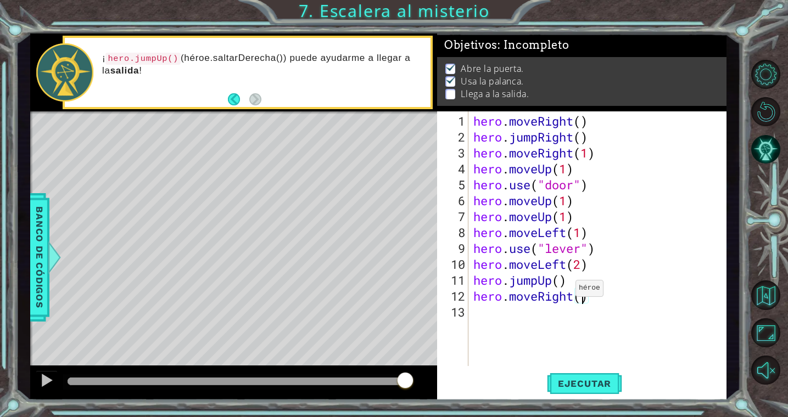
scroll to position [0, 5]
type textarea "hero.moveRight(2)"
click at [587, 386] on span "Ejecutar" at bounding box center [584, 383] width 75 height 11
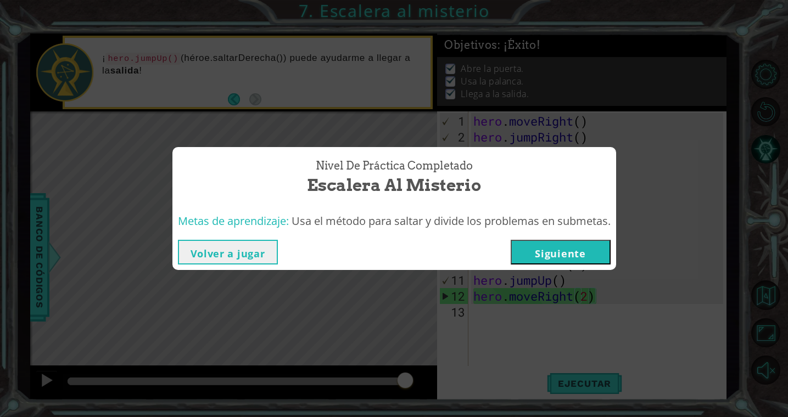
click at [586, 242] on button "Siguiente" at bounding box center [560, 252] width 100 height 25
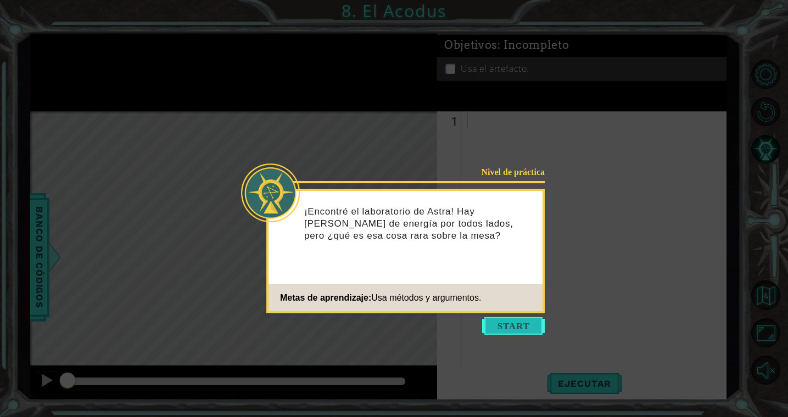
click at [522, 319] on button "Start" at bounding box center [513, 326] width 63 height 18
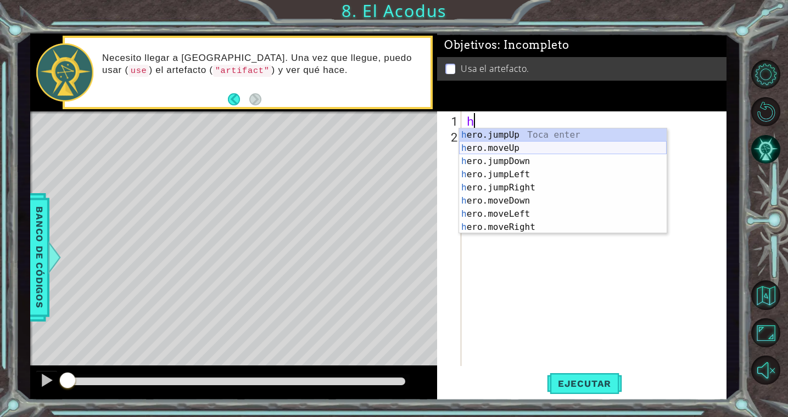
click at [516, 150] on div "h ero.jumpUp Toca enter h ero.moveUp Toca enter h ero.jumpDown Toca enter h ero…" at bounding box center [562, 194] width 207 height 132
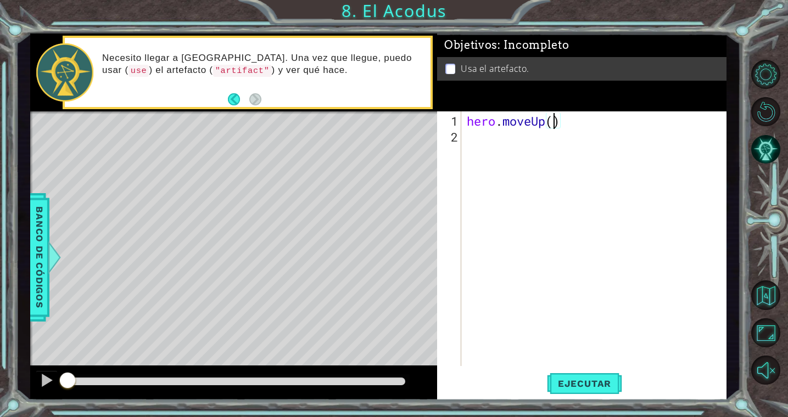
type textarea "hero.moveUp(2)"
click at [485, 141] on div "hero . moveUp ( 2 )" at bounding box center [596, 256] width 264 height 287
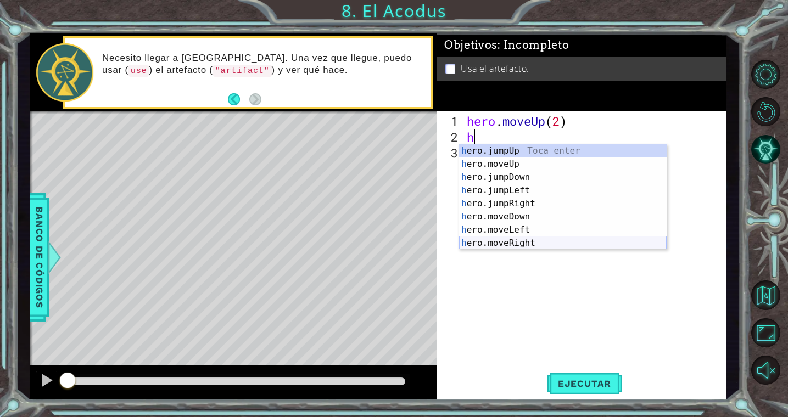
click at [530, 244] on div "h ero.jumpUp Toca enter h ero.moveUp Toca enter h ero.jumpDown Toca enter h ero…" at bounding box center [562, 210] width 207 height 132
type textarea "hero.moveRight(1)"
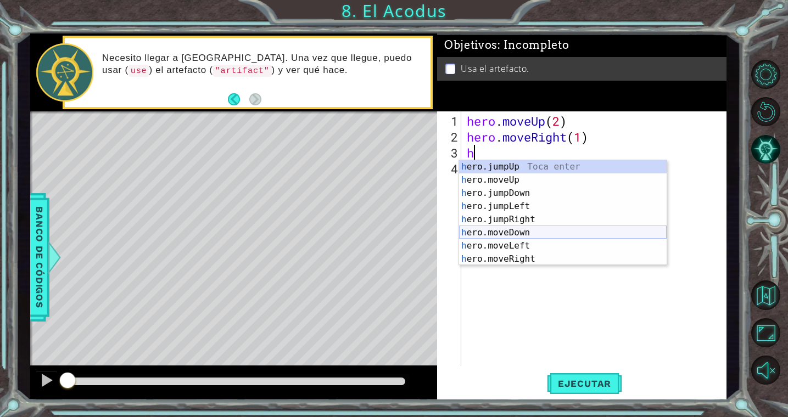
click at [535, 233] on div "h ero.jumpUp Toca enter h ero.moveUp Toca enter h ero.jumpDown Toca enter h ero…" at bounding box center [562, 226] width 207 height 132
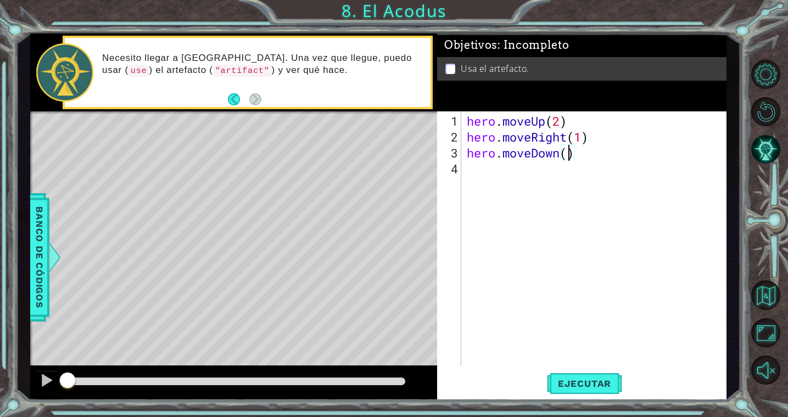
type textarea "hero.moveDown(2)"
type textarea "h"
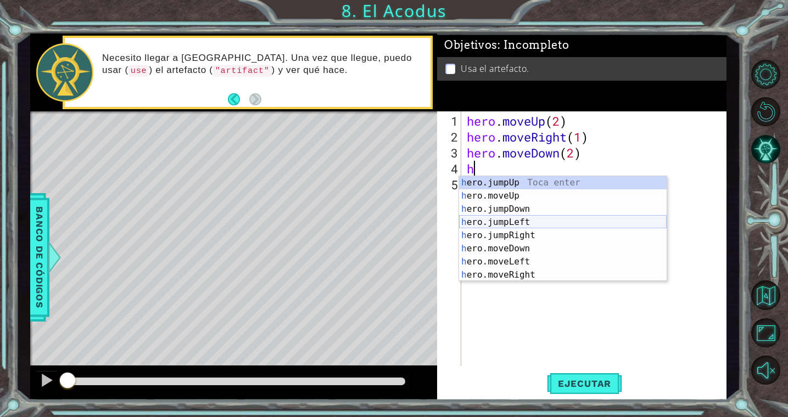
click at [535, 222] on div "h ero.jumpUp Toca enter h ero.moveUp Toca enter h ero.jumpDown Toca enter h ero…" at bounding box center [562, 242] width 207 height 132
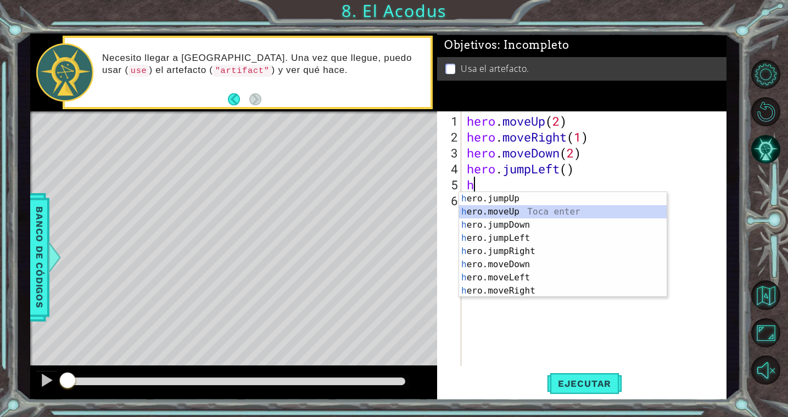
click at [541, 217] on div "h ero.jumpUp Toca enter h ero.moveUp Toca enter h ero.jumpDown Toca enter h ero…" at bounding box center [562, 258] width 207 height 132
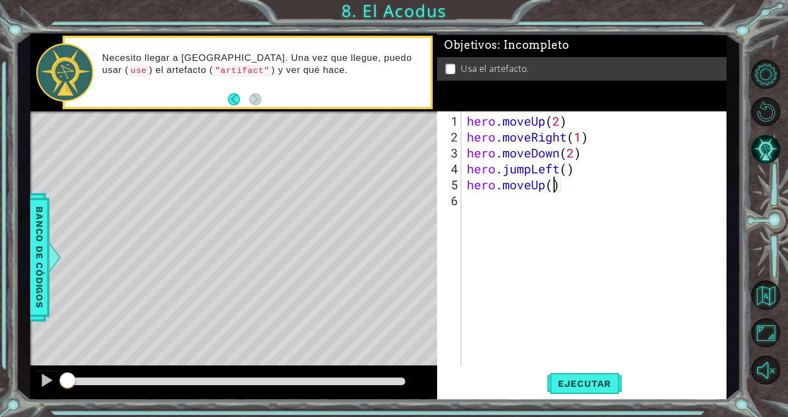
type textarea "hero.moveUp(2)"
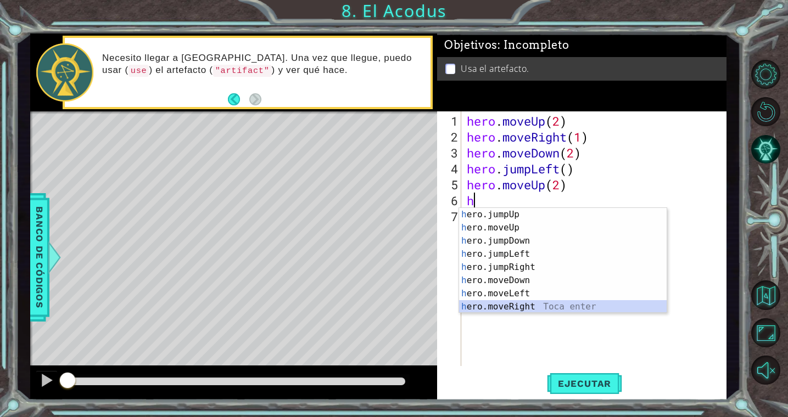
click at [523, 304] on div "h ero.jumpUp Toca enter h ero.moveUp Toca enter h ero.jumpDown Toca enter h ero…" at bounding box center [562, 274] width 207 height 132
type textarea "hero.moveRight(1)"
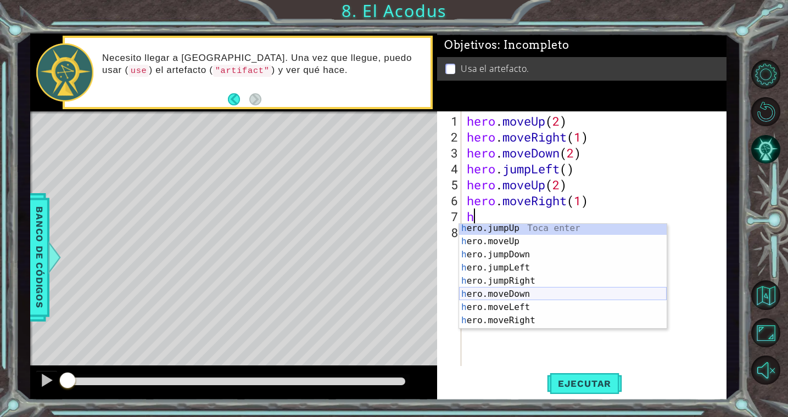
scroll to position [13, 0]
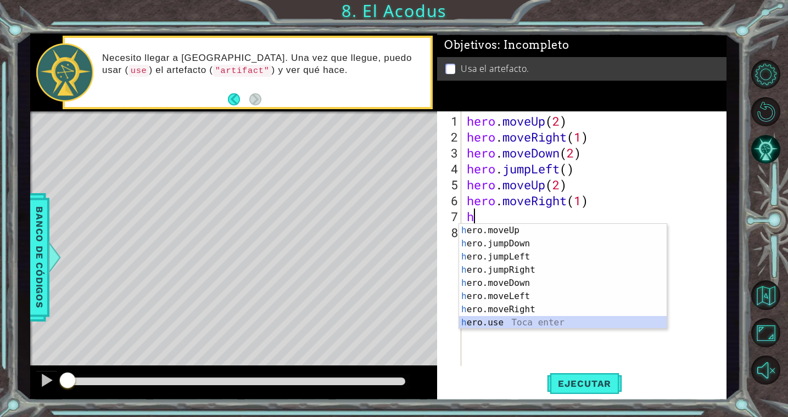
click at [504, 323] on div "h ero.moveUp Toca enter h ero.jumpDown Toca enter h ero.jumpLeft Toca enter h e…" at bounding box center [562, 290] width 207 height 132
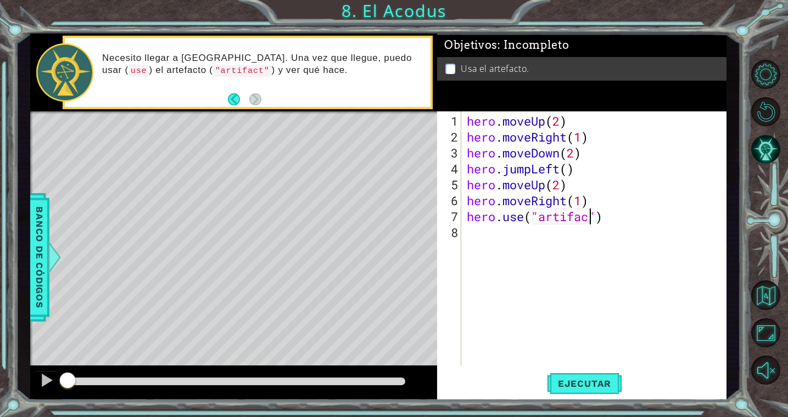
scroll to position [0, 5]
type textarea "hero.use("artifact")"
click at [530, 349] on div "hero . moveUp ( 2 ) hero . moveRight ( 1 ) hero . moveDown ( 2 ) hero . jumpLef…" at bounding box center [596, 256] width 264 height 287
click at [576, 384] on span "Ejecutar" at bounding box center [584, 383] width 75 height 11
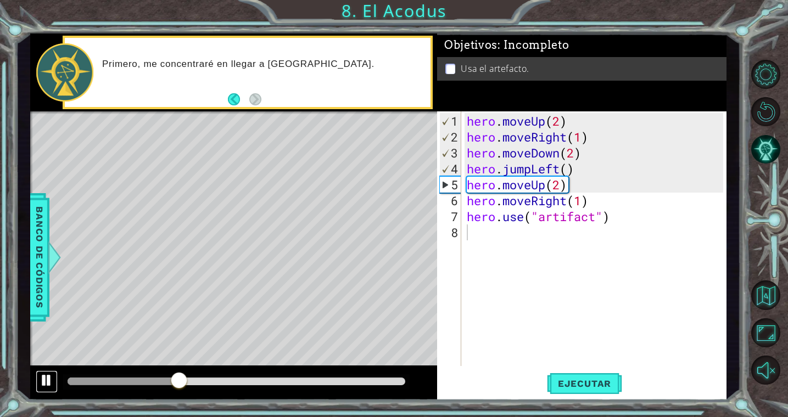
click at [48, 385] on div at bounding box center [47, 380] width 14 height 14
drag, startPoint x: 567, startPoint y: 139, endPoint x: 535, endPoint y: 140, distance: 31.9
click at [535, 140] on div "hero . moveUp ( 2 ) hero . moveRight ( 1 ) hero . moveDown ( 2 ) hero . jumpLef…" at bounding box center [596, 256] width 264 height 287
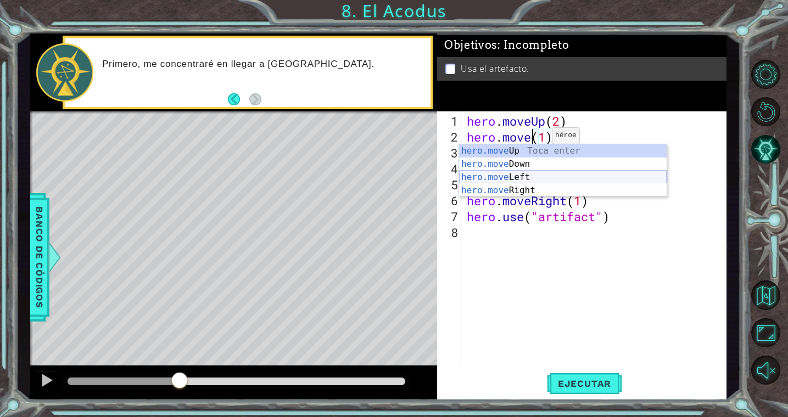
click at [527, 178] on div "hero.move Up Toca enter hero.move Down Toca enter hero.move Left Toca enter her…" at bounding box center [562, 183] width 207 height 79
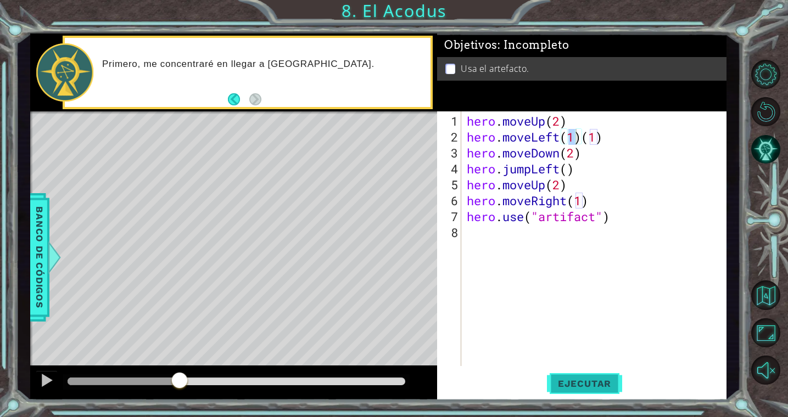
click at [586, 384] on span "Ejecutar" at bounding box center [584, 383] width 75 height 11
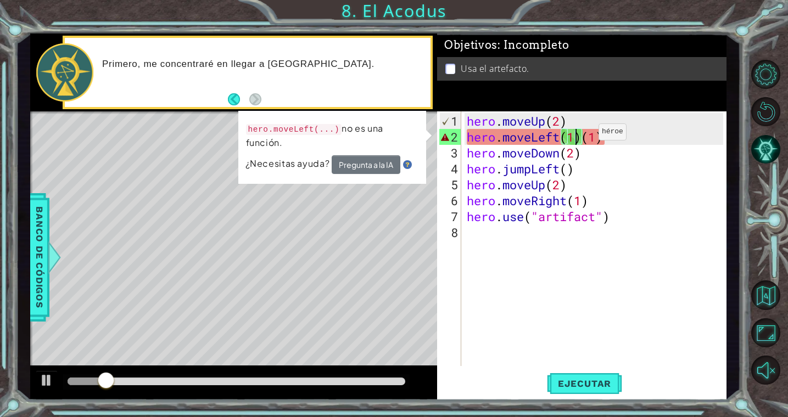
click at [582, 136] on div "hero . moveUp ( 2 ) hero . moveLeft ( 1 ) ( 1 ) hero . moveDown ( 2 ) hero . ju…" at bounding box center [596, 256] width 264 height 287
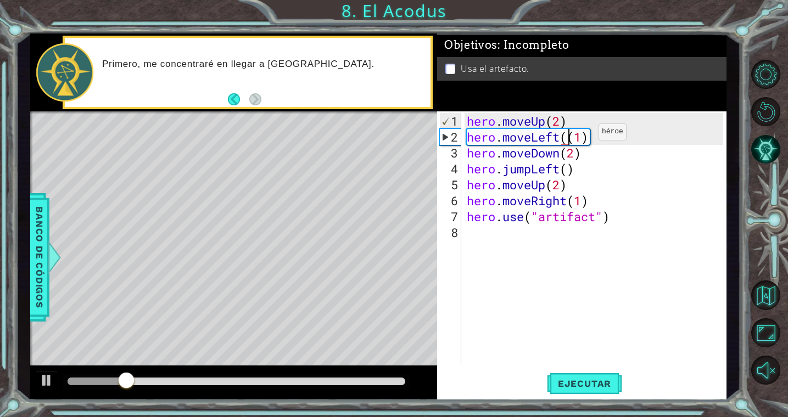
type textarea "hero.moveLeft(1)"
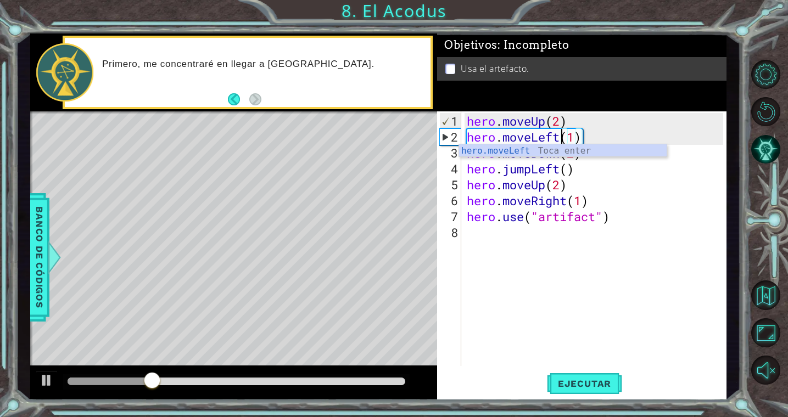
click at [561, 330] on div "hero . moveUp ( 2 ) hero . moveLeft ( 1 ) hero . moveDown ( 2 ) hero . jumpLeft…" at bounding box center [596, 256] width 264 height 287
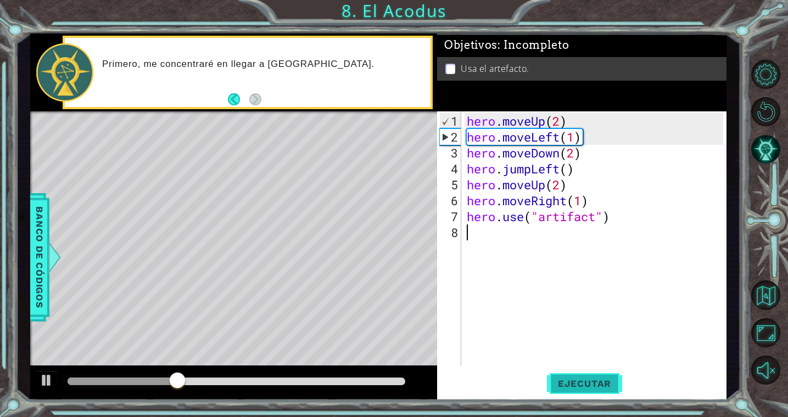
click at [557, 377] on button "Ejecutar" at bounding box center [584, 383] width 75 height 29
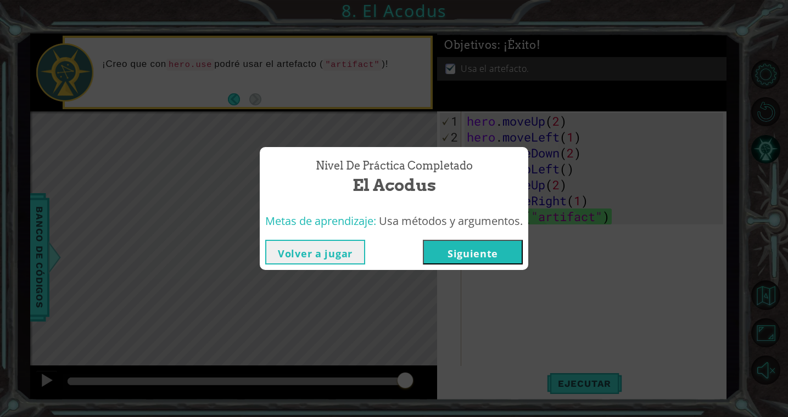
click at [479, 252] on button "Siguiente" at bounding box center [473, 252] width 100 height 25
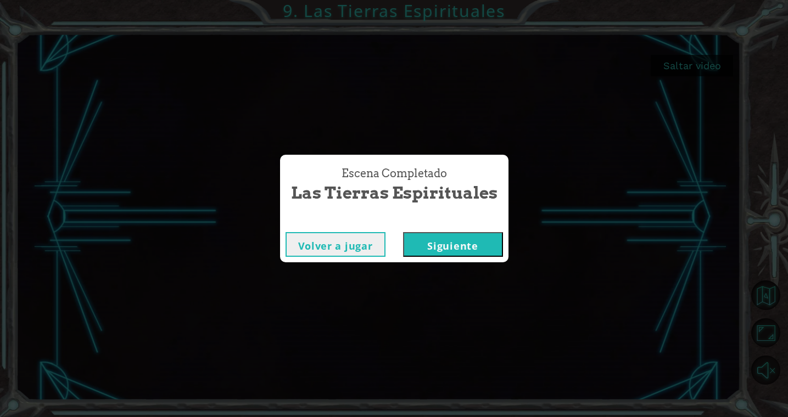
click at [443, 245] on button "Siguiente" at bounding box center [453, 244] width 100 height 25
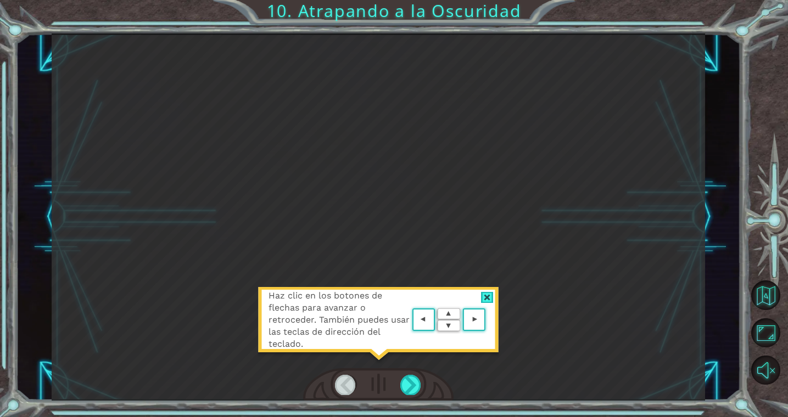
click at [487, 296] on div at bounding box center [487, 298] width 13 height 12
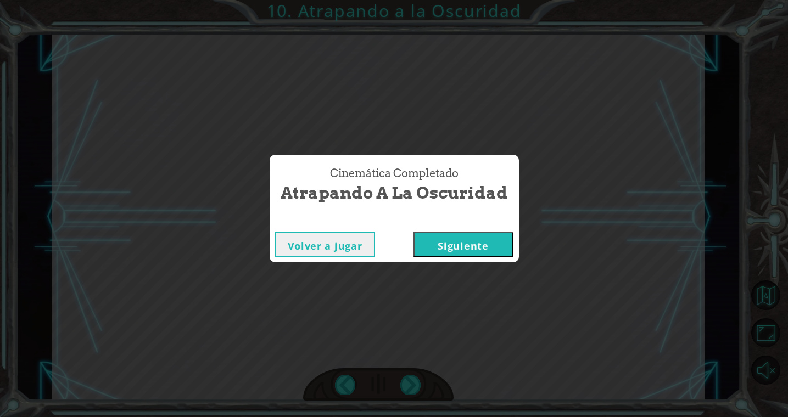
click at [496, 246] on button "Siguiente" at bounding box center [463, 244] width 100 height 25
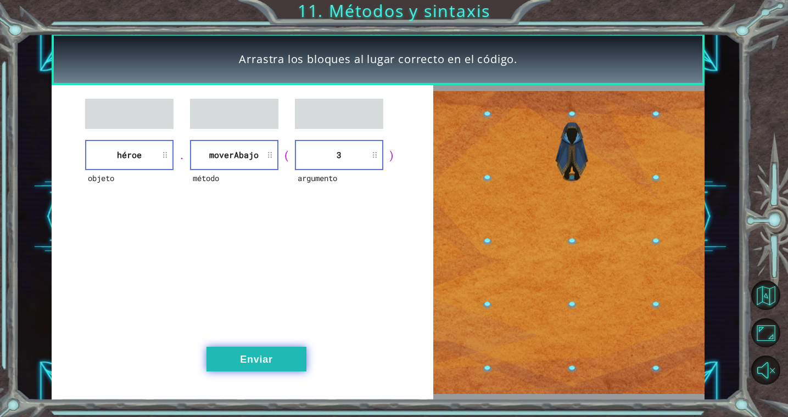
click at [263, 354] on button "Enviar" at bounding box center [256, 359] width 100 height 25
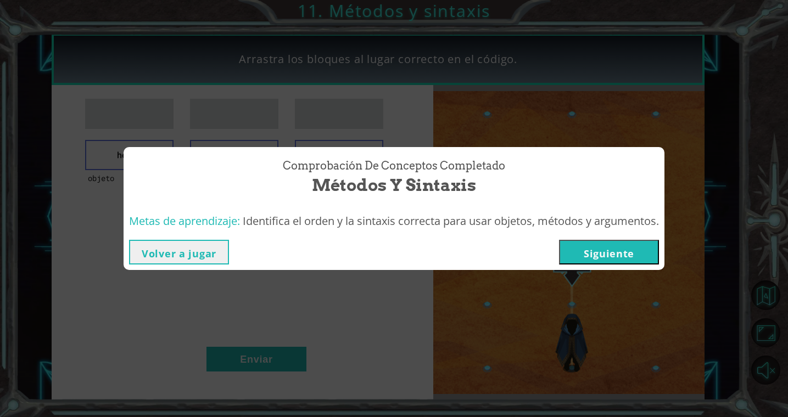
click at [630, 255] on button "Siguiente" at bounding box center [609, 252] width 100 height 25
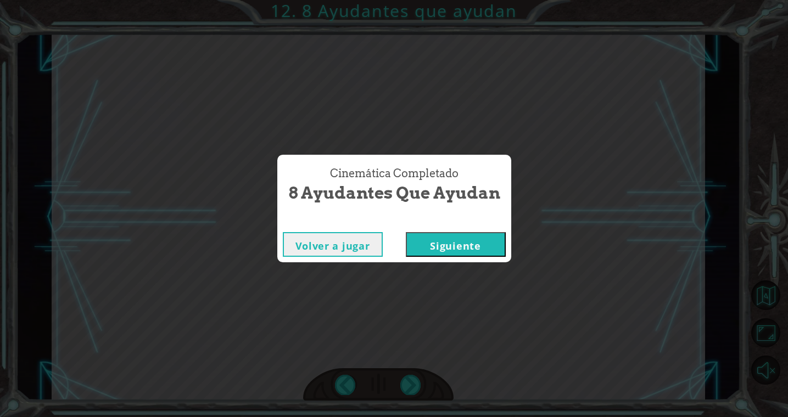
click at [479, 245] on button "Siguiente" at bounding box center [456, 244] width 100 height 25
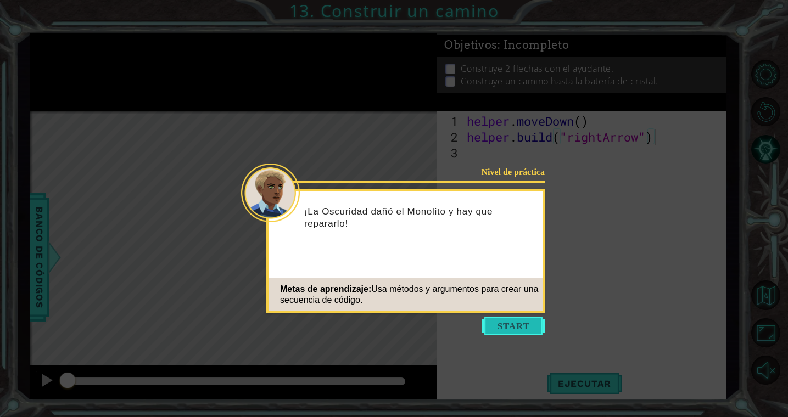
click at [525, 320] on button "Start" at bounding box center [513, 326] width 63 height 18
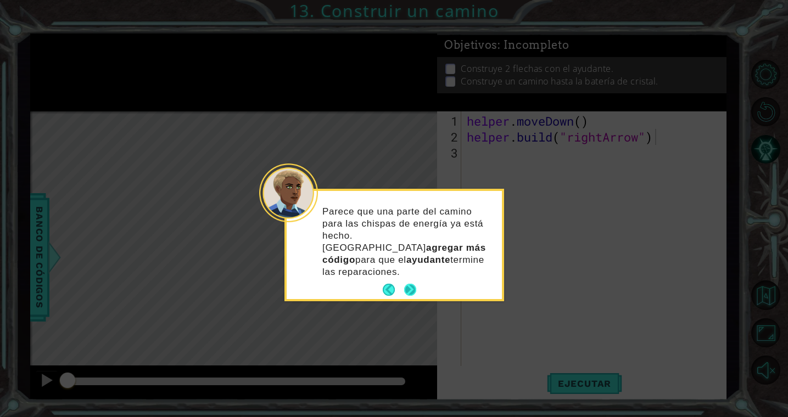
click at [409, 283] on button "Next" at bounding box center [409, 289] width 13 height 13
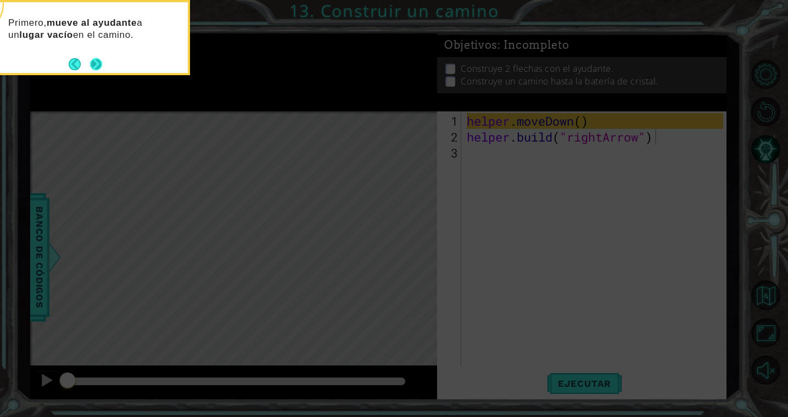
click at [102, 63] on button "Next" at bounding box center [95, 64] width 13 height 13
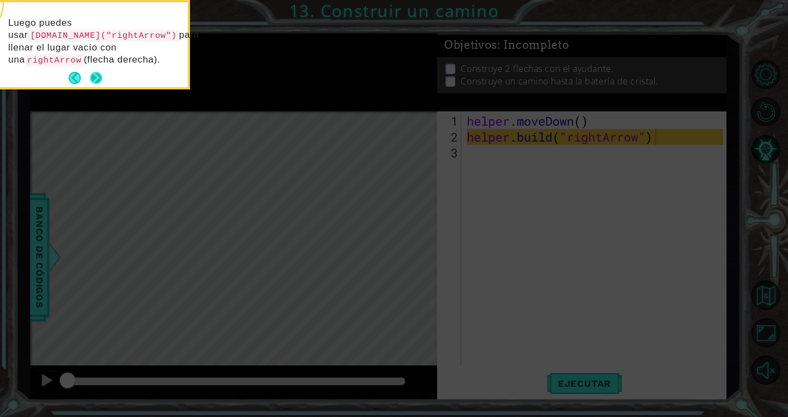
click at [96, 75] on button "Next" at bounding box center [96, 78] width 20 height 20
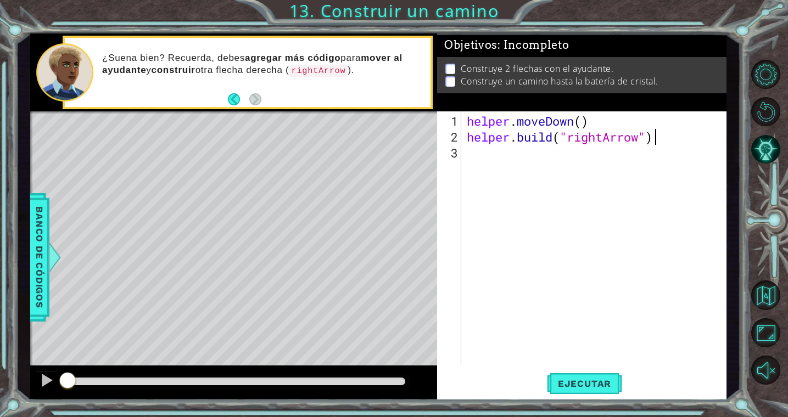
click at [597, 118] on div "helper . moveDown ( ) helper . build ( "rightArrow" )" at bounding box center [596, 256] width 264 height 287
type textarea "helper.moveDown()"
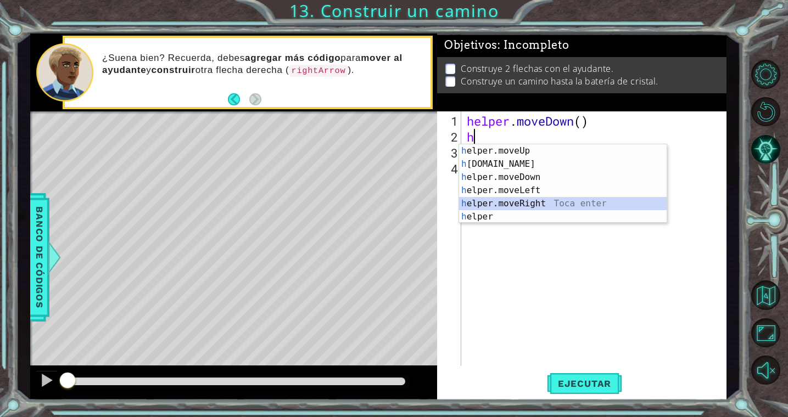
click at [561, 201] on div "h elper.moveUp Toca enter h [DOMAIN_NAME] Toca enter h elper.moveDown Toca ente…" at bounding box center [562, 196] width 207 height 105
type textarea "helper.moveRight(1)"
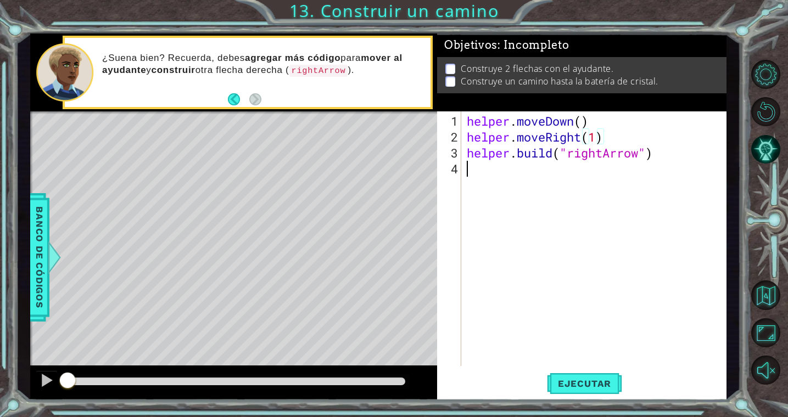
click at [574, 215] on div "helper . moveDown ( ) helper . moveRight ( 1 ) helper . build ( "rightArrow" )" at bounding box center [596, 256] width 264 height 287
click at [601, 381] on span "Ejecutar" at bounding box center [584, 383] width 75 height 11
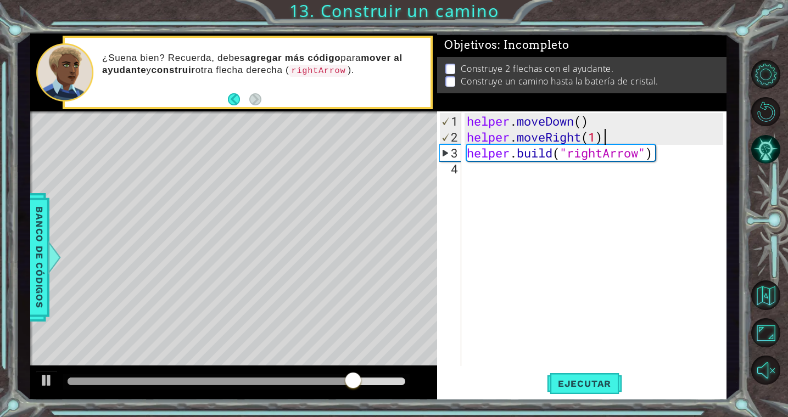
click at [604, 132] on div "helper . moveDown ( ) helper . moveRight ( 1 ) helper . build ( "rightArrow" )" at bounding box center [596, 256] width 264 height 287
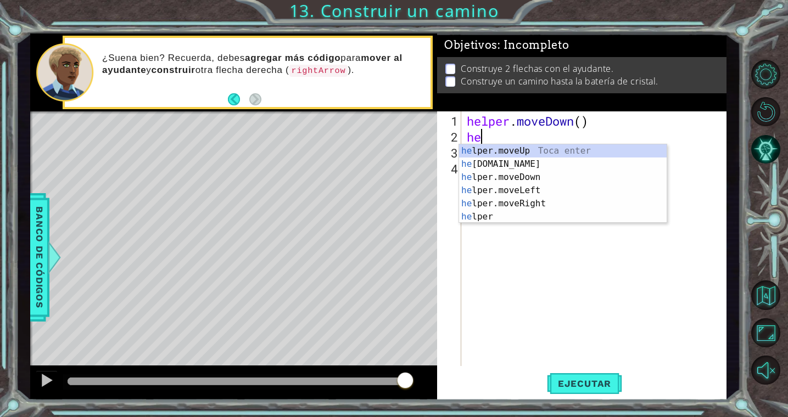
type textarea "h"
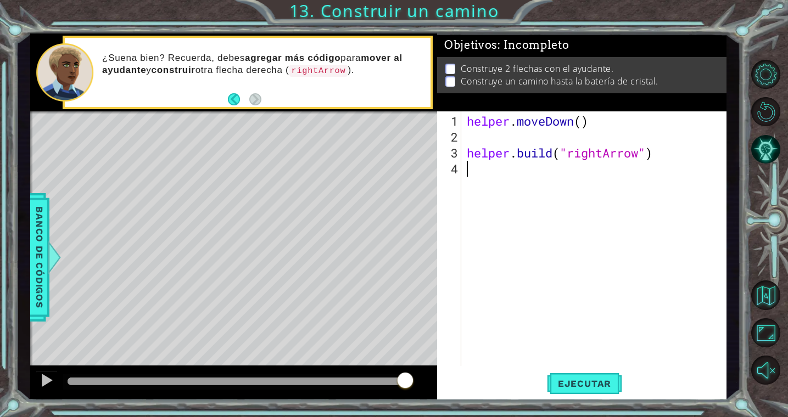
click at [651, 212] on div "helper . moveDown ( ) helper . build ( "rightArrow" )" at bounding box center [596, 256] width 264 height 287
click at [586, 382] on span "Ejecutar" at bounding box center [584, 383] width 75 height 11
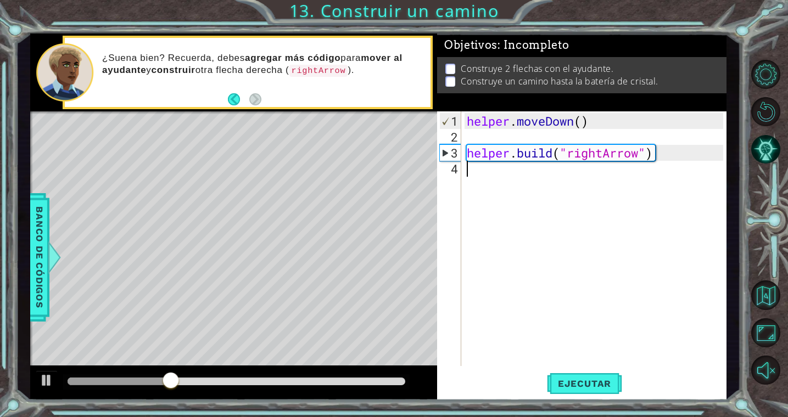
click at [475, 137] on div "helper . moveDown ( ) helper . build ( "rightArrow" )" at bounding box center [596, 256] width 264 height 287
type textarea "helper.moveDown()"
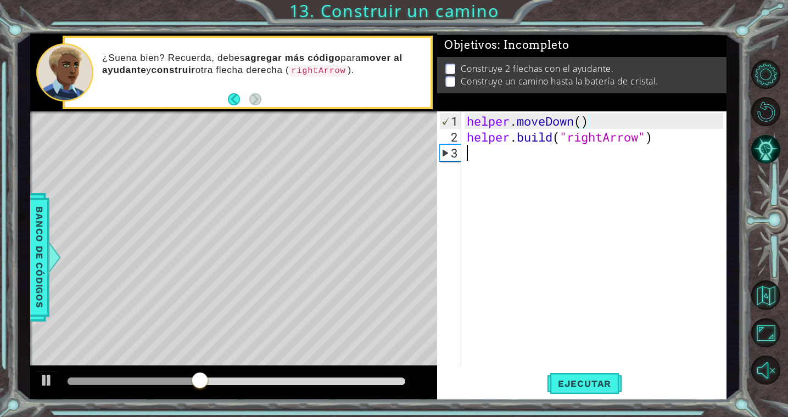
click at [474, 157] on div "helper . moveDown ( ) helper . build ( "rightArrow" )" at bounding box center [596, 256] width 264 height 287
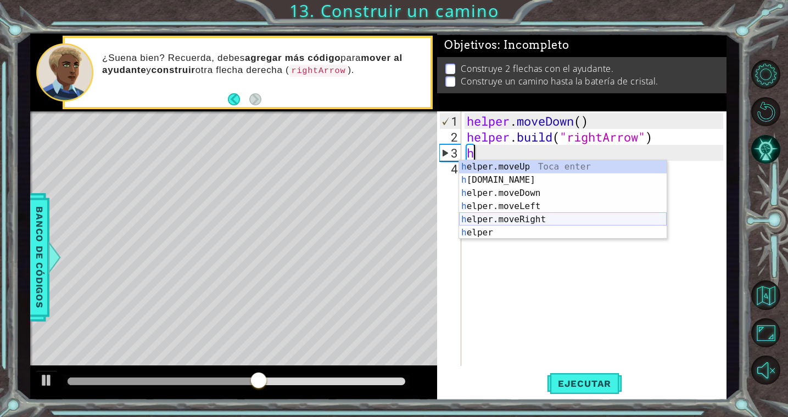
click at [506, 218] on div "h elper.moveUp Toca enter h [DOMAIN_NAME] Toca enter h elper.moveDown Toca ente…" at bounding box center [562, 212] width 207 height 105
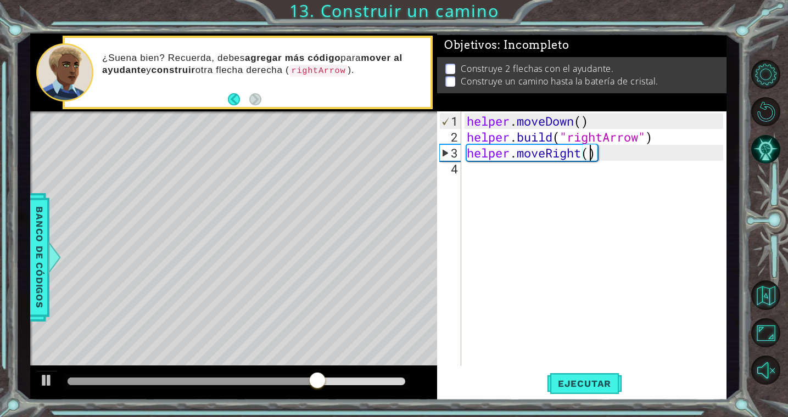
type textarea "helper.moveRight(2)"
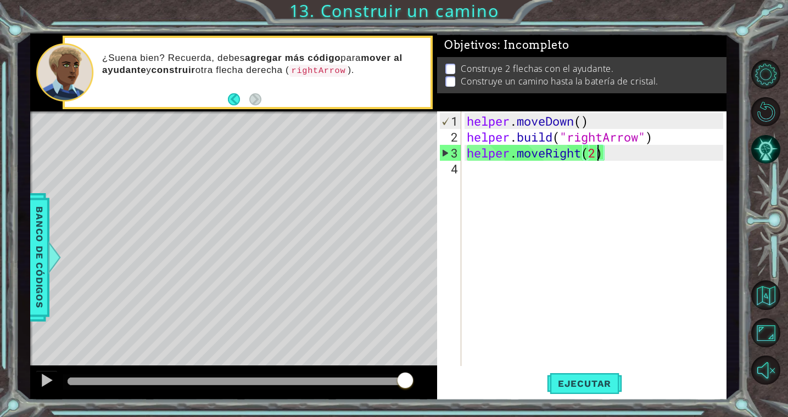
click at [599, 157] on div "helper . moveDown ( ) helper . build ( "rightArrow" ) helper . moveRight ( 2 )" at bounding box center [596, 256] width 264 height 287
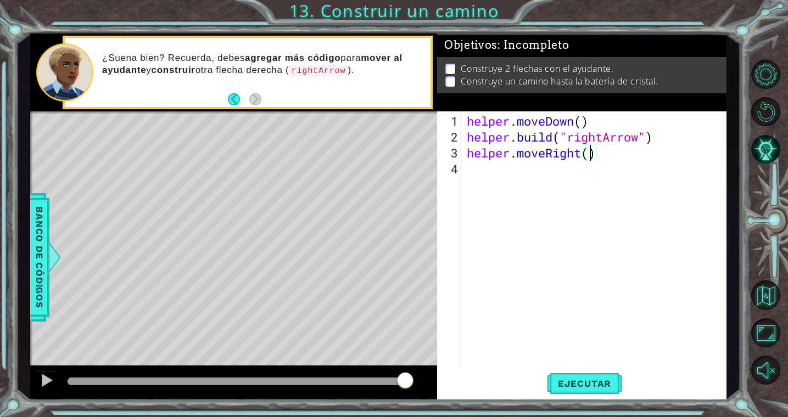
type textarea "helper.moveRight(3)"
click at [540, 170] on div "helper . moveDown ( ) helper . build ( "rightArrow" ) helper . moveRight ( 3 )" at bounding box center [596, 256] width 264 height 287
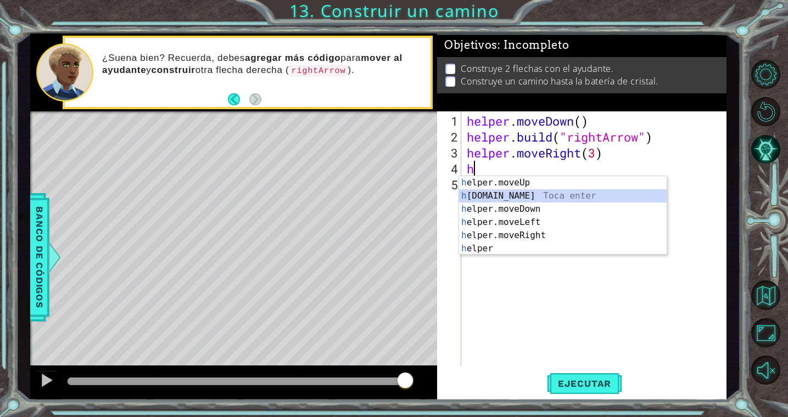
click at [537, 193] on div "h elper.moveUp Toca enter h [DOMAIN_NAME] Toca enter h elper.moveDown Toca ente…" at bounding box center [562, 228] width 207 height 105
type textarea "[DOMAIN_NAME]("rightArrow")"
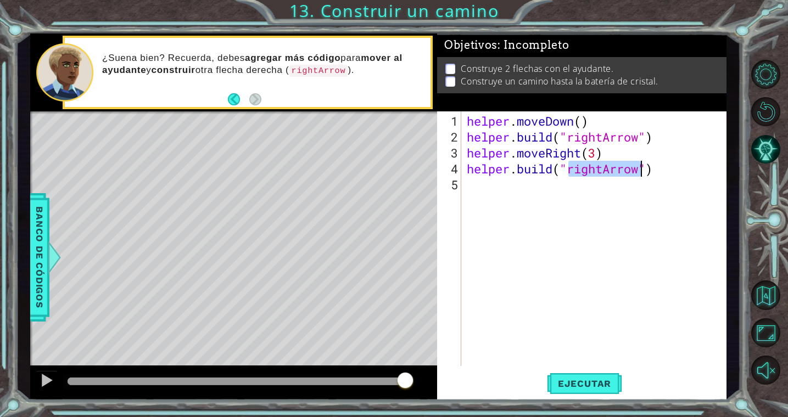
click at [576, 233] on div "helper . moveDown ( ) helper . build ( "rightArrow" ) helper . moveRight ( 3 ) …" at bounding box center [596, 256] width 264 height 287
click at [588, 380] on span "Ejecutar" at bounding box center [584, 383] width 75 height 11
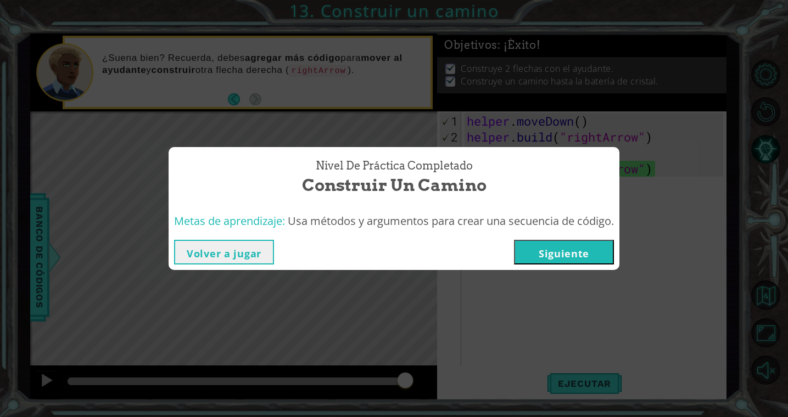
click at [230, 255] on button "Volver a jugar" at bounding box center [224, 252] width 100 height 25
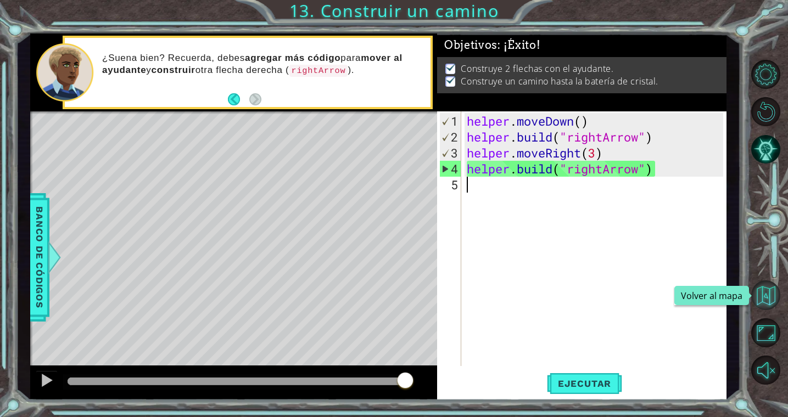
click at [768, 292] on button "Volver al mapa" at bounding box center [765, 294] width 29 height 29
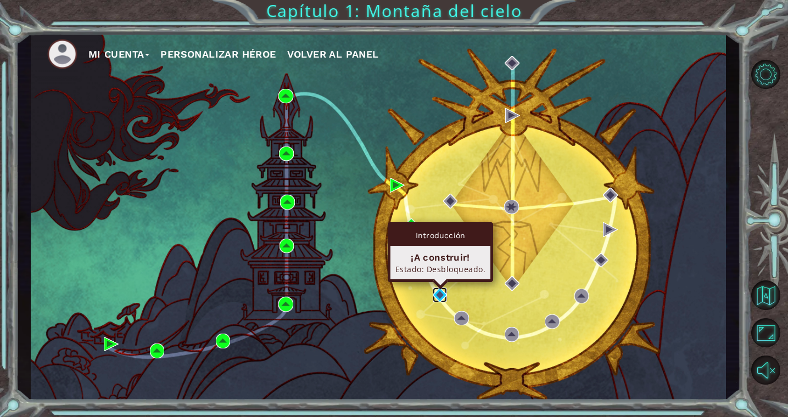
click at [438, 290] on img at bounding box center [440, 295] width 15 height 15
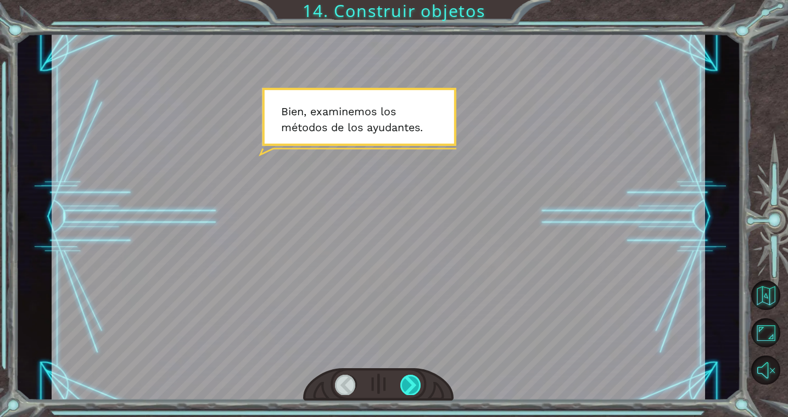
click at [408, 384] on div at bounding box center [410, 385] width 21 height 20
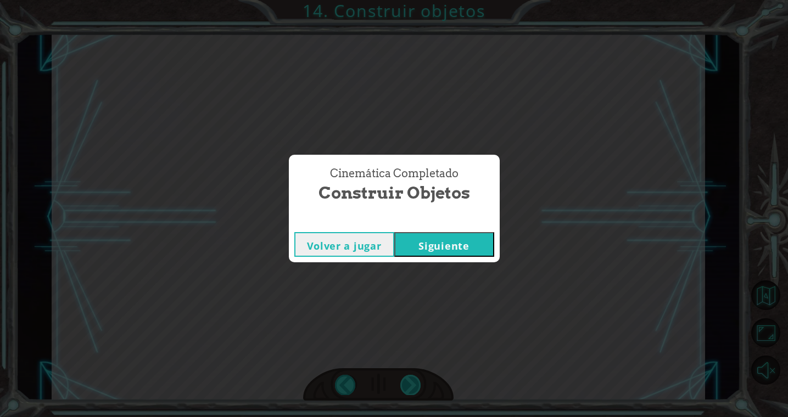
click at [394, 232] on button "Siguiente" at bounding box center [444, 244] width 100 height 25
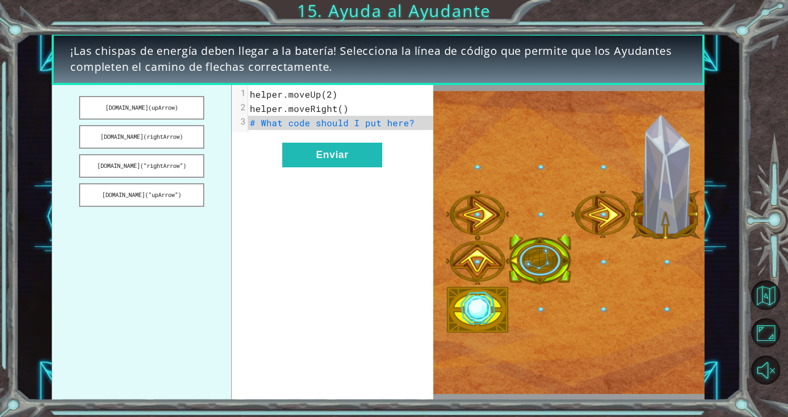
drag, startPoint x: 154, startPoint y: 133, endPoint x: 280, endPoint y: 134, distance: 125.7
click at [280, 134] on div "[DOMAIN_NAME](upArrow) [DOMAIN_NAME](rightArrow) [DOMAIN_NAME](“rightArrow”) [D…" at bounding box center [242, 242] width 381 height 315
click at [173, 134] on button "[DOMAIN_NAME](rightArrow)" at bounding box center [141, 137] width 125 height 24
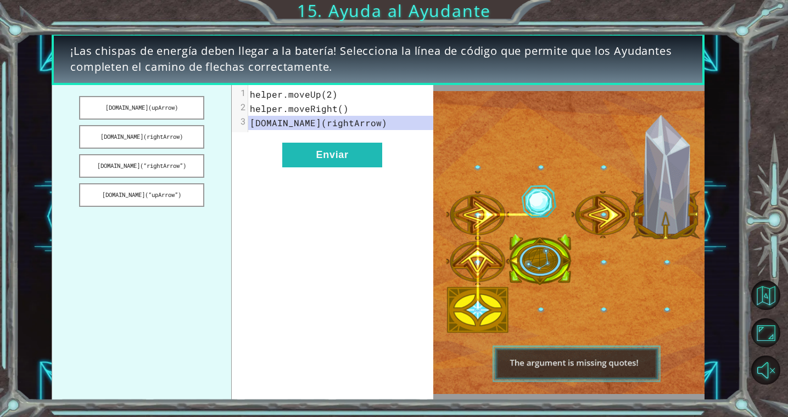
click at [339, 110] on span "helper.moveRight()" at bounding box center [299, 109] width 99 height 12
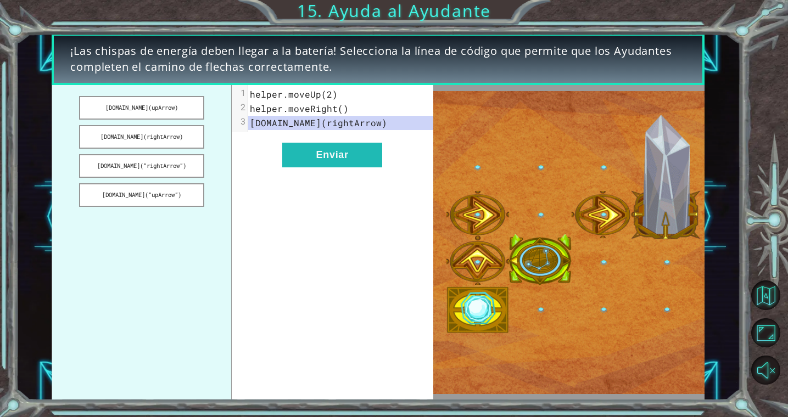
click at [340, 107] on span "helper.moveRight()" at bounding box center [299, 109] width 99 height 12
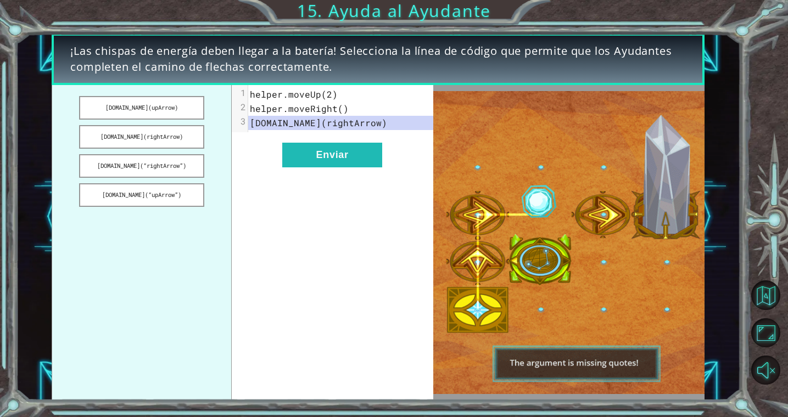
click at [372, 111] on pre "helper.moveRight()" at bounding box center [340, 109] width 185 height 14
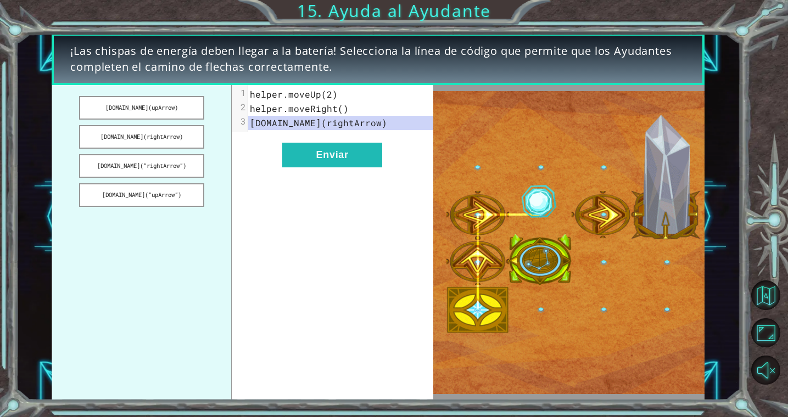
click at [338, 110] on span "helper.moveRight()" at bounding box center [299, 109] width 99 height 12
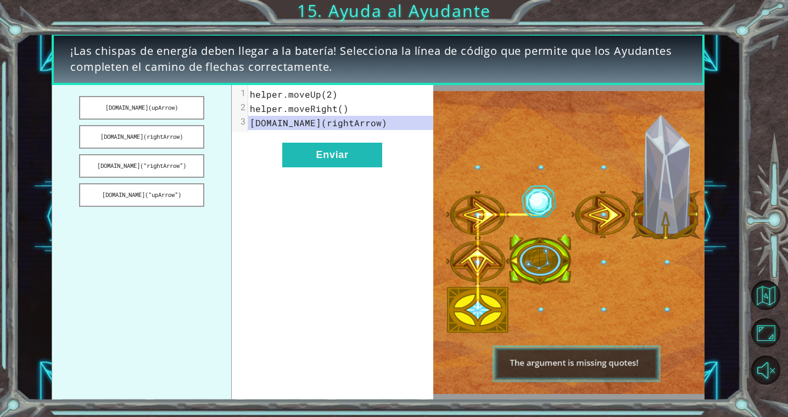
click at [338, 110] on span "helper.moveRight()" at bounding box center [299, 109] width 99 height 12
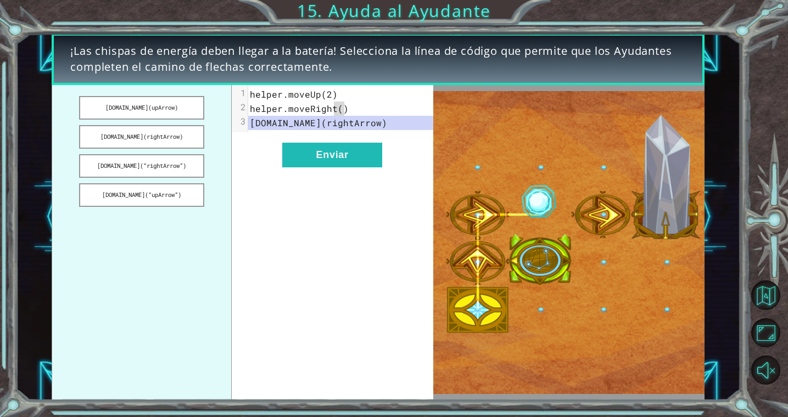
click at [340, 110] on span "helper.moveRight()" at bounding box center [299, 109] width 99 height 12
click at [338, 110] on span "helper.moveRight()" at bounding box center [299, 109] width 99 height 12
click at [375, 212] on div "x 1 helper.moveUp(2) 2 helper.moveRight() 3 [DOMAIN_NAME](rightArrow) Enviar" at bounding box center [332, 242] width 201 height 315
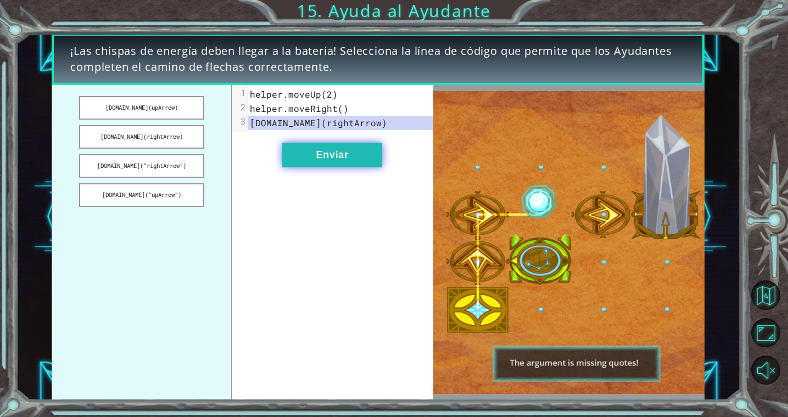
click at [335, 159] on button "Enviar" at bounding box center [332, 155] width 100 height 25
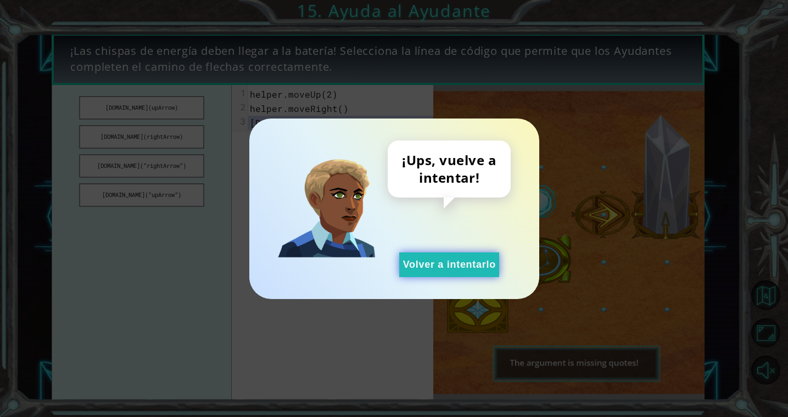
click at [434, 261] on button "Volver a intentarlo" at bounding box center [449, 264] width 100 height 25
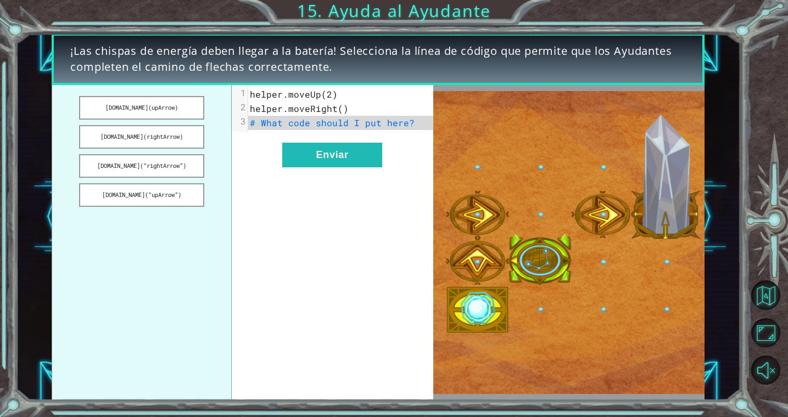
drag, startPoint x: 168, startPoint y: 164, endPoint x: 374, endPoint y: 125, distance: 209.4
click at [374, 125] on div "[DOMAIN_NAME](upArrow) [DOMAIN_NAME](rightArrow) [DOMAIN_NAME](“rightArrow”) [D…" at bounding box center [242, 242] width 381 height 315
click at [144, 165] on button "[DOMAIN_NAME](“rightArrow”)" at bounding box center [141, 166] width 125 height 24
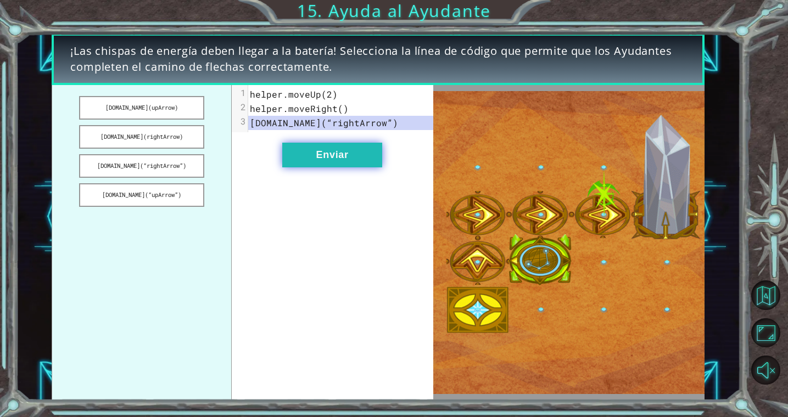
click at [350, 159] on button "Enviar" at bounding box center [332, 155] width 100 height 25
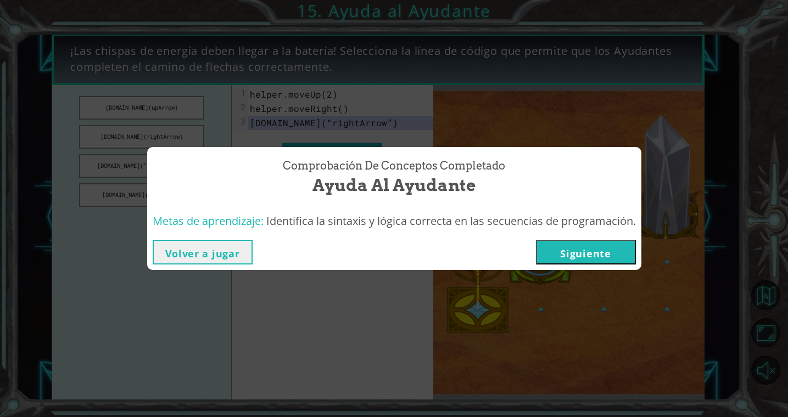
click at [574, 250] on button "Siguiente" at bounding box center [586, 252] width 100 height 25
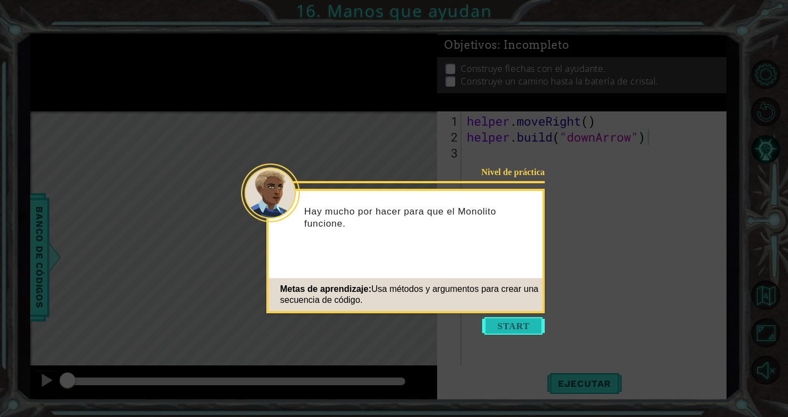
click at [523, 321] on button "Start" at bounding box center [513, 326] width 63 height 18
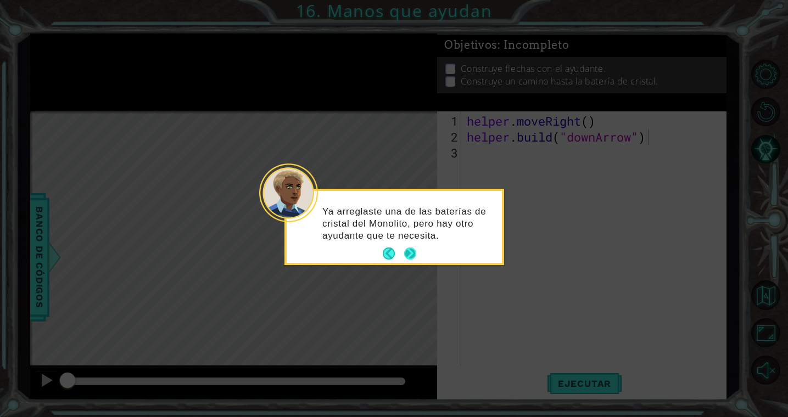
click at [412, 251] on button "Next" at bounding box center [409, 253] width 17 height 17
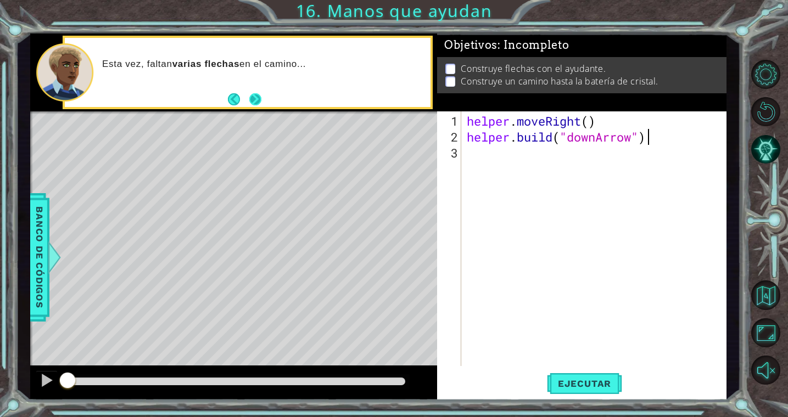
click at [257, 95] on button "Next" at bounding box center [255, 99] width 19 height 19
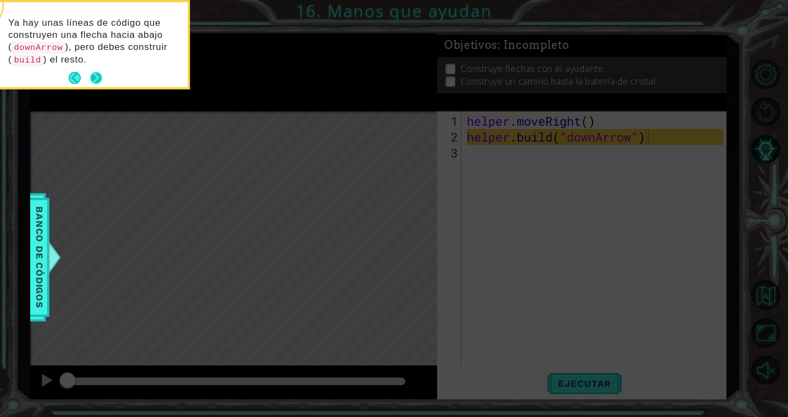
click at [99, 72] on button "Next" at bounding box center [95, 78] width 13 height 13
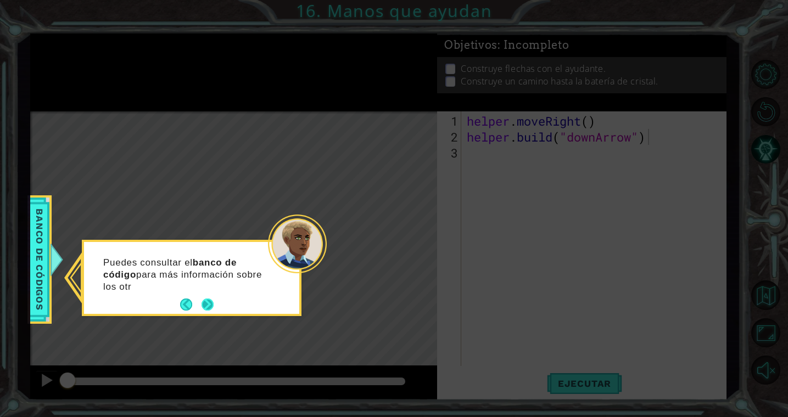
click at [210, 304] on button "Next" at bounding box center [208, 305] width 16 height 16
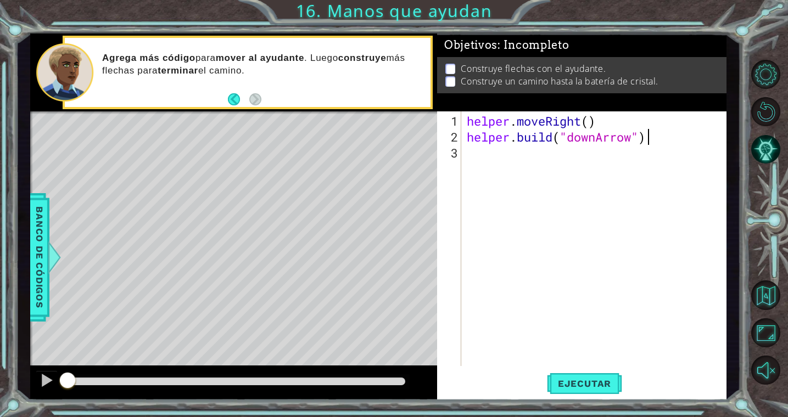
click at [476, 153] on div "helper . moveRight ( ) helper . build ( "downArrow" )" at bounding box center [596, 256] width 264 height 287
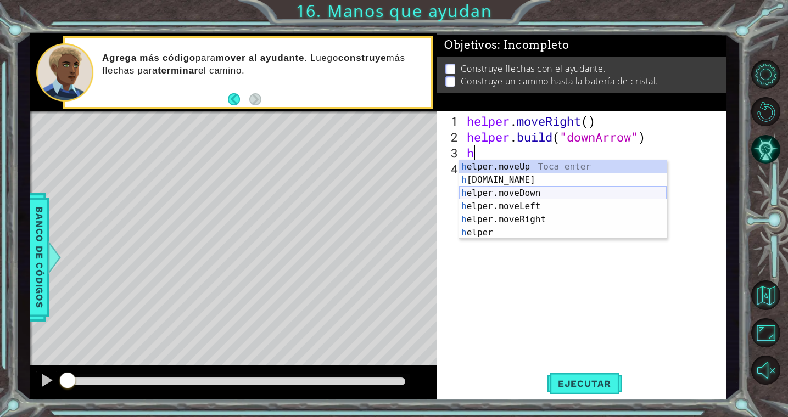
click at [538, 192] on div "h elper.moveUp Toca enter h [DOMAIN_NAME] Toca enter h elper.moveDown Toca ente…" at bounding box center [562, 212] width 207 height 105
type textarea "helper.moveDown(1)"
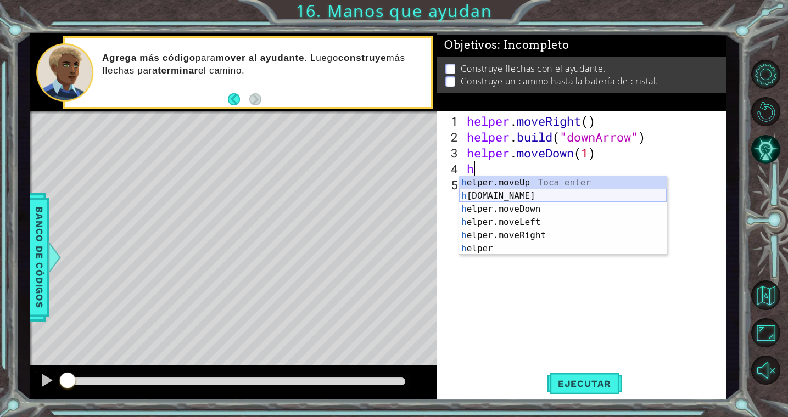
click at [547, 193] on div "h elper.moveUp Toca enter h [DOMAIN_NAME] Toca enter h elper.moveDown Toca ente…" at bounding box center [562, 228] width 207 height 105
type textarea "[DOMAIN_NAME]("rightArrow")"
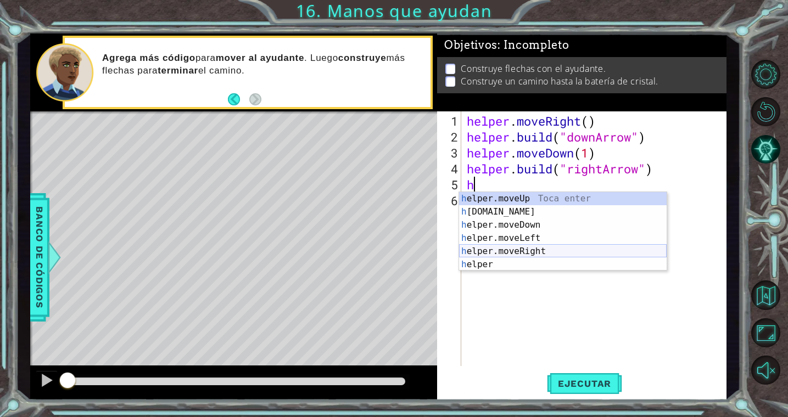
click at [596, 250] on div "h elper.moveUp Toca enter h [DOMAIN_NAME] Toca enter h elper.moveDown Toca ente…" at bounding box center [562, 244] width 207 height 105
type textarea "helper.moveRight(1)"
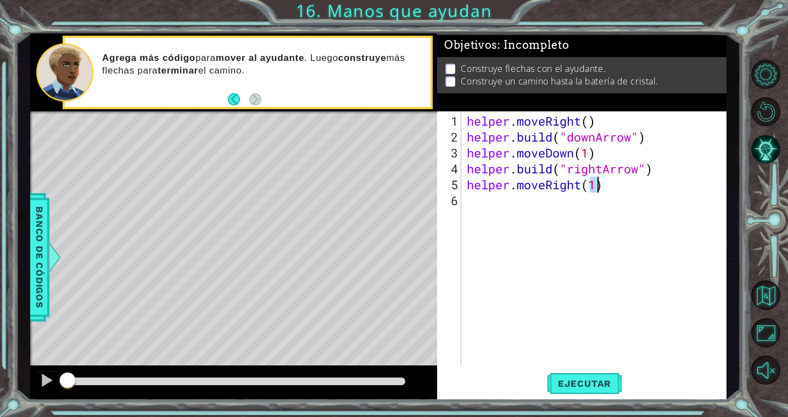
click at [536, 201] on div "helper . moveRight ( ) helper . build ( "downArrow" ) helper . moveDown ( 1 ) h…" at bounding box center [596, 256] width 264 height 287
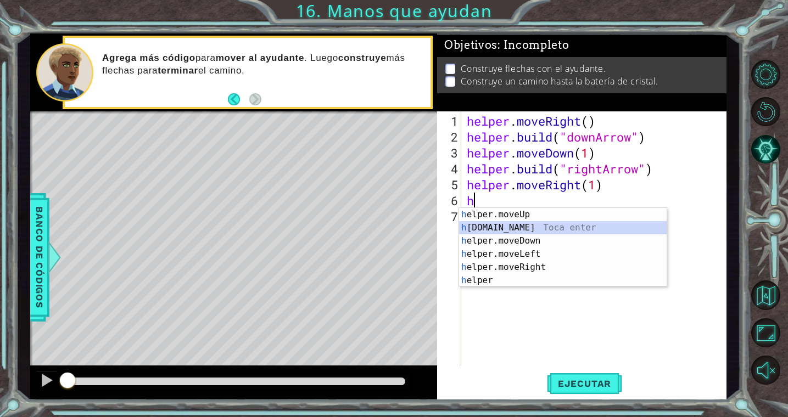
click at [527, 229] on div "h elper.moveUp Toca enter h [DOMAIN_NAME] Toca enter h elper.moveDown Toca ente…" at bounding box center [562, 260] width 207 height 105
type textarea "[DOMAIN_NAME]("rightArrow")"
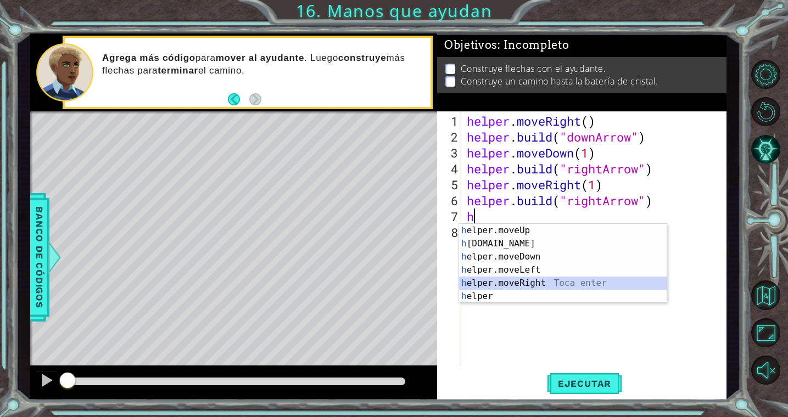
click at [512, 280] on div "h elper.moveUp Toca enter h [DOMAIN_NAME] Toca enter h elper.moveDown Toca ente…" at bounding box center [562, 276] width 207 height 105
type textarea "helper.moveRight(1)"
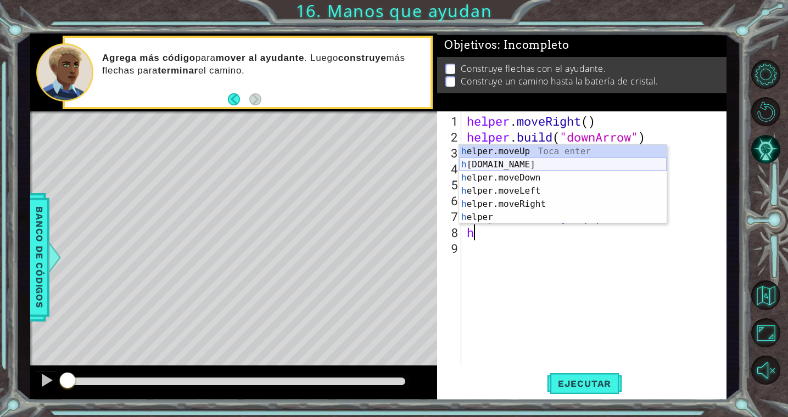
click at [519, 163] on div "h elper.moveUp Toca enter h [DOMAIN_NAME] Toca enter h elper.moveDown Toca ente…" at bounding box center [562, 197] width 207 height 105
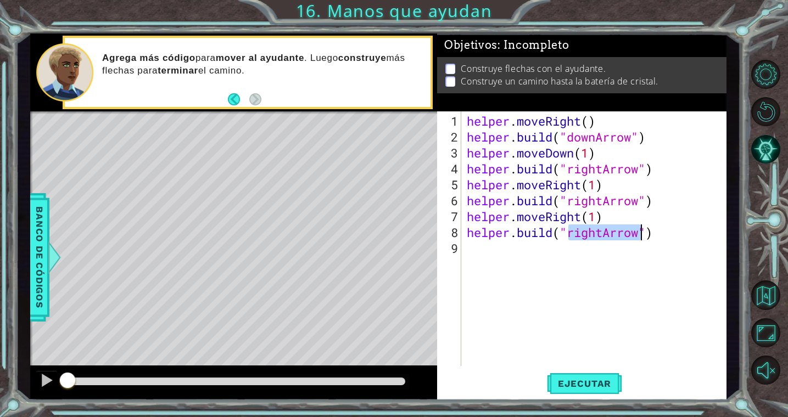
click at [605, 233] on div "helper . moveRight ( ) helper . build ( "downArrow" ) helper . moveDown ( 1 ) h…" at bounding box center [596, 256] width 264 height 287
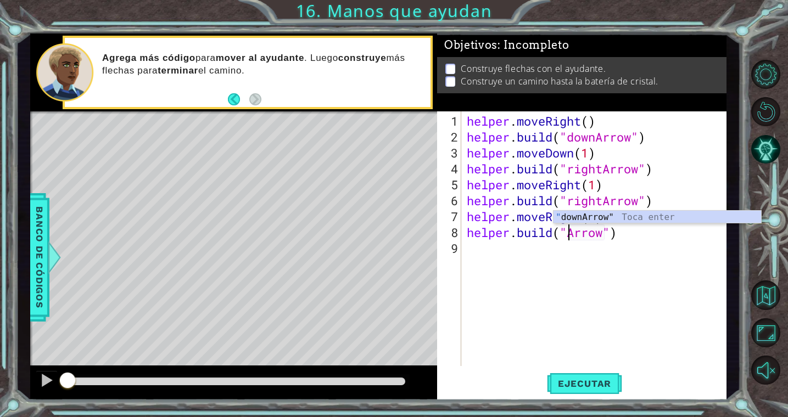
scroll to position [0, 5]
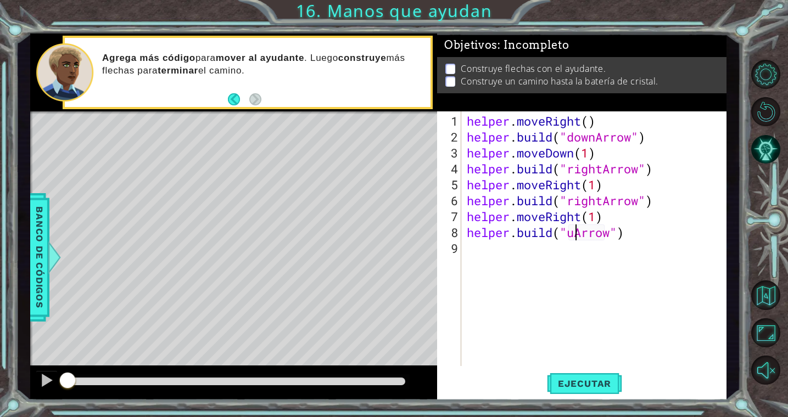
type textarea "[DOMAIN_NAME]("upArrow")"
click at [593, 287] on div "helper . moveRight ( ) helper . build ( "downArrow" ) helper . moveDown ( 1 ) h…" at bounding box center [596, 256] width 264 height 287
click at [590, 384] on span "Ejecutar" at bounding box center [584, 383] width 75 height 11
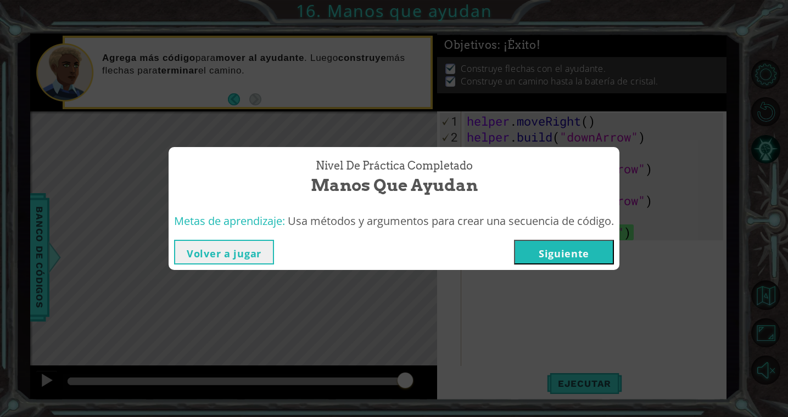
click at [588, 252] on button "Siguiente" at bounding box center [564, 252] width 100 height 25
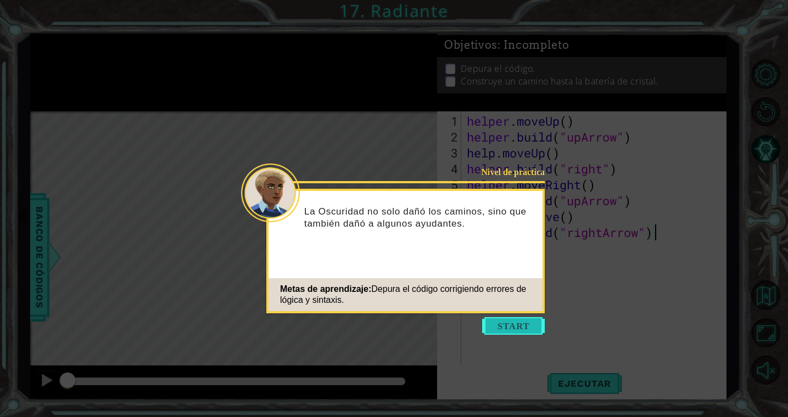
click at [521, 331] on button "Start" at bounding box center [513, 326] width 63 height 18
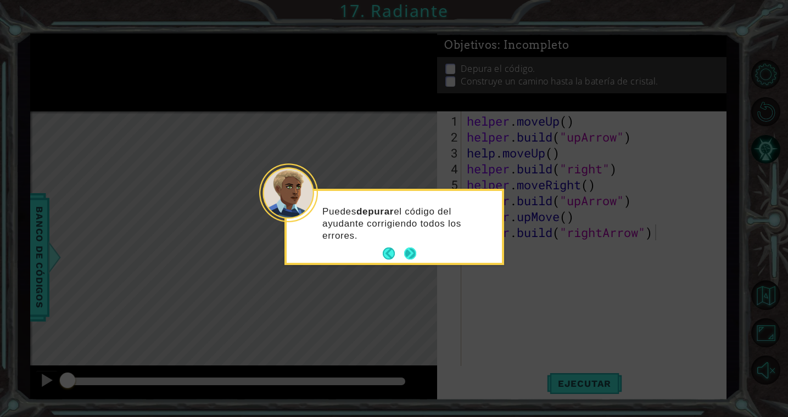
click at [416, 251] on div "Puedes depurar el código del ayudante corrigiendo todos los errores." at bounding box center [394, 229] width 215 height 68
click at [410, 254] on button "Next" at bounding box center [410, 253] width 15 height 15
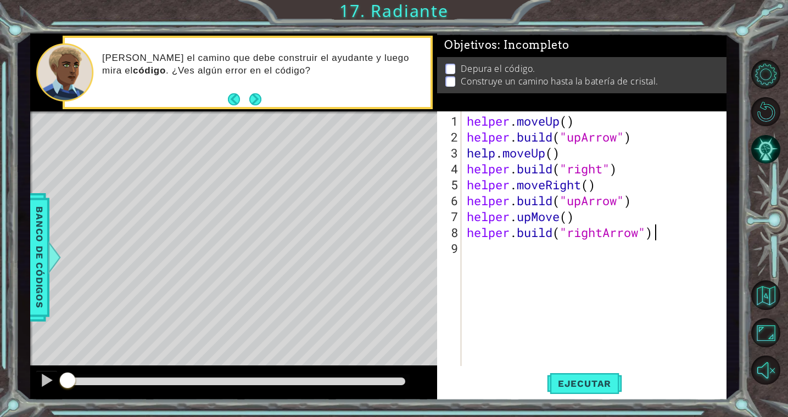
click at [603, 172] on div "helper . moveUp ( ) helper . build ( "upArrow" ) help . moveUp ( ) helper . bui…" at bounding box center [596, 256] width 264 height 287
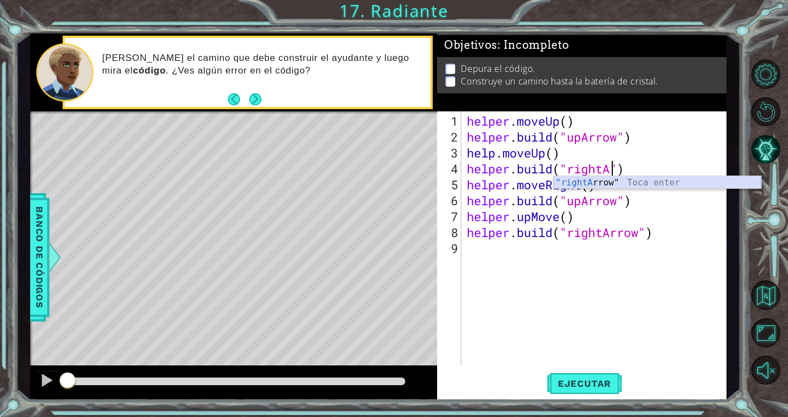
click at [587, 182] on div ""rightA rrow" Toca enter" at bounding box center [656, 196] width 207 height 40
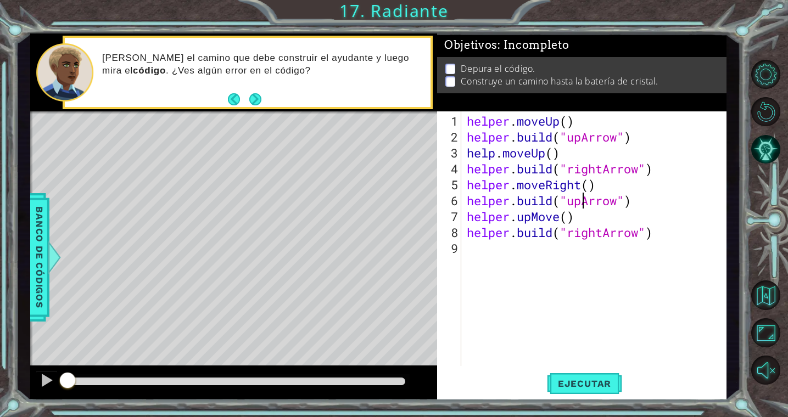
click at [583, 201] on div "helper . moveUp ( ) helper . build ( "upArrow" ) help . moveUp ( ) helper . bui…" at bounding box center [596, 256] width 264 height 287
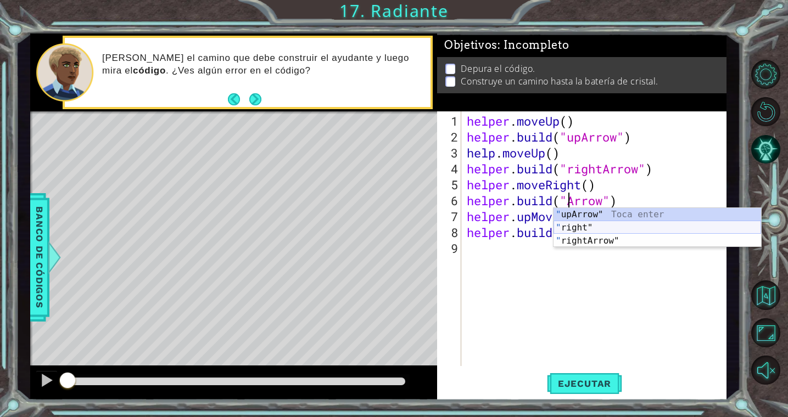
click at [579, 228] on div "" upArrow" Toca enter " right" Toca enter " rightArrow" Toca enter" at bounding box center [656, 241] width 207 height 66
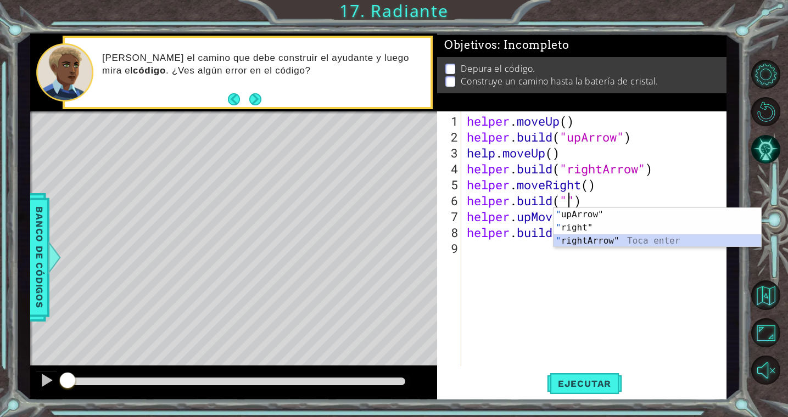
click at [590, 244] on div "" upArrow" Toca enter " right" Toca enter " rightArrow" Toca enter" at bounding box center [656, 241] width 207 height 66
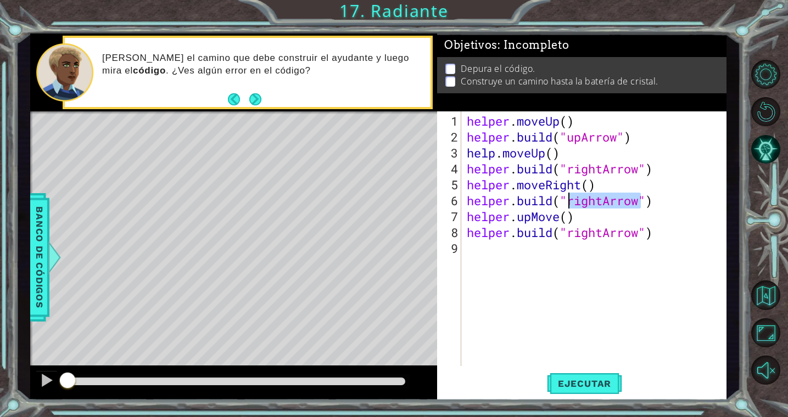
drag, startPoint x: 642, startPoint y: 204, endPoint x: 571, endPoint y: 204, distance: 70.3
click at [571, 204] on div "helper . moveUp ( ) helper . build ( "upArrow" ) help . moveUp ( ) helper . bui…" at bounding box center [596, 256] width 264 height 287
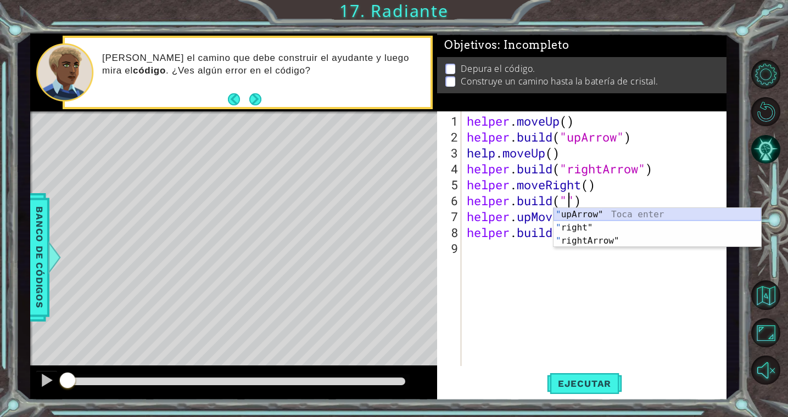
click at [576, 216] on div "" upArrow" Toca enter " right" Toca enter " rightArrow" Toca enter" at bounding box center [656, 241] width 207 height 66
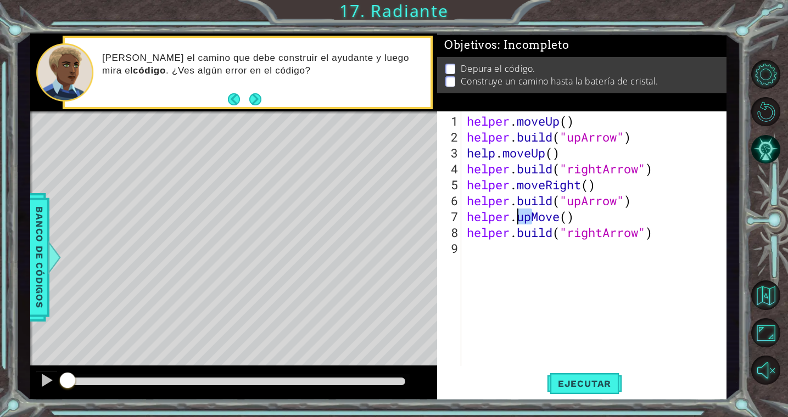
drag, startPoint x: 532, startPoint y: 218, endPoint x: 520, endPoint y: 218, distance: 11.5
click at [520, 218] on div "helper . moveUp ( ) helper . build ( "upArrow" ) help . moveUp ( ) helper . bui…" at bounding box center [596, 256] width 264 height 287
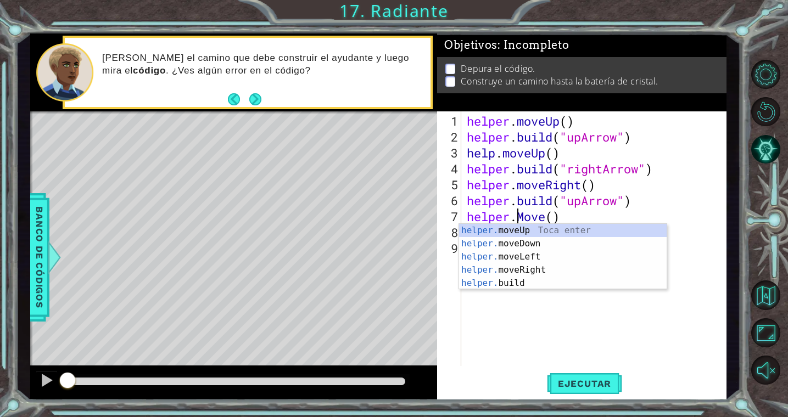
scroll to position [0, 4]
click at [521, 227] on div "helper. moveUp Toca enter helper. moveDown Toca enter helper. moveLeft Toca ent…" at bounding box center [562, 270] width 207 height 92
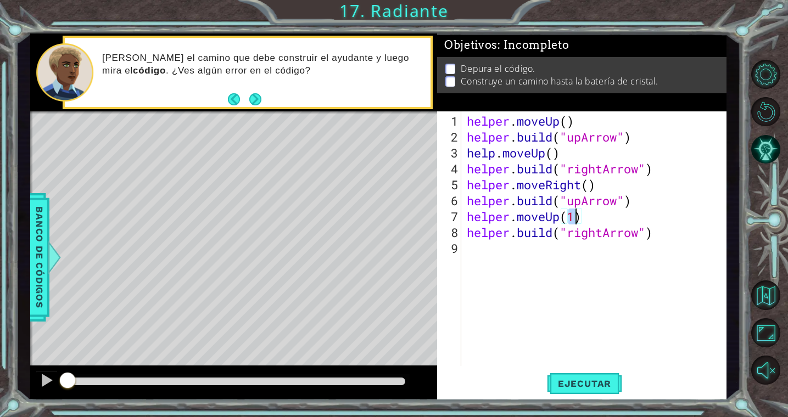
click at [606, 218] on div "helper . moveUp ( ) helper . build ( "upArrow" ) help . moveUp ( ) helper . bui…" at bounding box center [596, 256] width 264 height 287
click at [578, 377] on button "Ejecutar" at bounding box center [584, 383] width 75 height 29
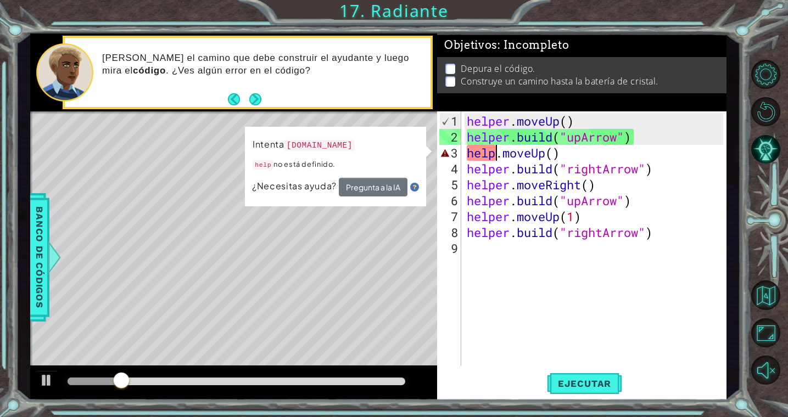
click at [496, 155] on div "helper . moveUp ( ) helper . build ( "upArrow" ) help . moveUp ( ) helper . bui…" at bounding box center [596, 256] width 264 height 287
type textarea "helper.moveUp()"
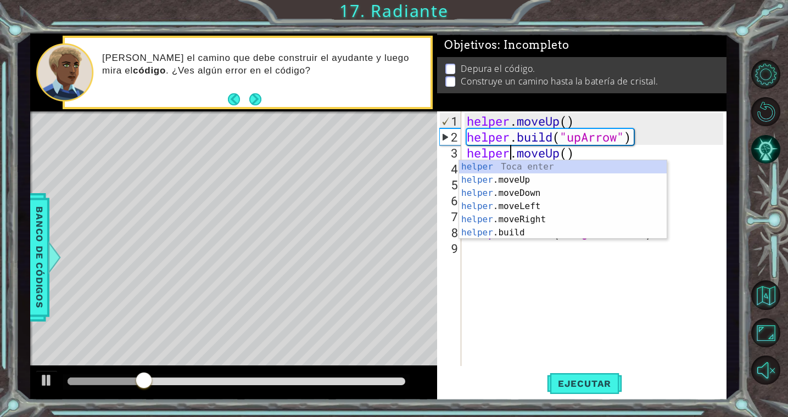
click at [577, 318] on div "helper . moveUp ( ) helper . build ( "upArrow" ) helper . moveUp ( ) helper . b…" at bounding box center [596, 256] width 264 height 287
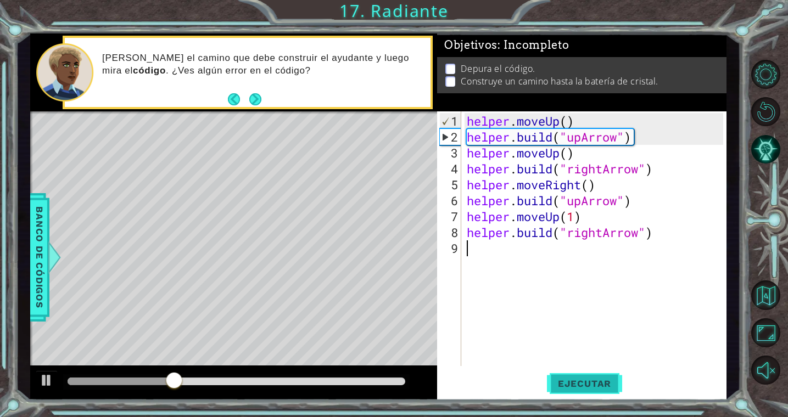
click at [578, 378] on button "Ejecutar" at bounding box center [584, 383] width 75 height 29
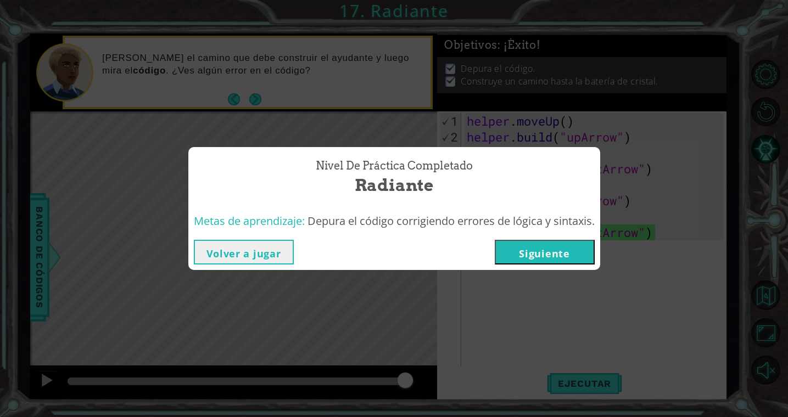
click at [566, 249] on button "Siguiente" at bounding box center [545, 252] width 100 height 25
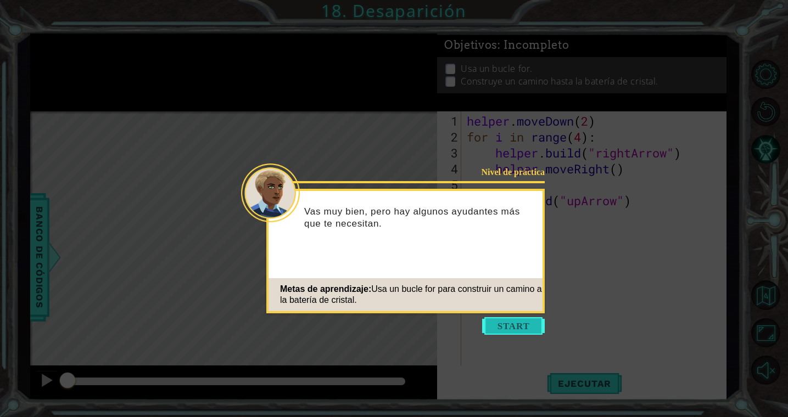
click at [516, 328] on button "Start" at bounding box center [513, 326] width 63 height 18
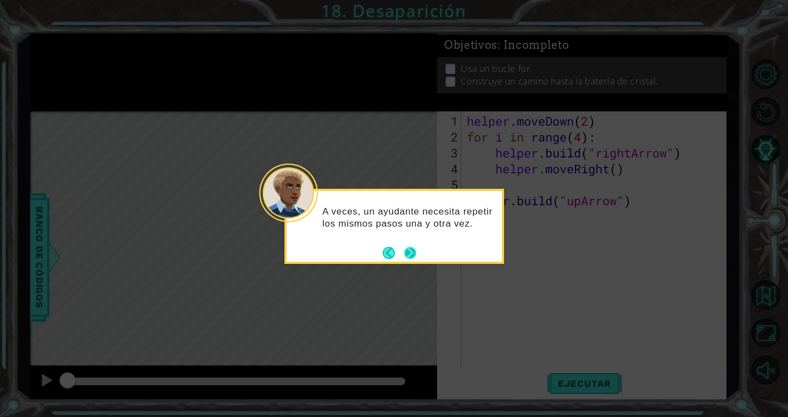
click at [410, 254] on button "Next" at bounding box center [409, 252] width 13 height 13
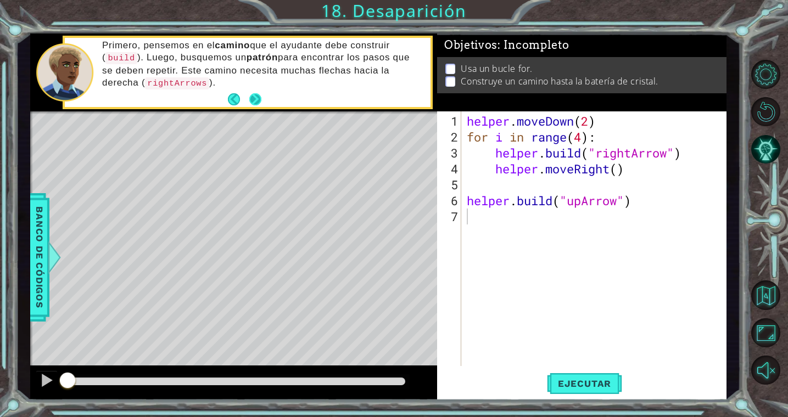
click at [257, 98] on button "Next" at bounding box center [255, 99] width 13 height 13
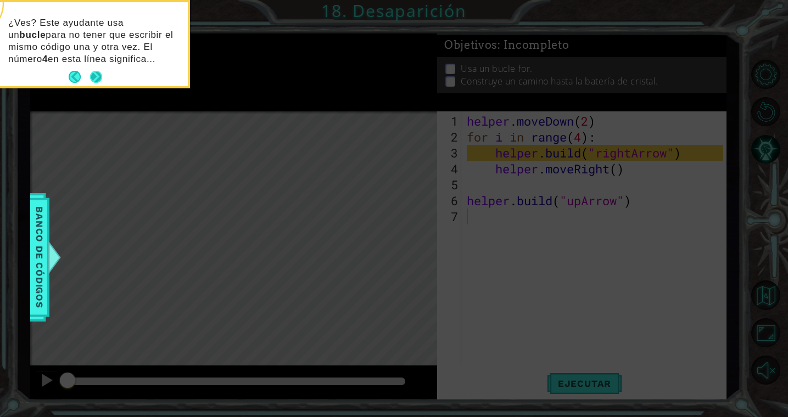
click at [102, 74] on button "Next" at bounding box center [96, 77] width 13 height 13
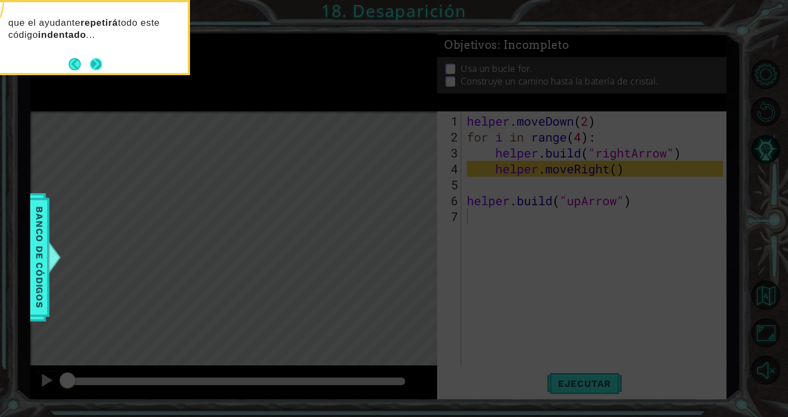
click at [96, 65] on button "Next" at bounding box center [96, 64] width 13 height 13
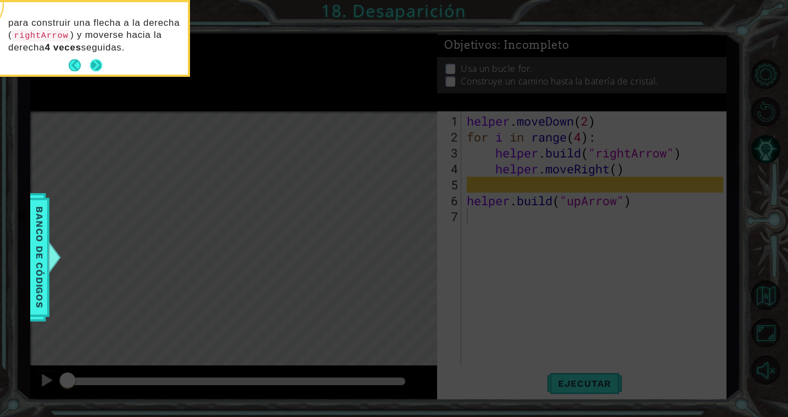
click at [96, 64] on button "Next" at bounding box center [96, 65] width 13 height 13
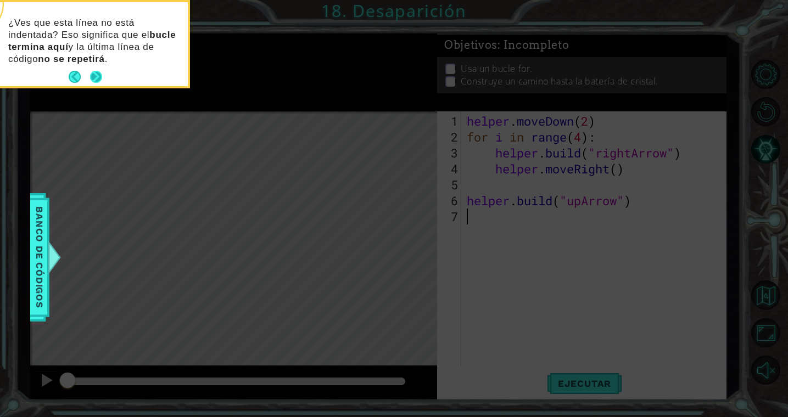
click at [97, 75] on button "Next" at bounding box center [96, 77] width 13 height 13
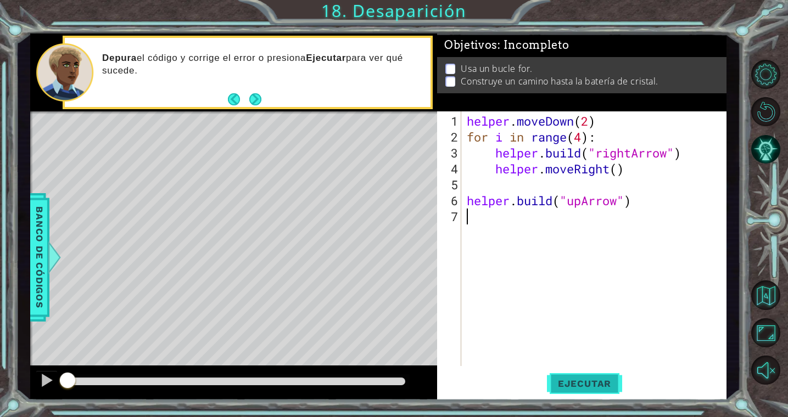
click at [596, 384] on span "Ejecutar" at bounding box center [584, 383] width 75 height 11
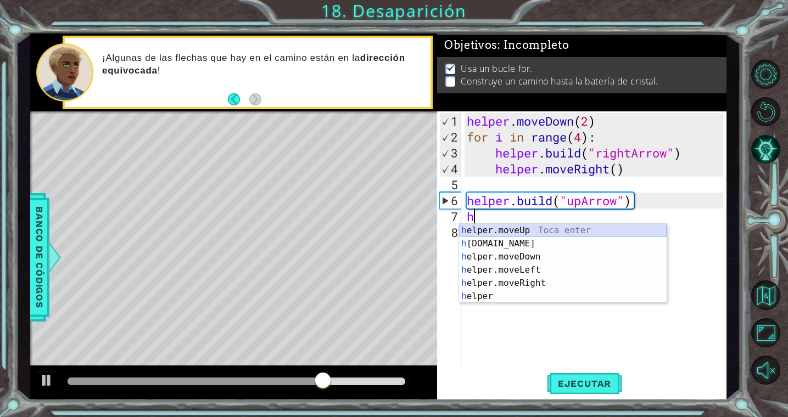
click at [541, 229] on div "h elper.moveUp Toca enter h [DOMAIN_NAME] Toca enter h elper.moveDown Toca ente…" at bounding box center [562, 276] width 207 height 105
type textarea "helper.moveUp(1)"
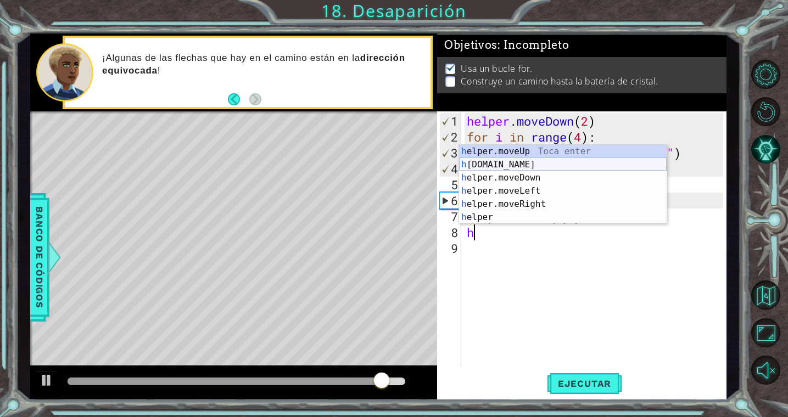
click at [535, 162] on div "h elper.moveUp Toca enter h [DOMAIN_NAME] Toca enter h elper.moveDown Toca ente…" at bounding box center [562, 197] width 207 height 105
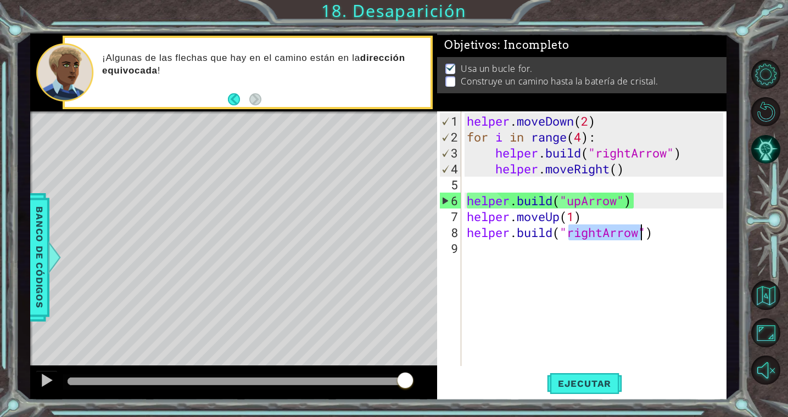
click at [603, 234] on div "helper . moveDown ( 2 ) for i in range ( 4 ) : helper . build ( "rightArrow" ) …" at bounding box center [593, 238] width 259 height 255
drag, startPoint x: 603, startPoint y: 234, endPoint x: 571, endPoint y: 236, distance: 31.9
click at [571, 236] on div "helper . moveDown ( 2 ) for i in range ( 4 ) : helper . build ( "rightArrow" ) …" at bounding box center [596, 256] width 264 height 287
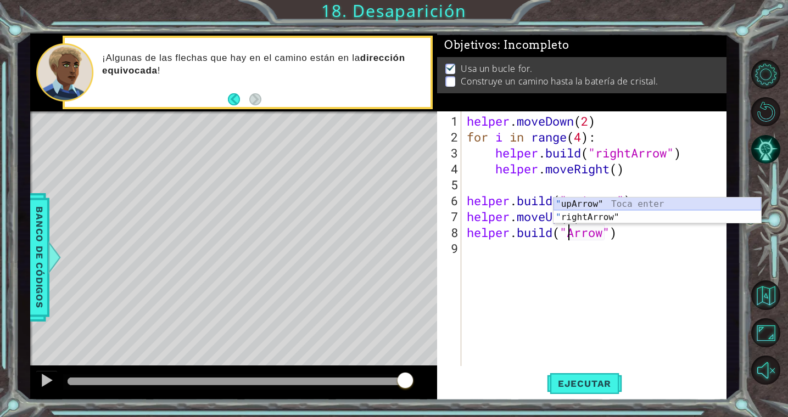
click at [587, 205] on div "" upArrow" Toca enter " rightArrow" Toca enter" at bounding box center [656, 224] width 207 height 53
type textarea "[DOMAIN_NAME]("upArrow")"
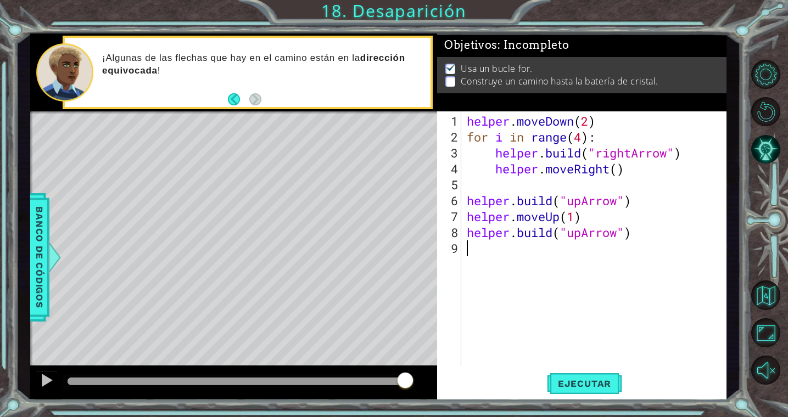
click at [584, 357] on div "helper . moveDown ( 2 ) for i in range ( 4 ) : helper . build ( "rightArrow" ) …" at bounding box center [596, 256] width 264 height 287
click at [583, 383] on span "Ejecutar" at bounding box center [584, 383] width 75 height 11
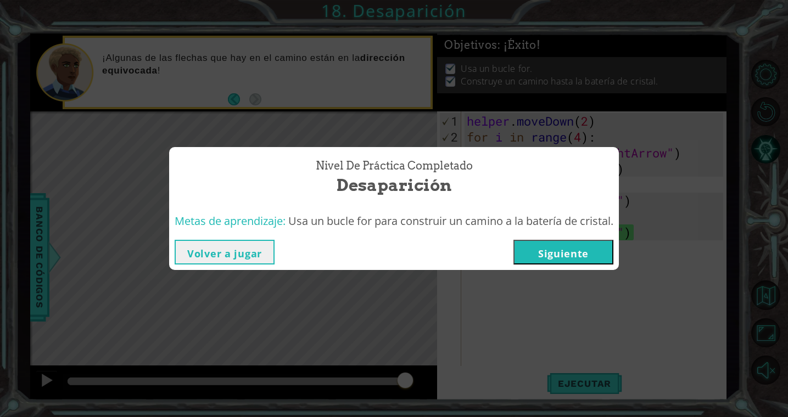
click at [585, 256] on button "Siguiente" at bounding box center [563, 252] width 100 height 25
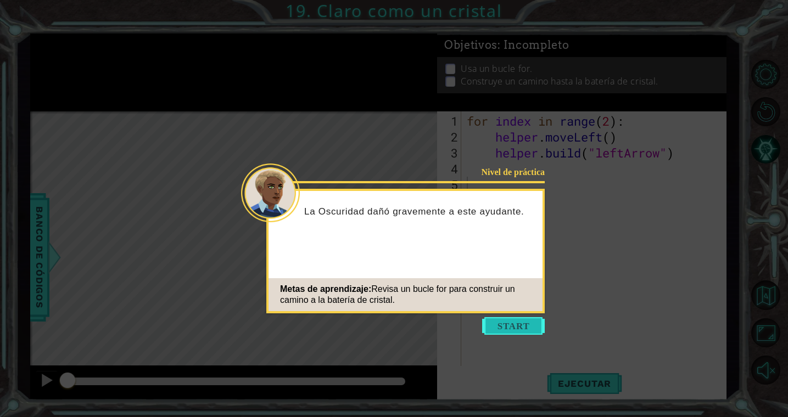
click at [514, 325] on button "Start" at bounding box center [513, 326] width 63 height 18
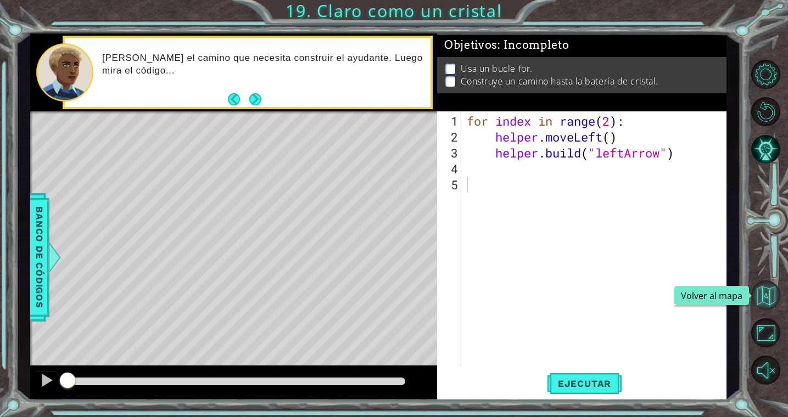
click at [770, 297] on button "Volver al mapa" at bounding box center [765, 294] width 29 height 29
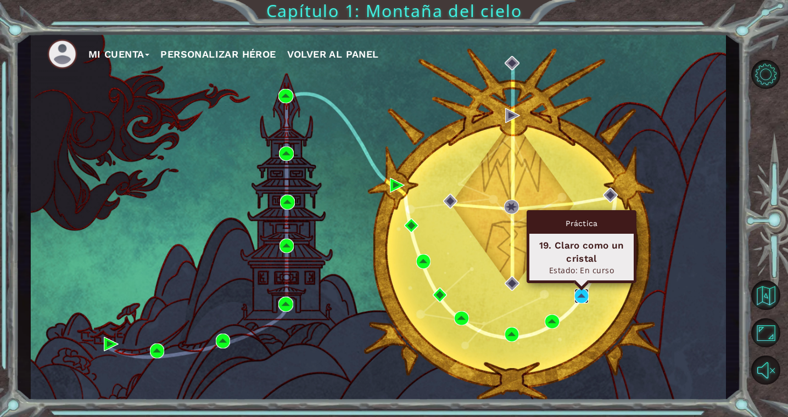
click at [582, 298] on img at bounding box center [581, 296] width 15 height 15
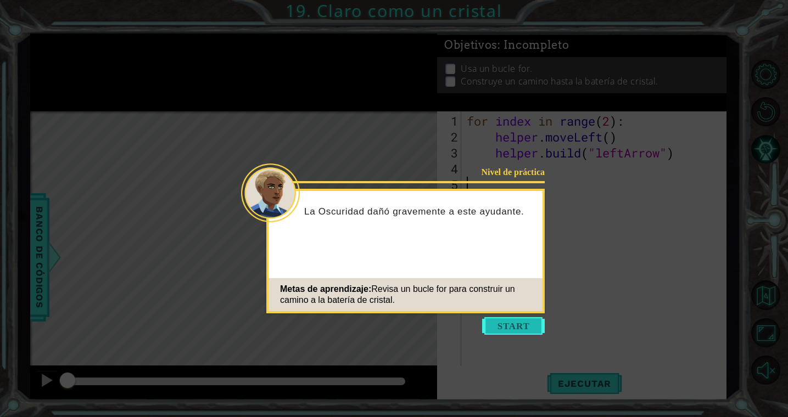
click at [518, 324] on button "Start" at bounding box center [513, 326] width 63 height 18
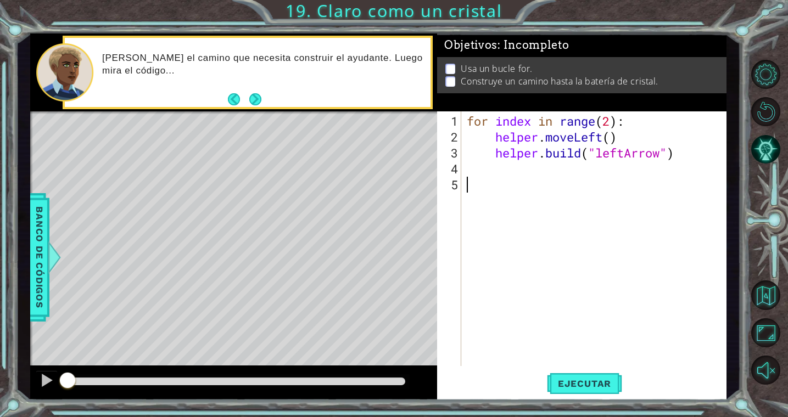
click at [611, 122] on div "for index in range ( 2 ) : helper . moveLeft ( ) helper . build ( "leftArrow" )" at bounding box center [596, 256] width 264 height 287
type textarea "for index in range(4):"
click at [640, 237] on div "for index in range ( 4 ) : helper . moveLeft ( ) helper . build ( "leftArrow" )" at bounding box center [596, 256] width 264 height 287
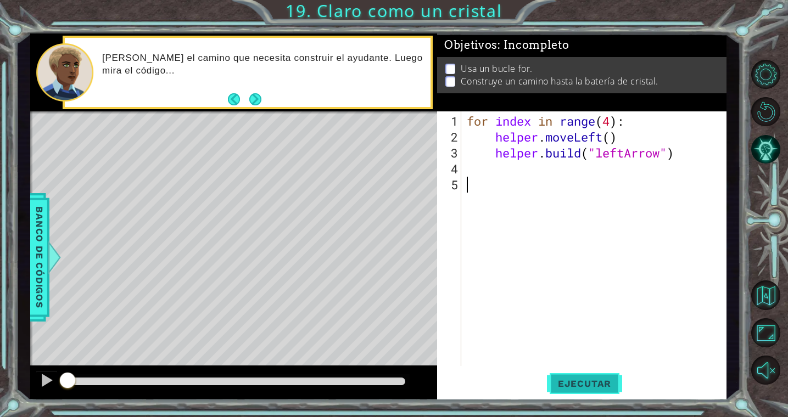
click at [571, 378] on span "Ejecutar" at bounding box center [584, 383] width 75 height 11
